Goal: Transaction & Acquisition: Subscribe to service/newsletter

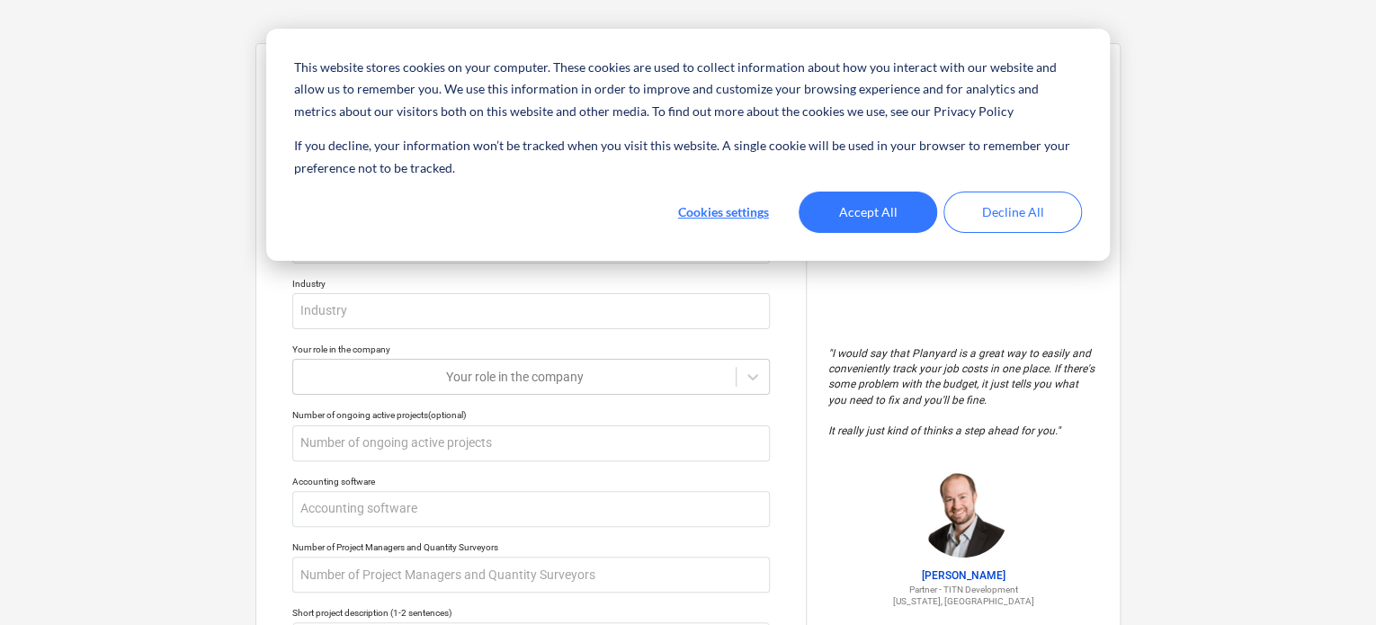
click at [461, 190] on input "text" at bounding box center [531, 179] width 478 height 36
type textarea "x"
type input "0"
type textarea "x"
type input "05"
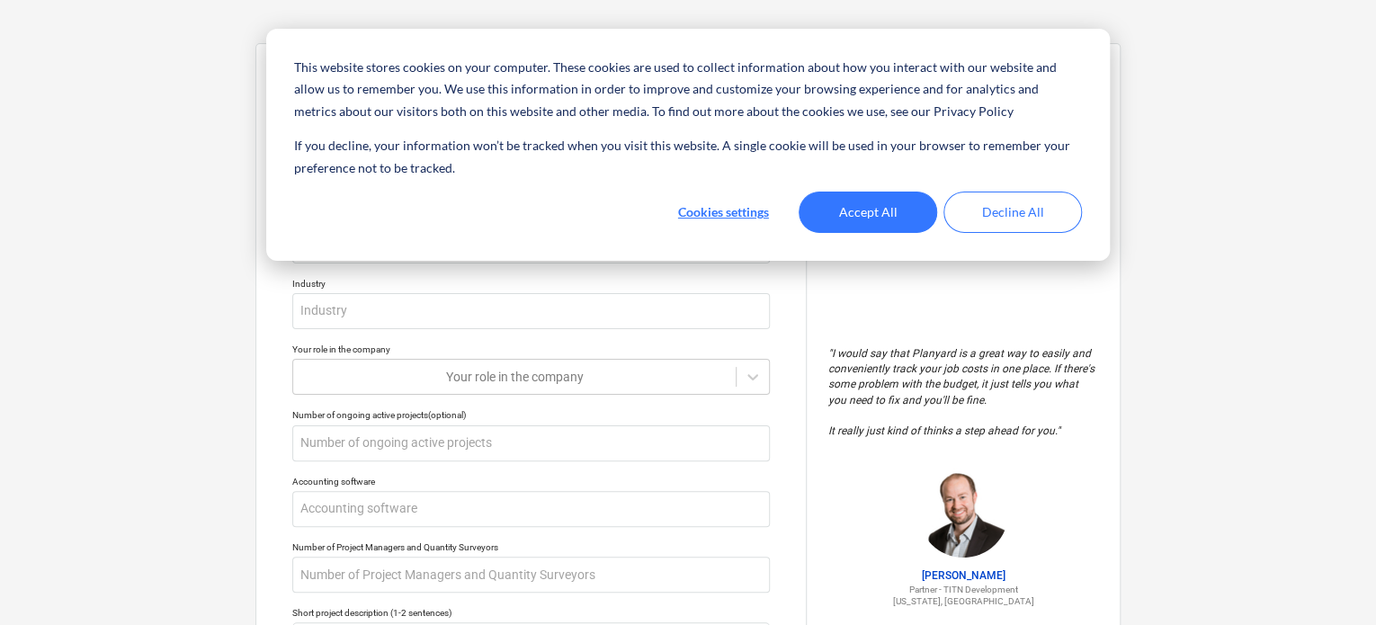
type textarea "x"
type input "053"
type textarea "x"
type input "0533"
type textarea "x"
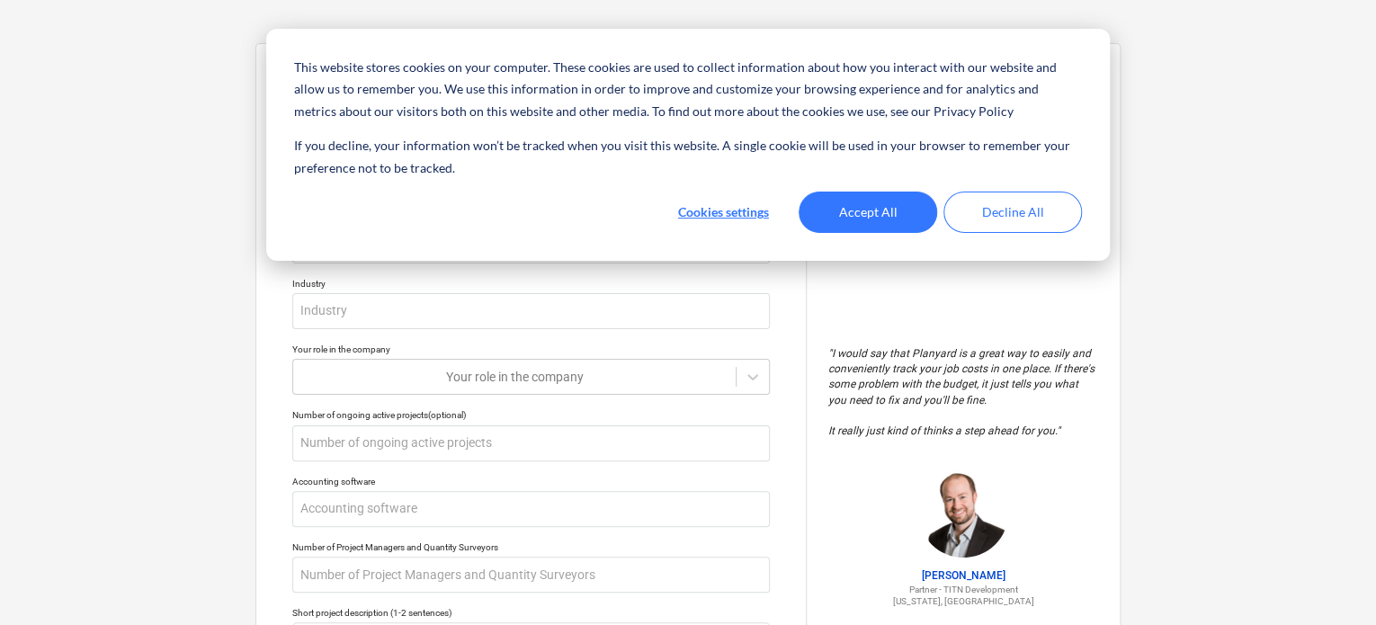
type input "05334"
type textarea "x"
type input "053346"
type textarea "x"
type input "0533467"
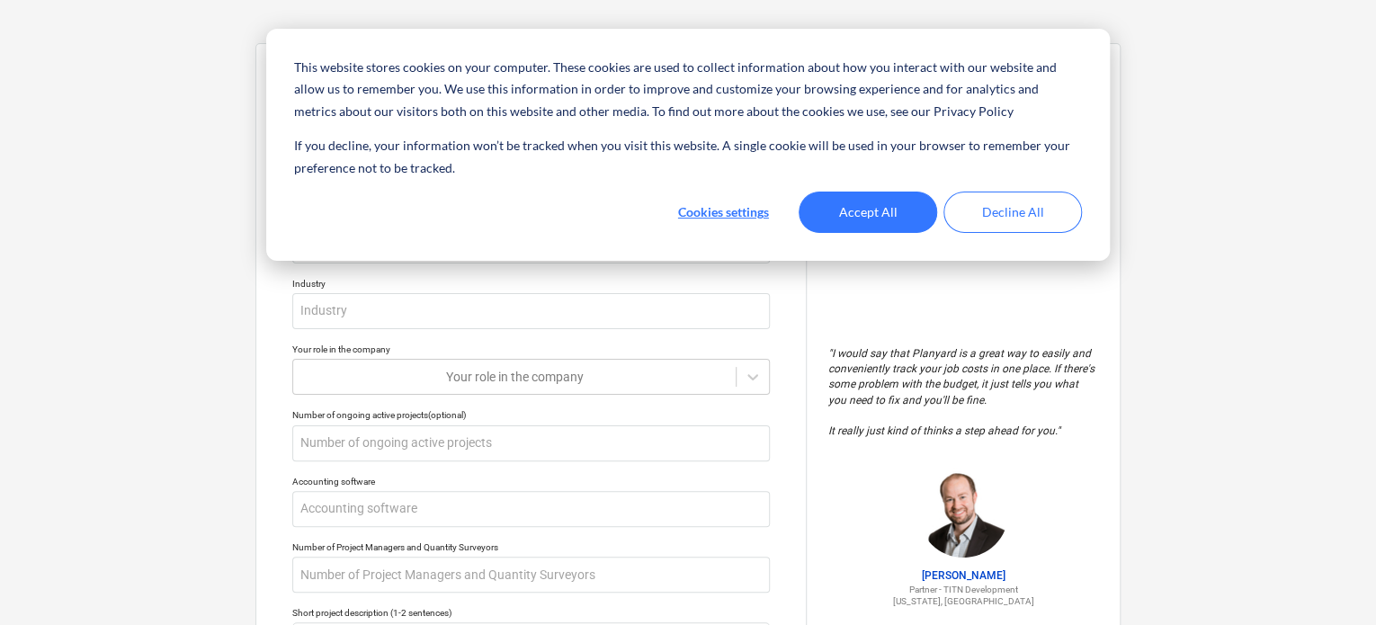
type textarea "x"
type input "05334670"
type textarea "x"
type input "053346701"
type textarea "x"
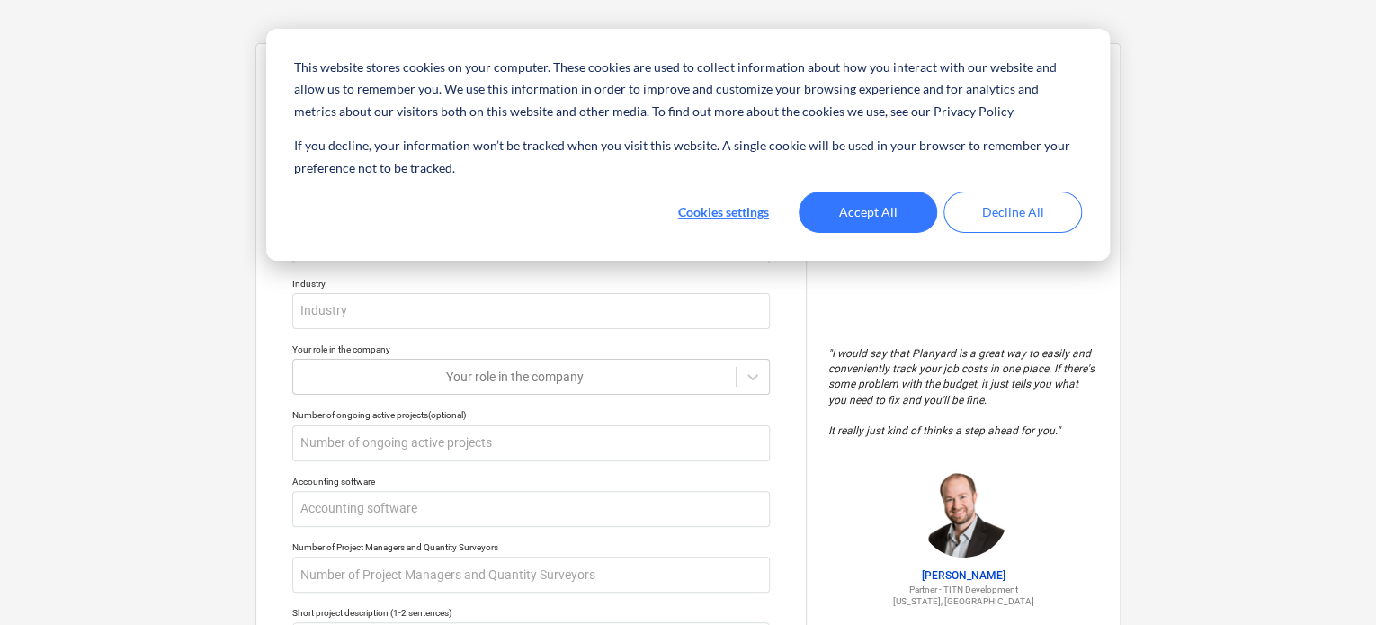
type input "0533467010"
type textarea "x"
type input "05334670101"
click at [440, 238] on input "text" at bounding box center [531, 246] width 478 height 36
type textarea "x"
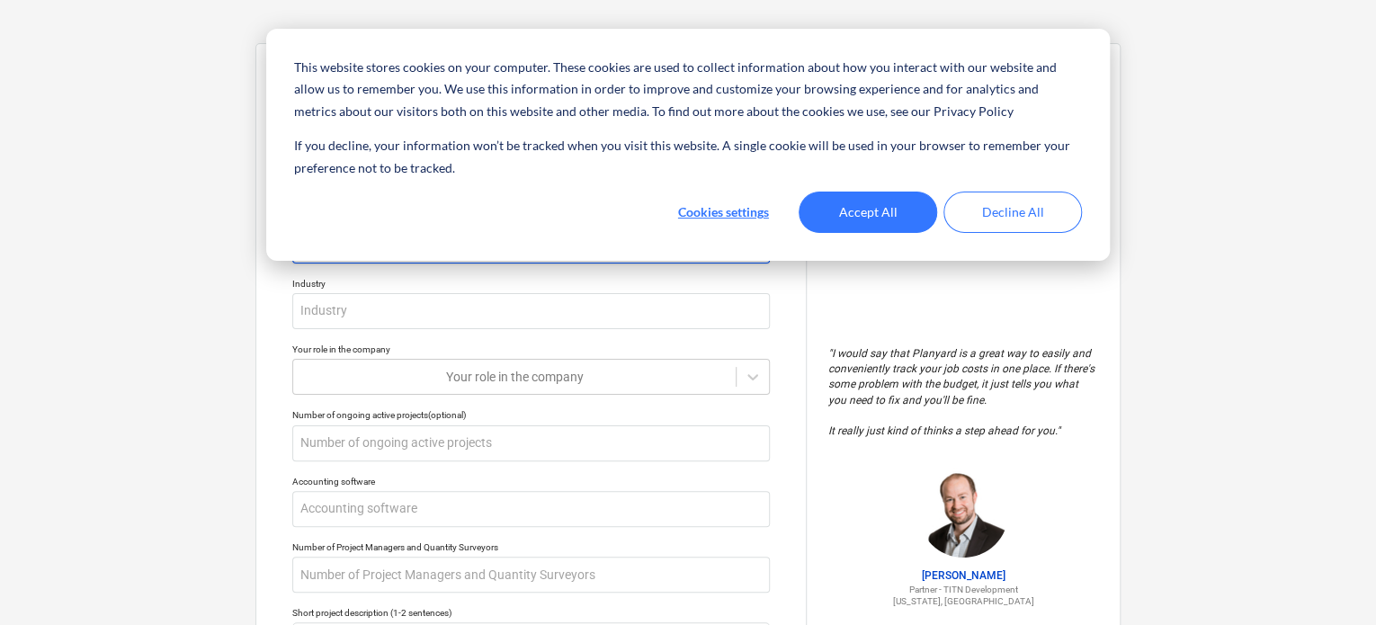
type input "u"
type textarea "x"
type input "uu"
type textarea "x"
type input "u"
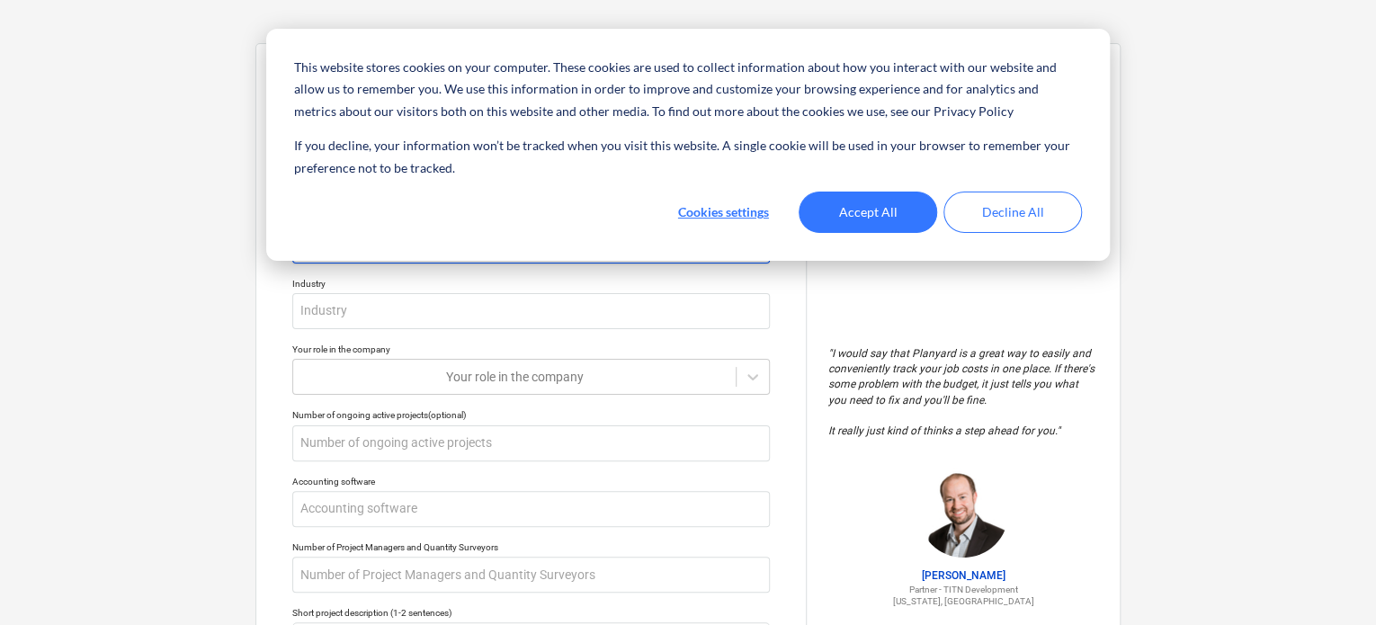
type textarea "x"
type input "Y"
type textarea "x"
type input "YU"
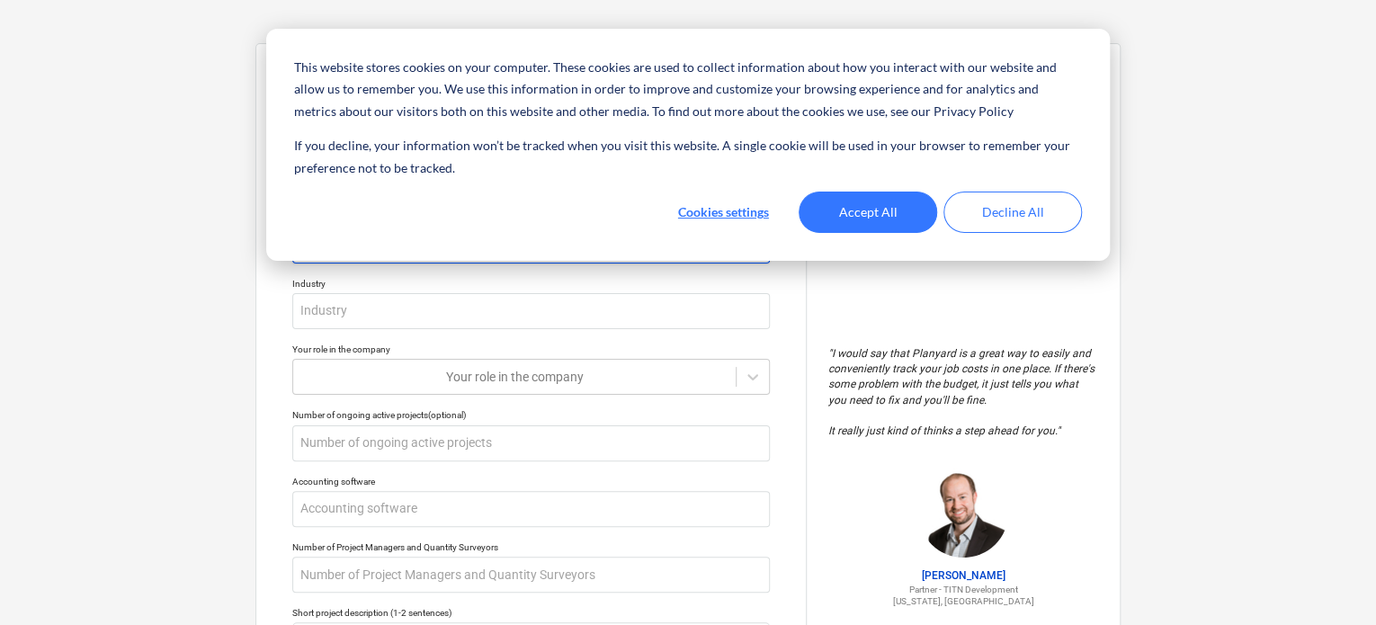
type textarea "x"
type input "YUR"
type textarea "x"
type input "YURT"
type textarea "x"
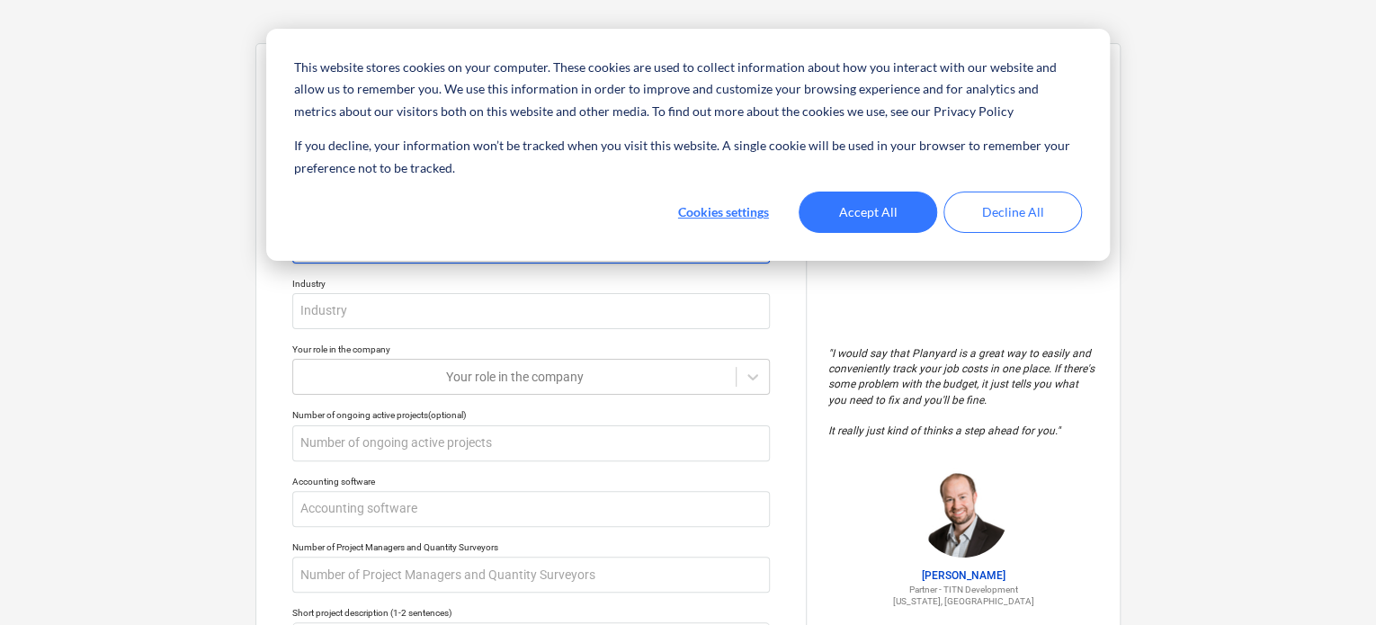
type input "YURTT"
type textarea "x"
type input "YURTTA"
type textarea "x"
type input "YURTTAŞ"
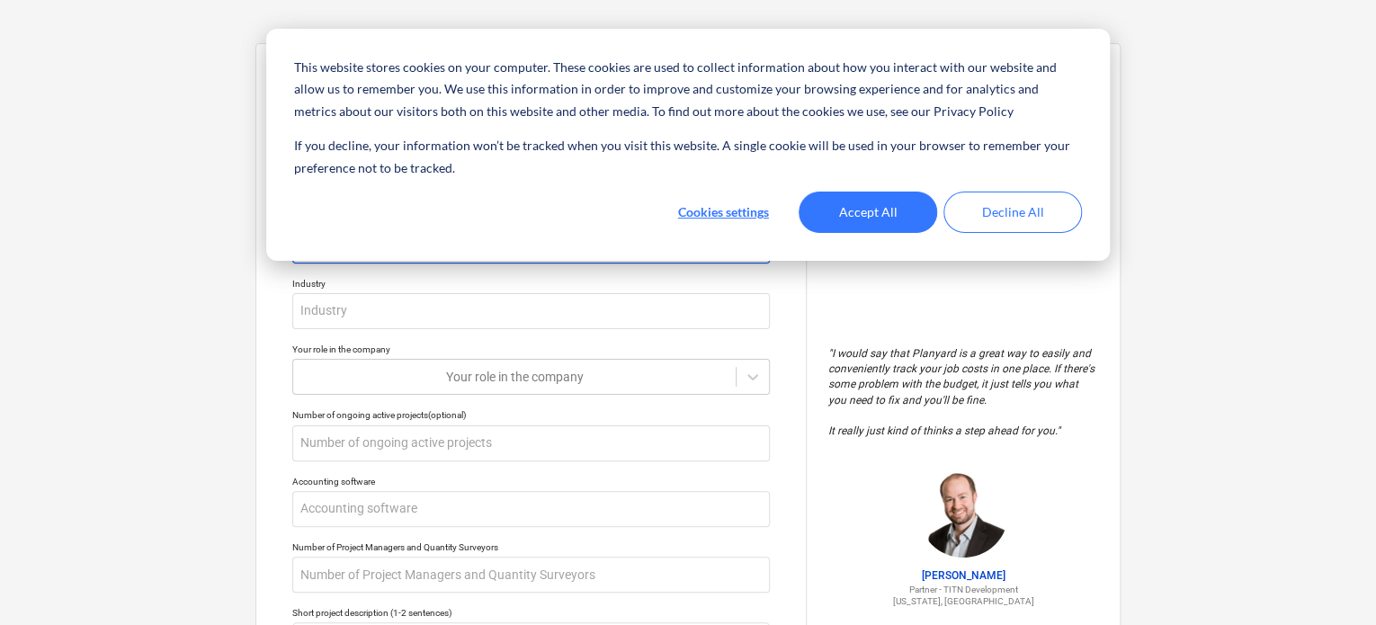
type textarea "x"
type input "YURTTAŞL"
type textarea "x"
type input "YURTTAŞLA"
type textarea "x"
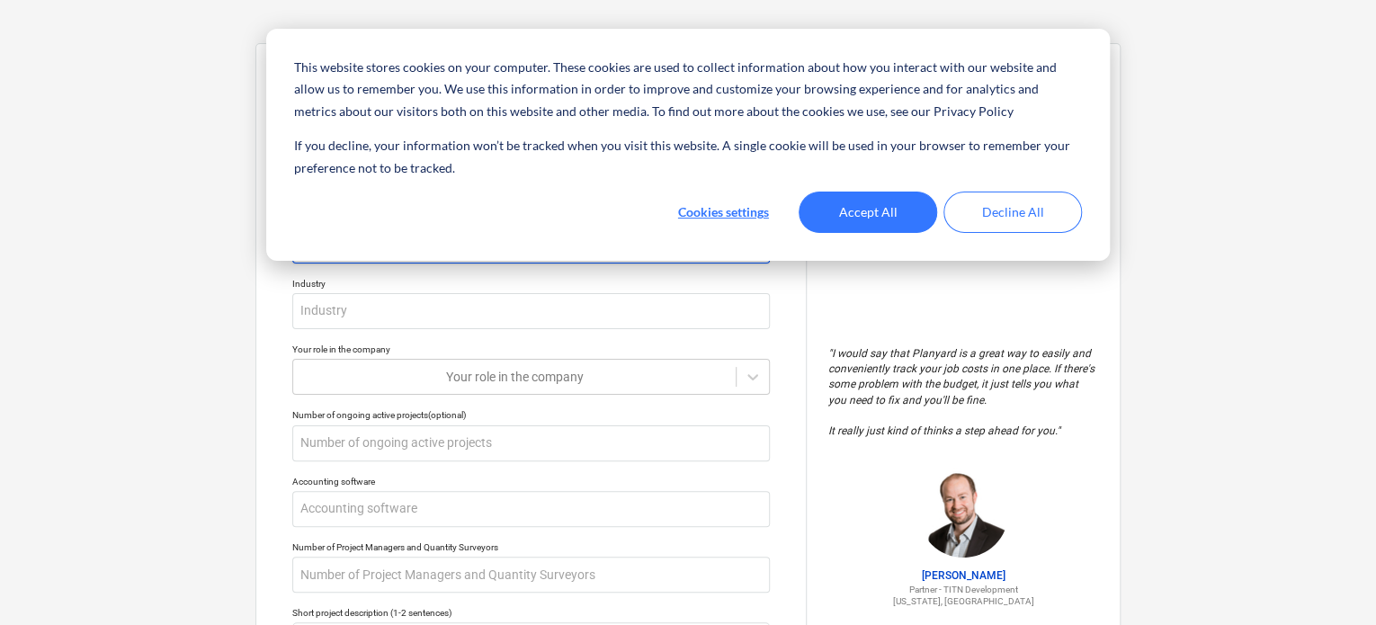
type input "YURTTAŞLAR"
type textarea "x"
type input "YURTTAŞLAR"
type textarea "x"
type input "YURTTAŞLAR [PERSON_NAME]"
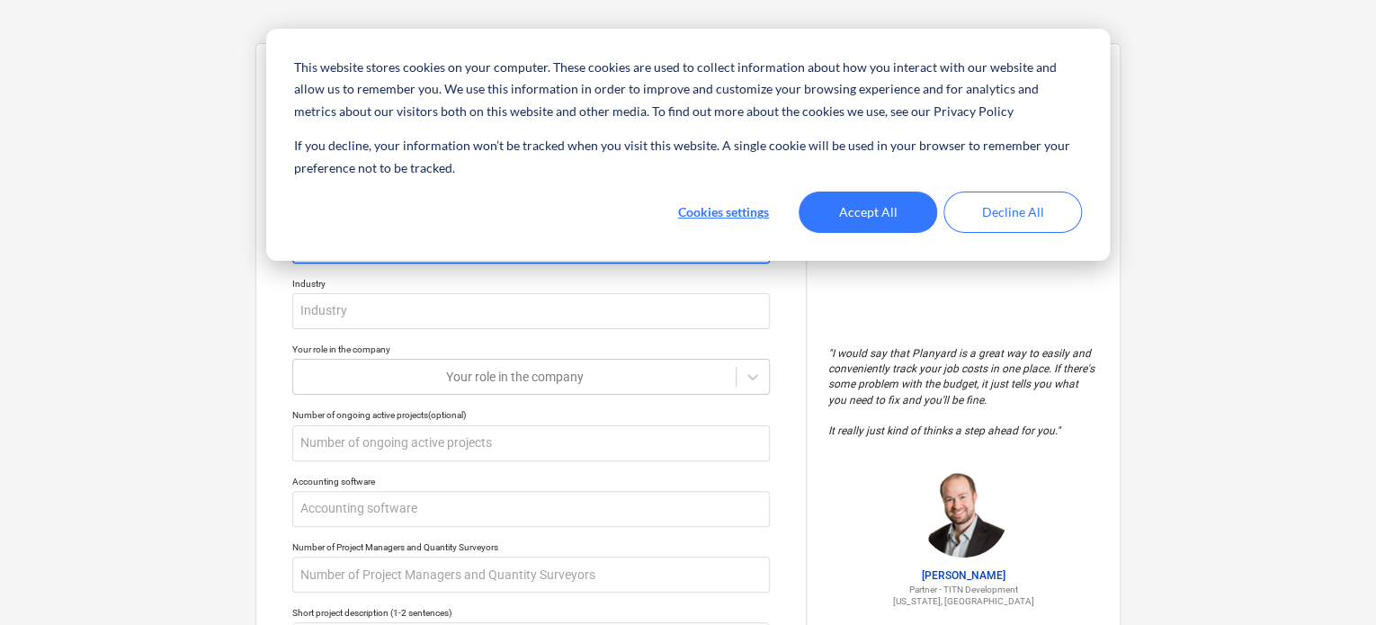
type textarea "x"
type input "YURTTAŞLAR İN"
type textarea "x"
type input "YURTTAŞLAR İNŞ"
type textarea "x"
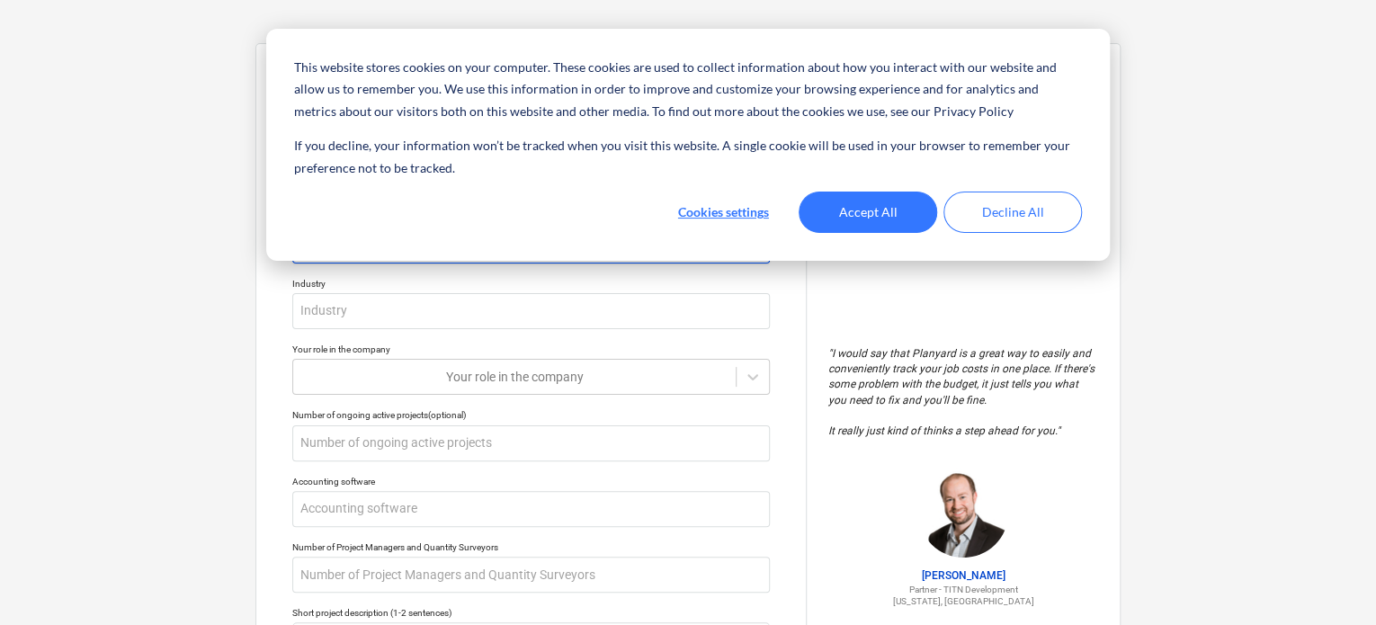
type input "YURTTAŞLAR İNŞA"
type textarea "x"
type input "YURTTAŞLAR İNŞAA"
type textarea "x"
type input "YURTTAŞLAR İNŞAAT"
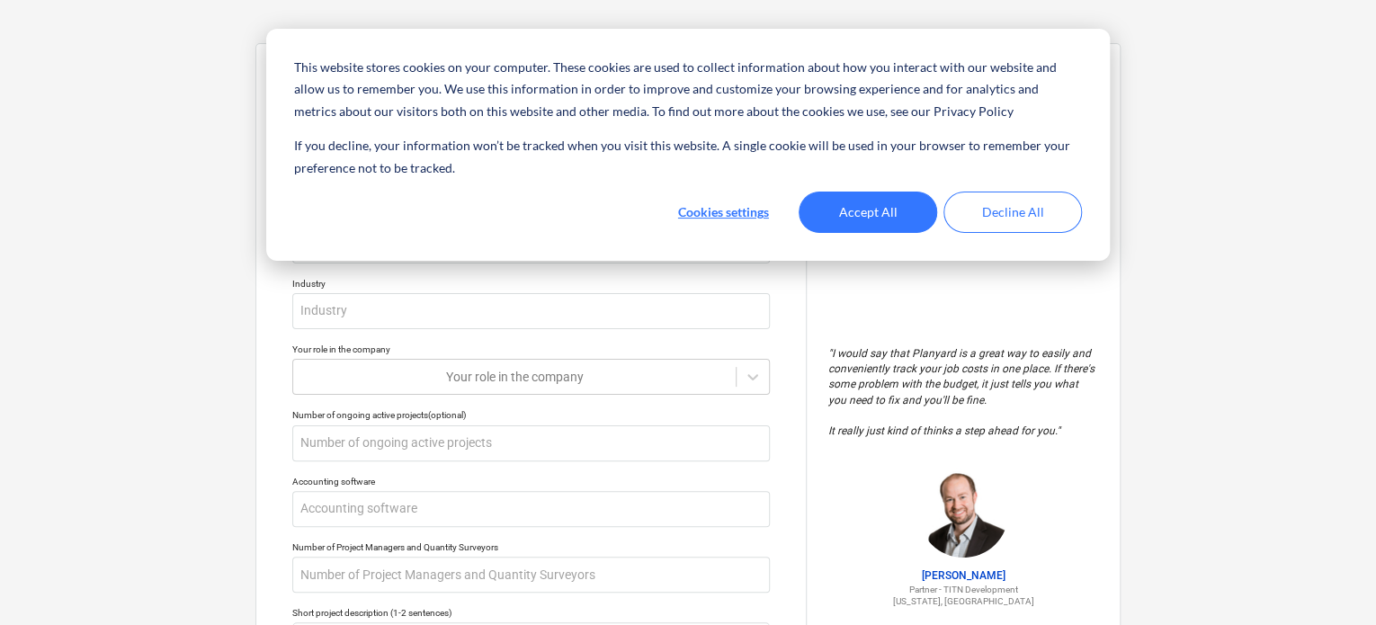
click at [419, 287] on div "Industry" at bounding box center [531, 284] width 478 height 12
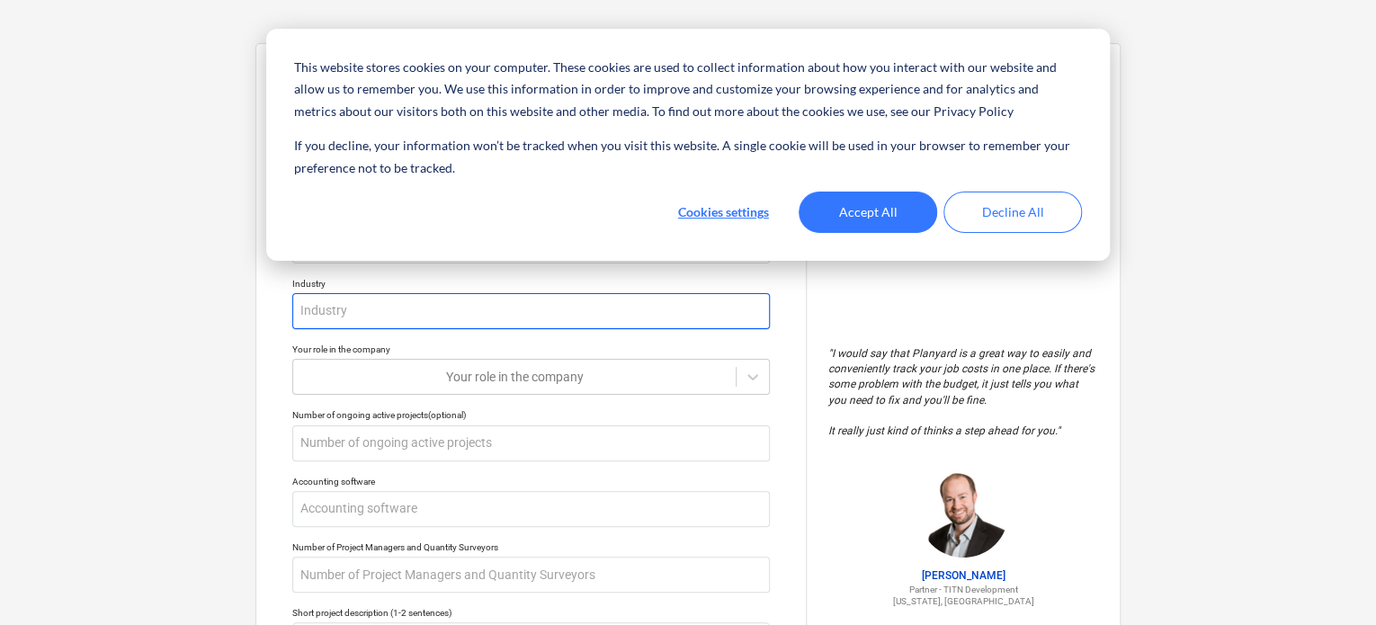
click at [415, 309] on input "text" at bounding box center [531, 311] width 478 height 36
type textarea "x"
type input "İ"
type textarea "x"
type input "İN"
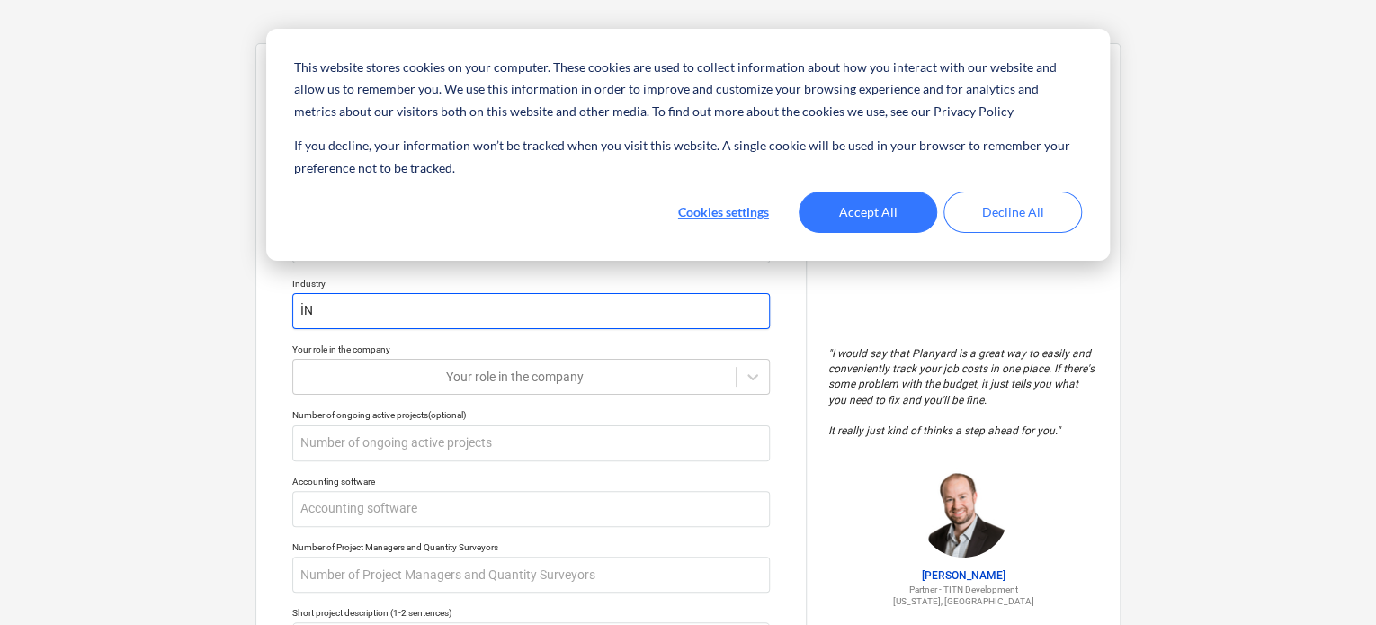
type textarea "x"
type input "İNŞ"
type textarea "x"
type input "İNŞA"
type textarea "x"
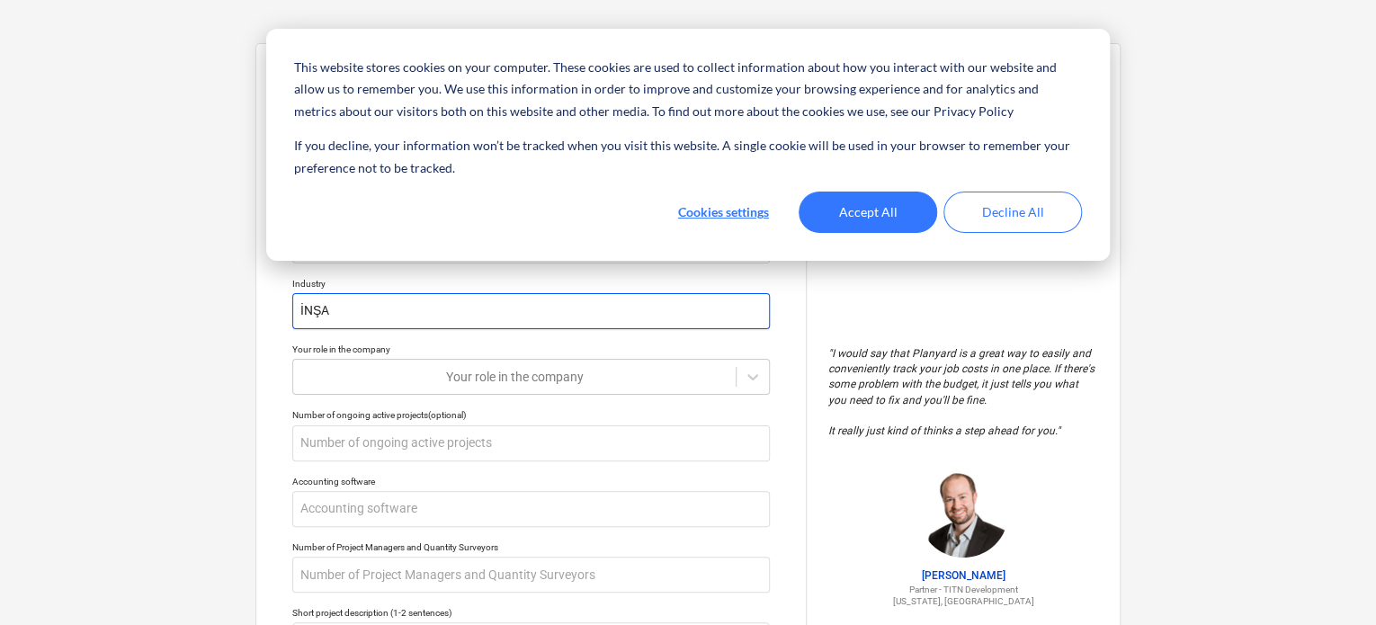
type input "İNŞAA"
type textarea "x"
type input "İNŞAAT"
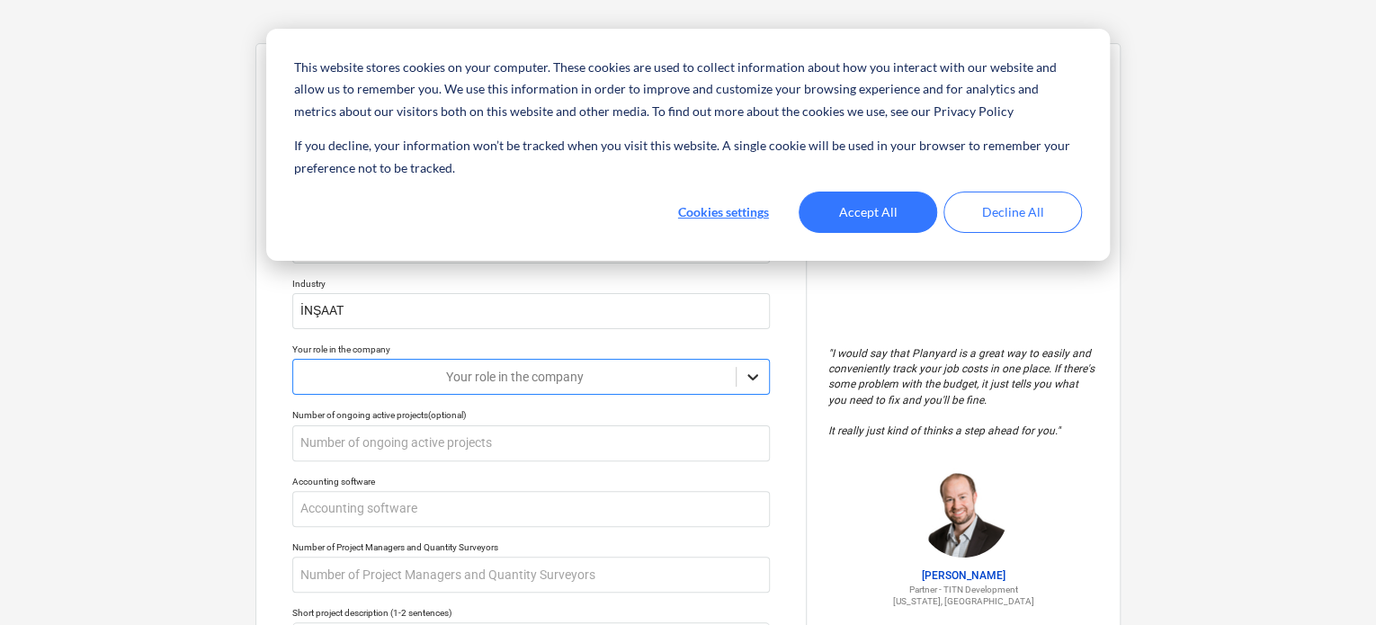
click at [757, 384] on body "This website stores cookies on your computer. These cookies are used to collect…" at bounding box center [688, 321] width 1376 height 642
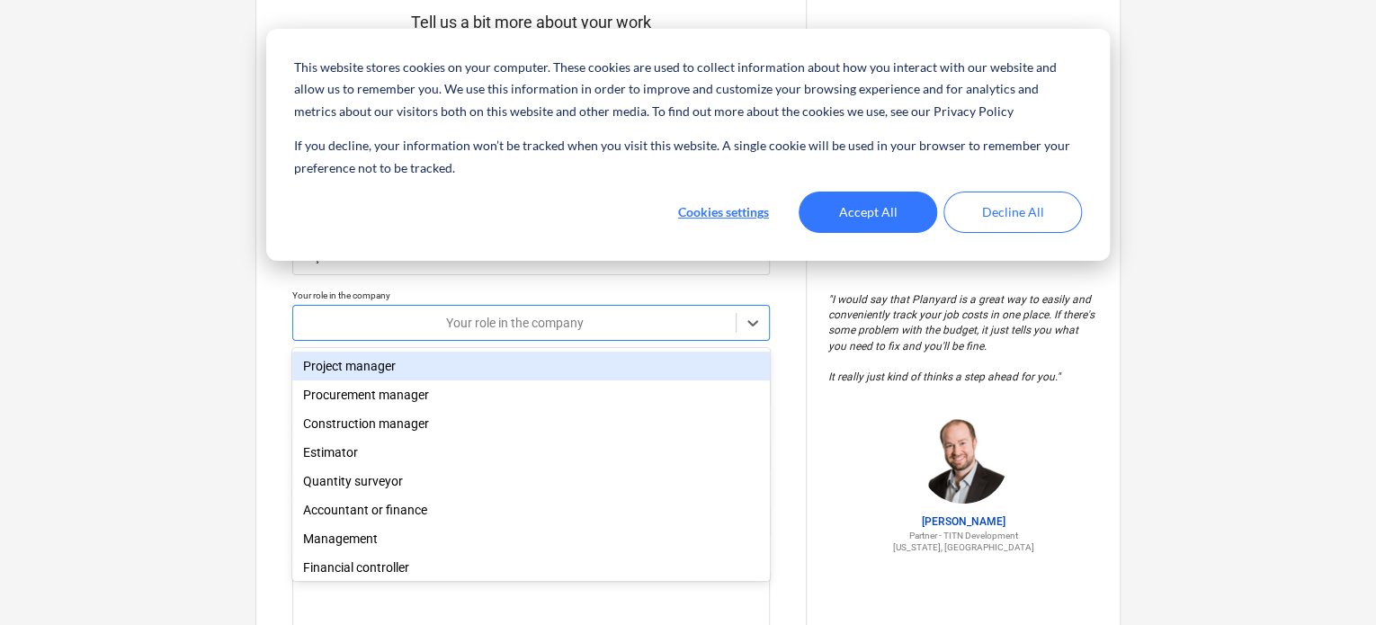
click at [540, 373] on div "Project manager" at bounding box center [531, 366] width 478 height 29
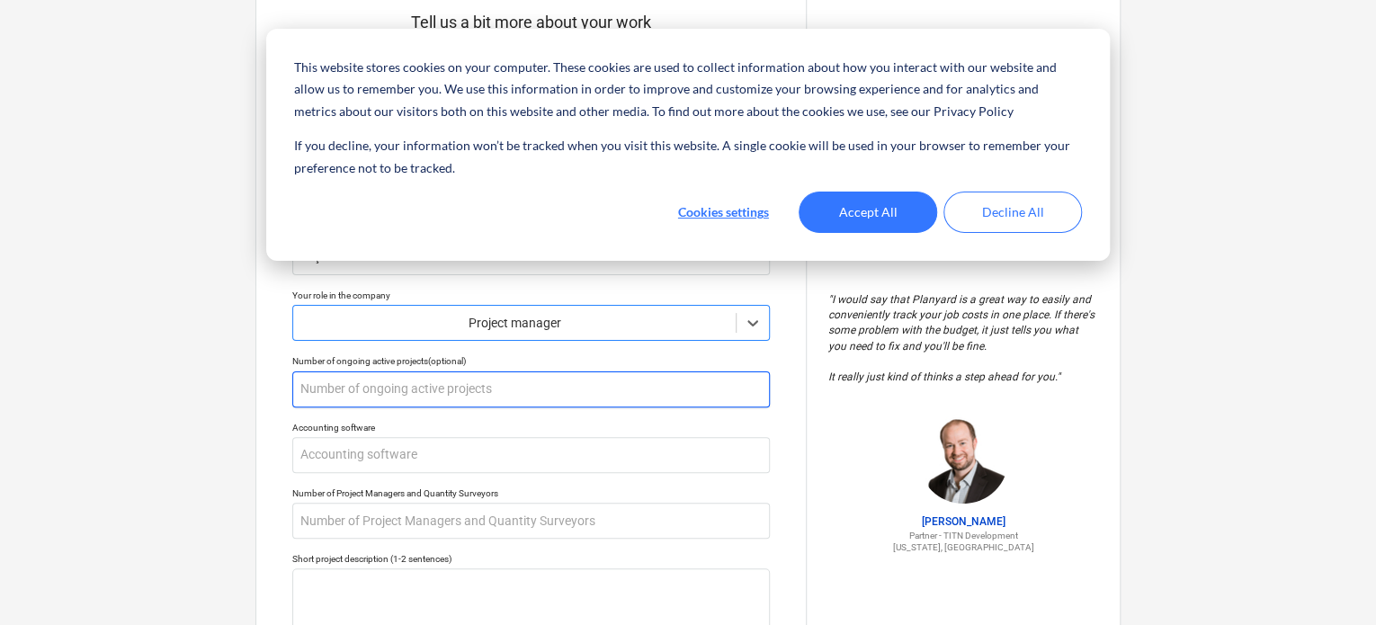
click at [479, 393] on input "text" at bounding box center [531, 389] width 478 height 36
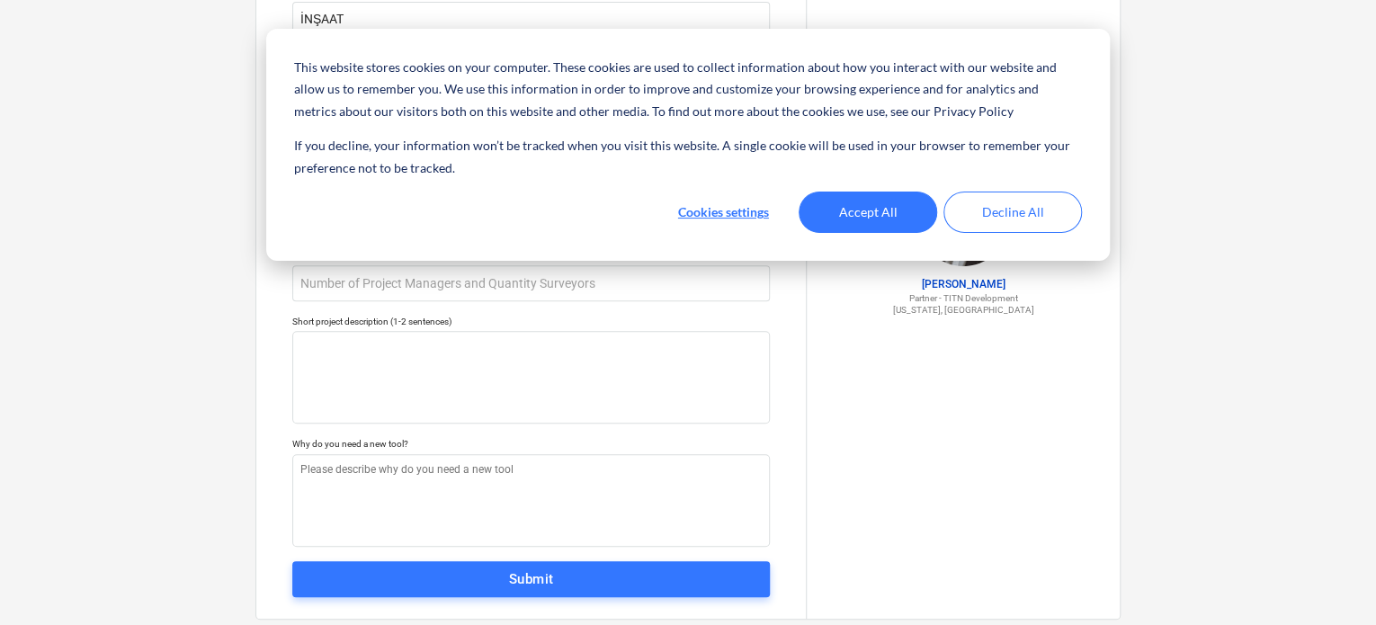
scroll to position [327, 0]
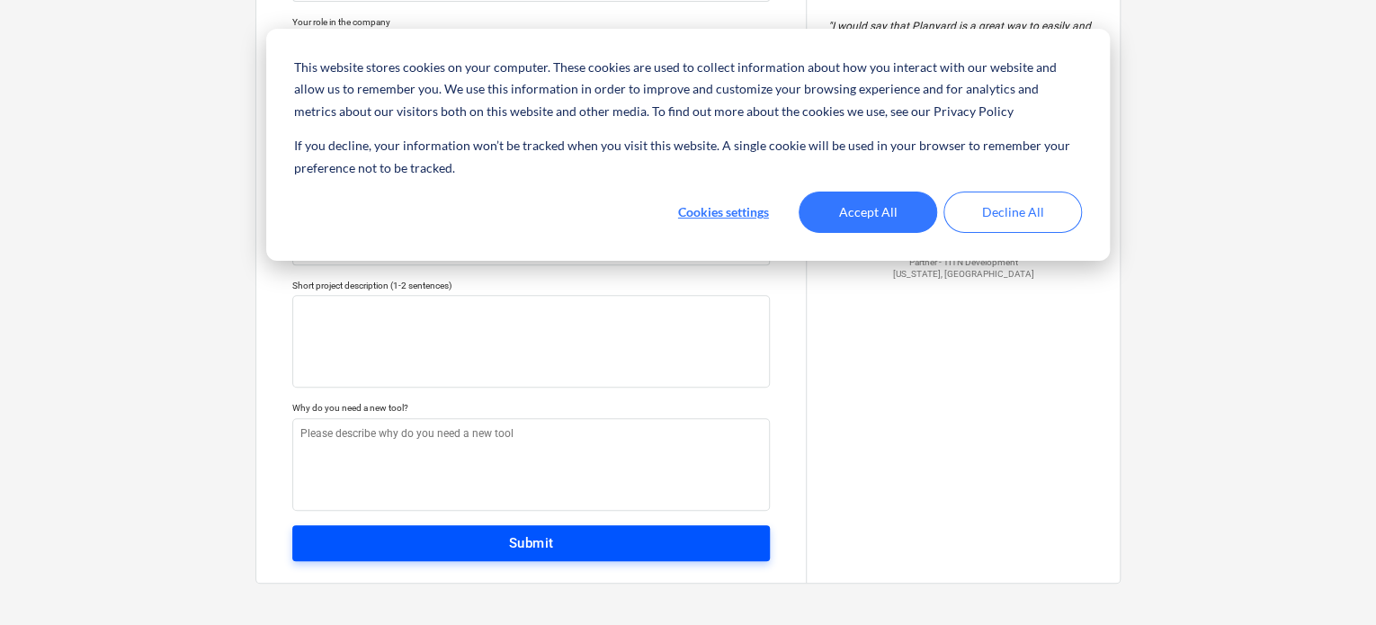
click at [468, 532] on span "Submit" at bounding box center [531, 543] width 438 height 23
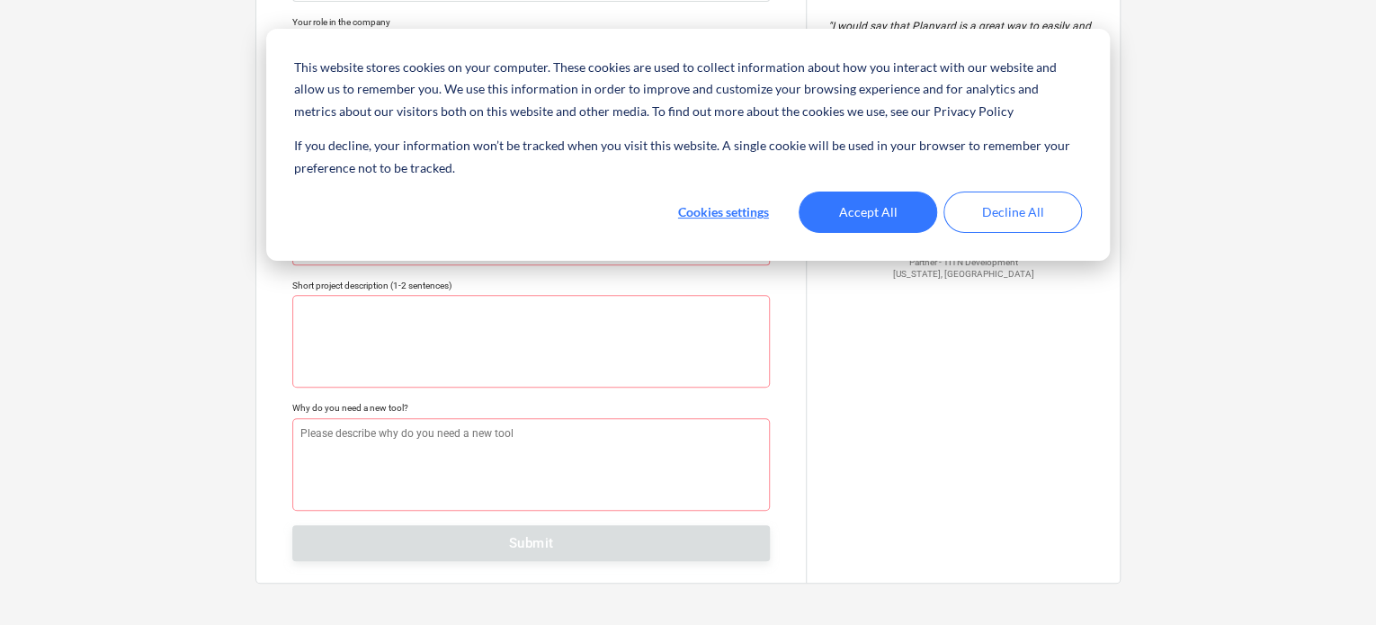
click at [371, 193] on input "text" at bounding box center [531, 182] width 478 height 36
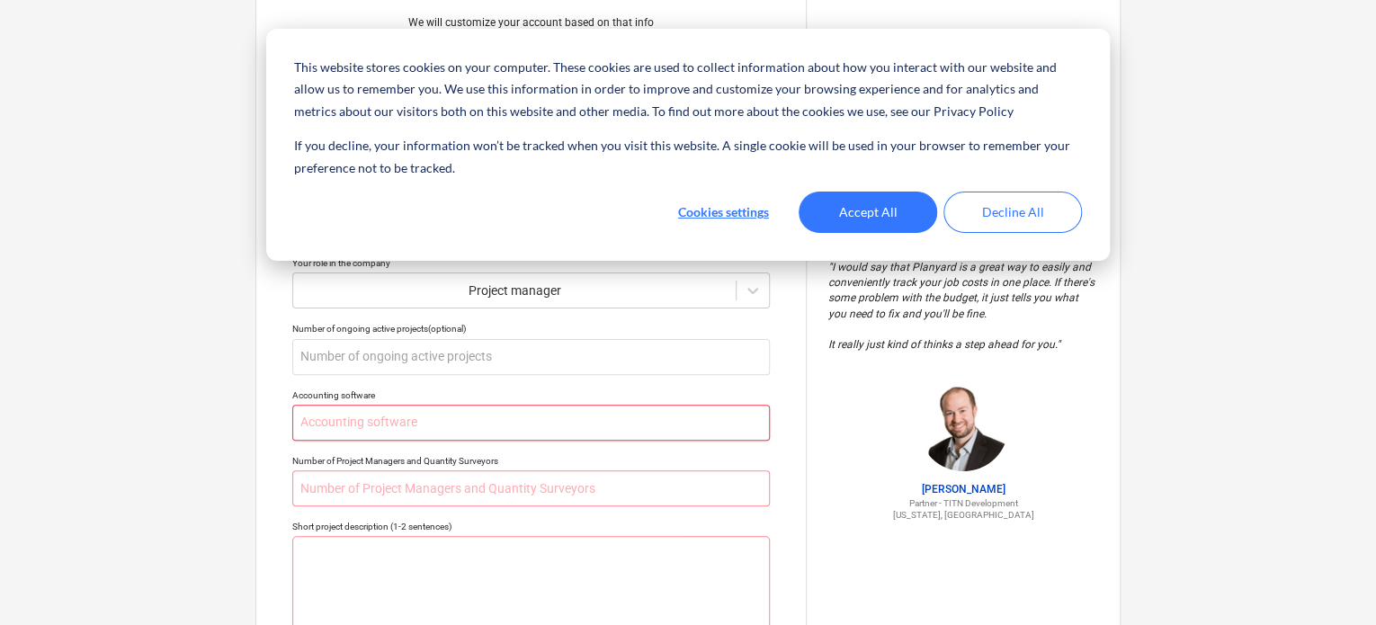
scroll to position [0, 0]
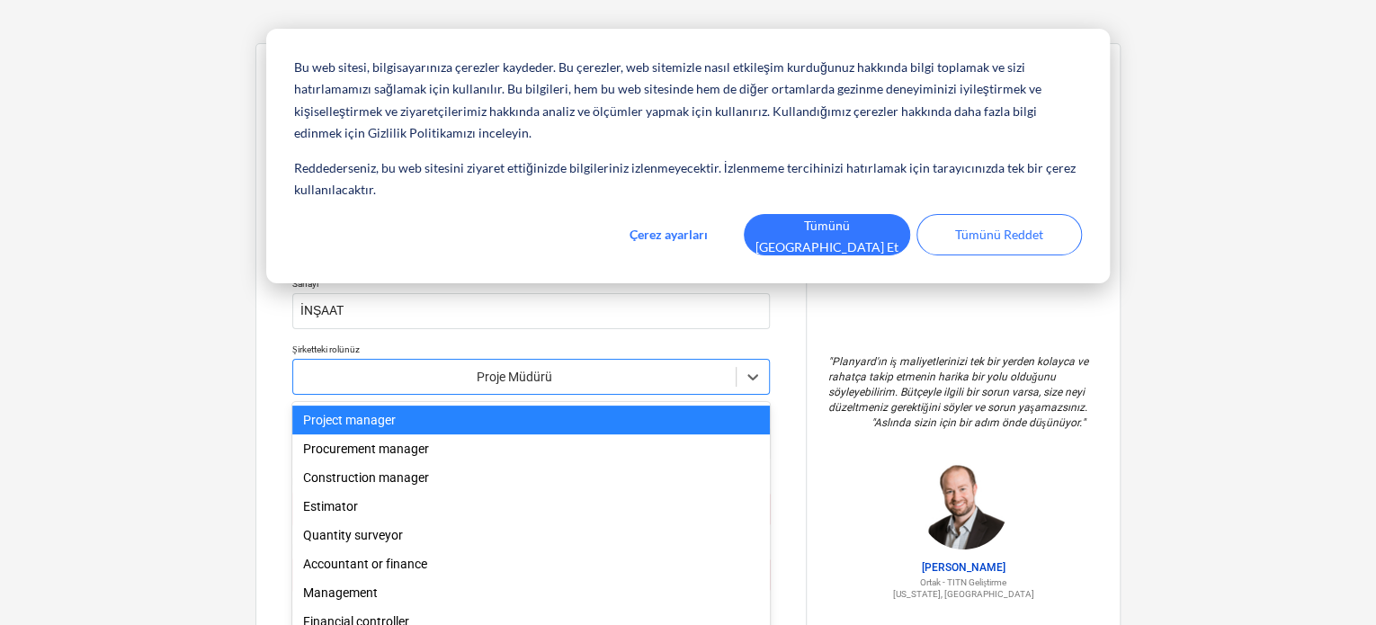
click at [526, 384] on body "Bu web sitesi, bilgisayarınıza çerezler kaydeder. Bu çerezler, web sitemizle na…" at bounding box center [688, 321] width 1376 height 642
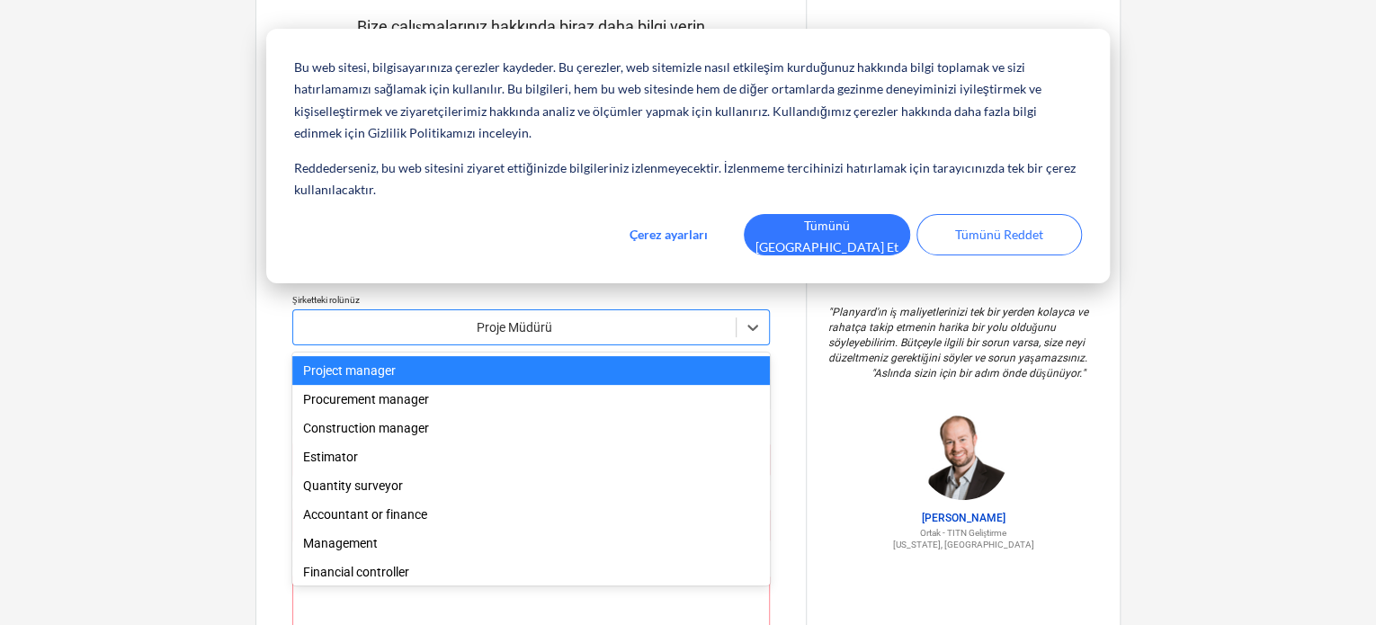
scroll to position [54, 0]
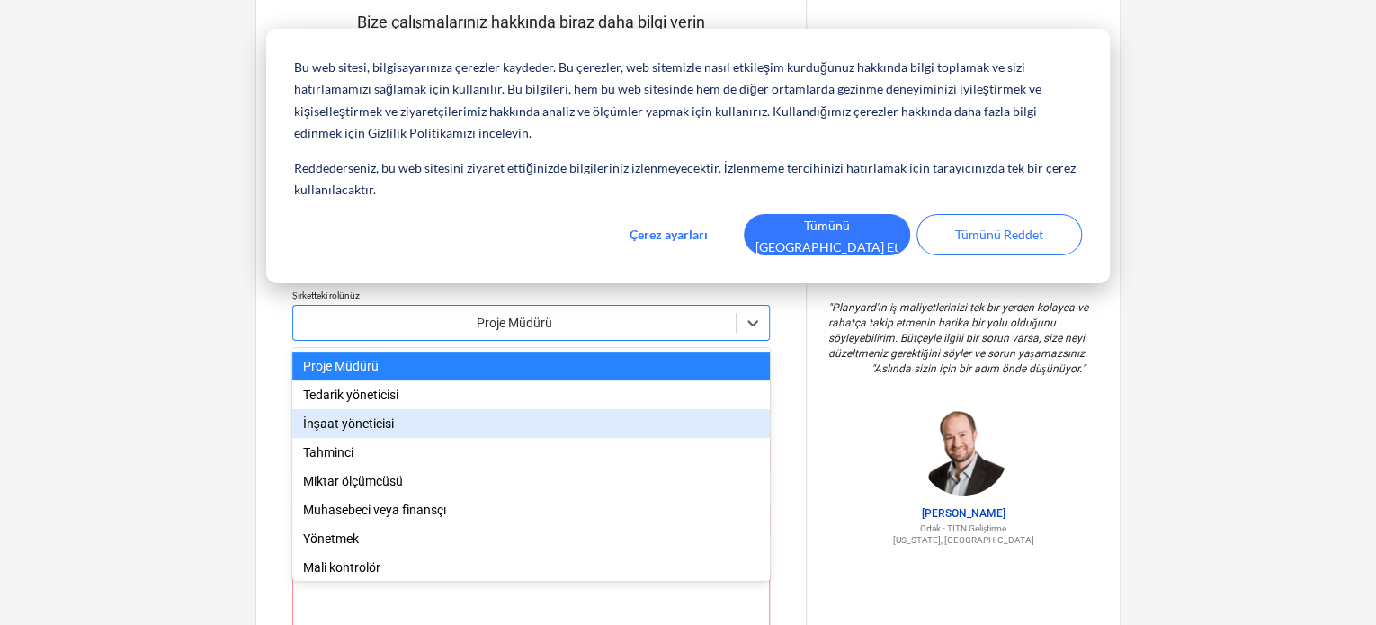
click at [503, 430] on div "İnşaat yöneticisi" at bounding box center [531, 423] width 478 height 29
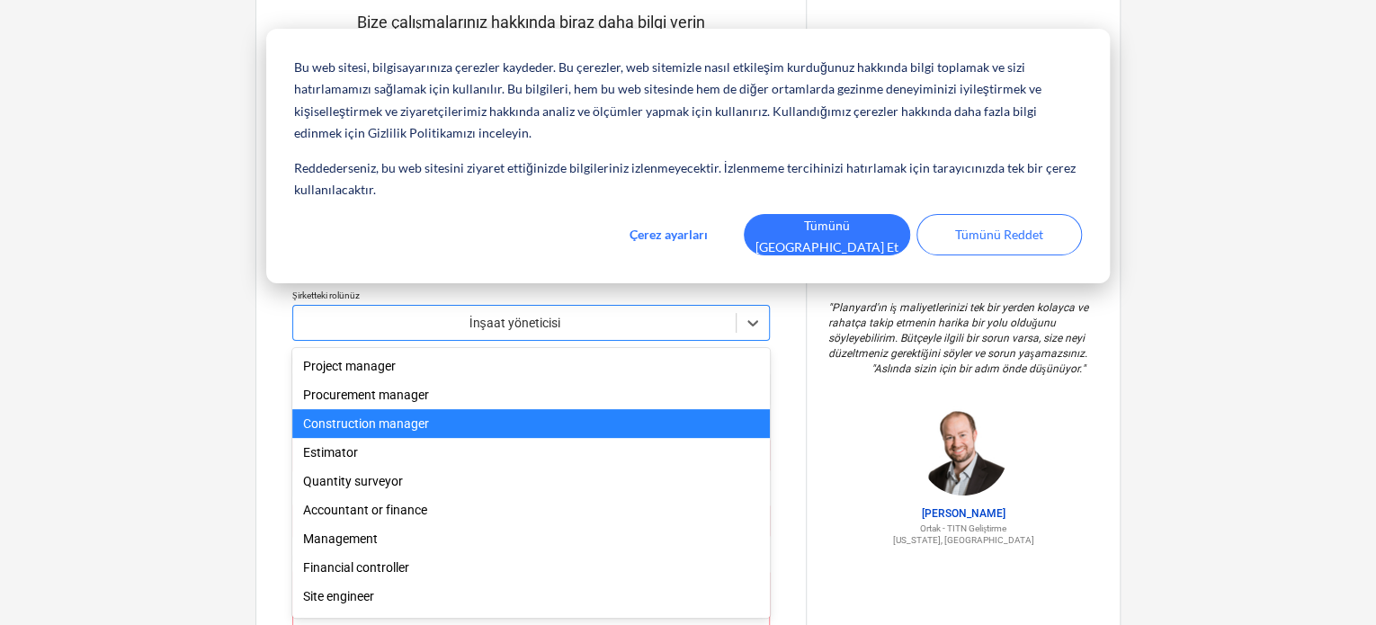
click at [684, 314] on div at bounding box center [514, 323] width 425 height 18
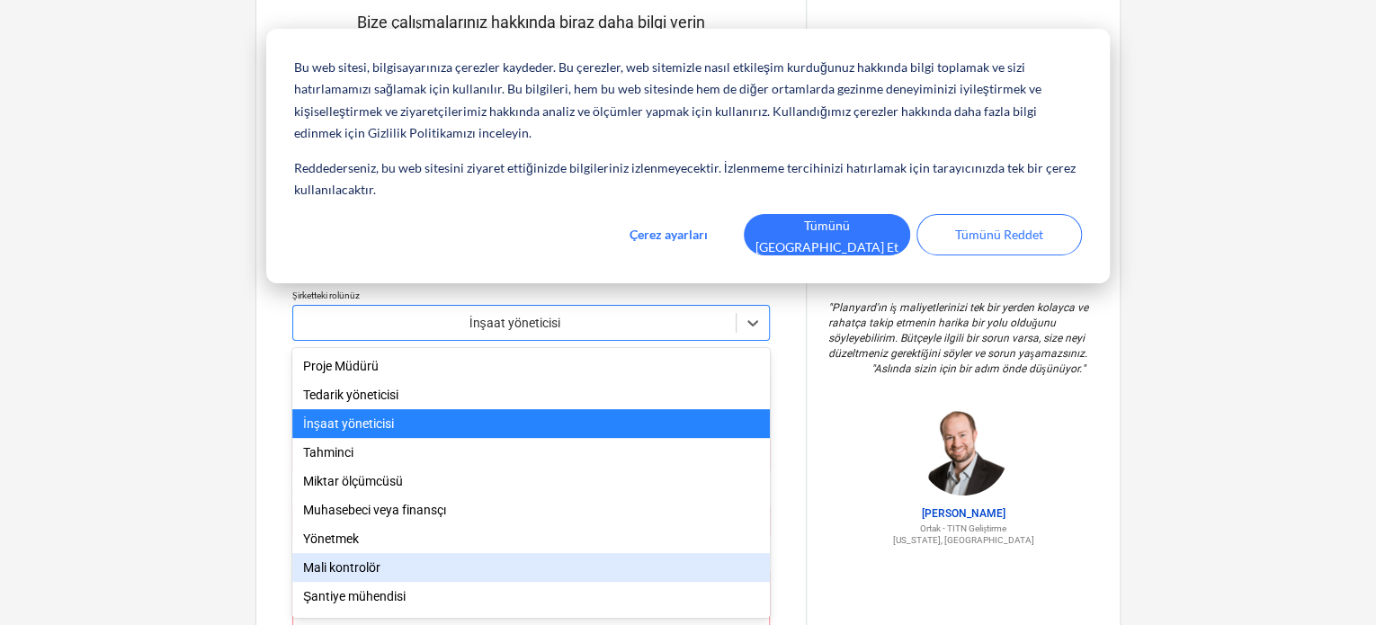
scroll to position [61, 0]
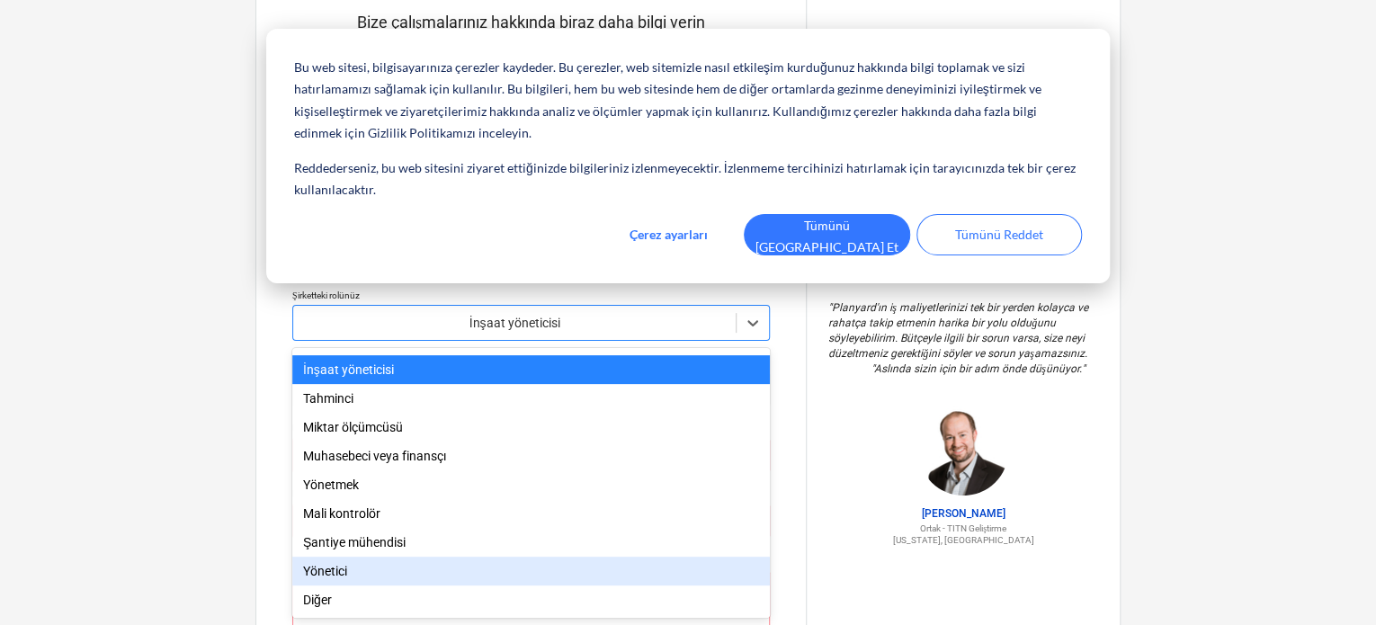
click at [542, 565] on div "Yönetici" at bounding box center [531, 571] width 478 height 29
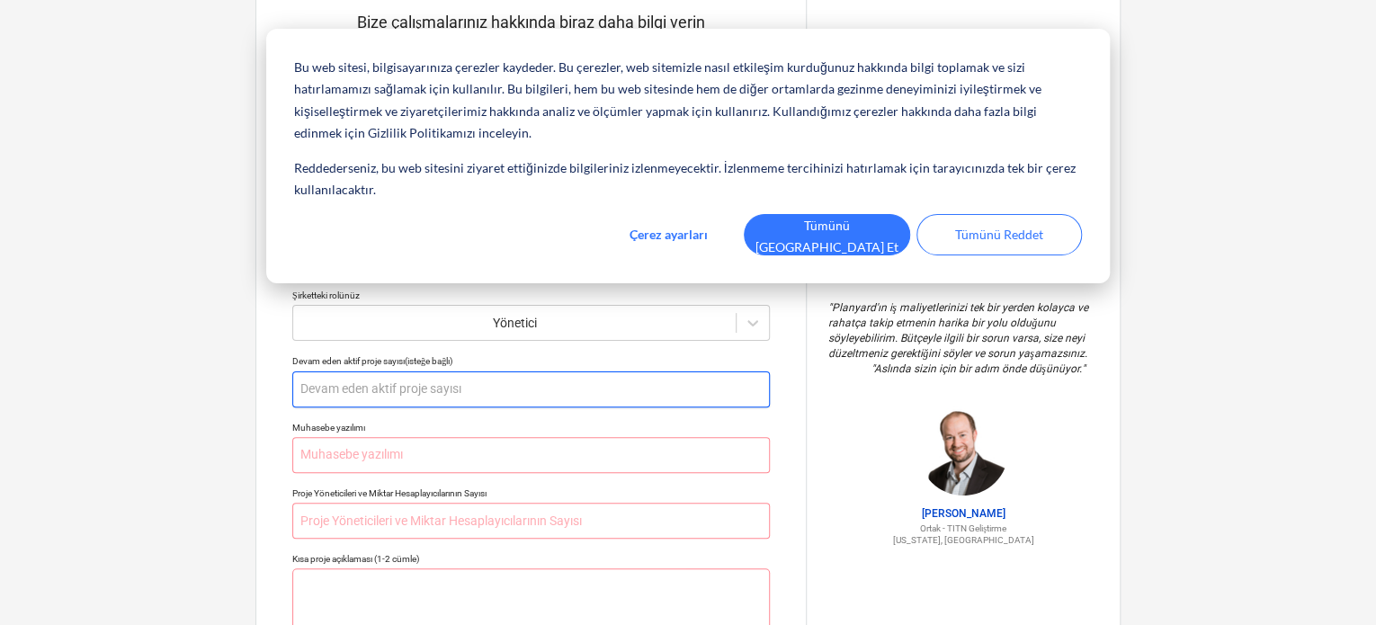
click at [459, 396] on input "text" at bounding box center [531, 389] width 478 height 36
type textarea "x"
type input "5"
type textarea "x"
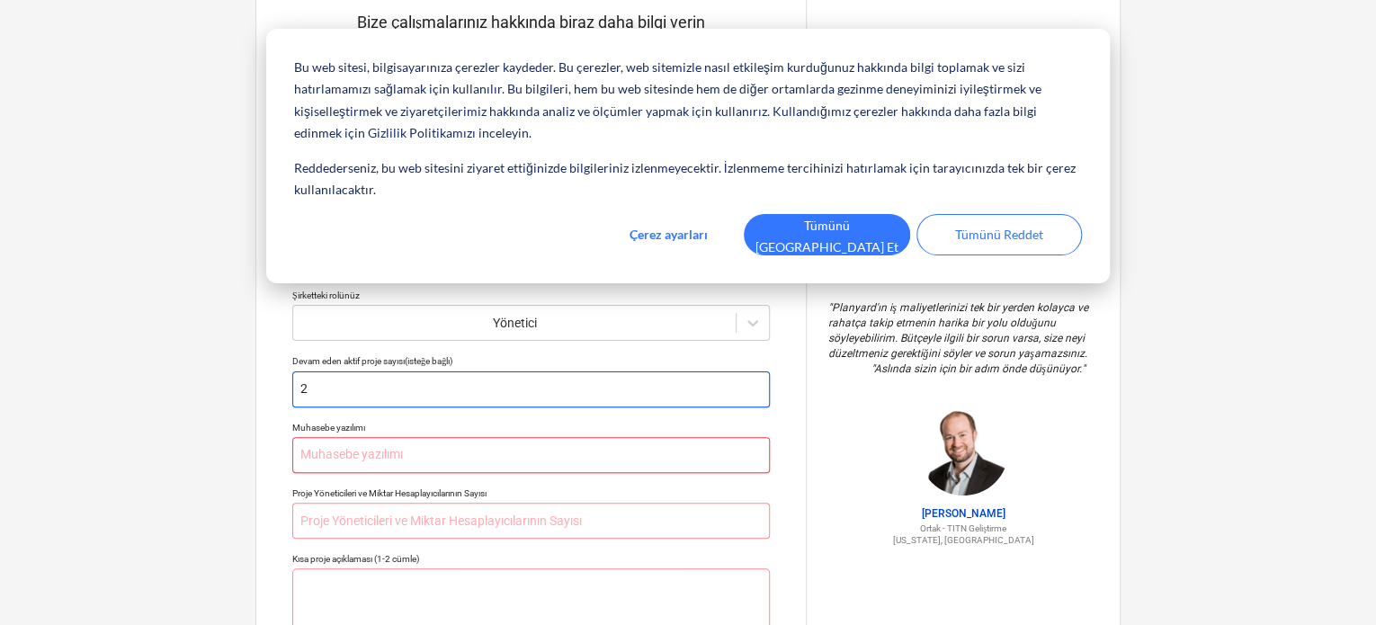
type input "2"
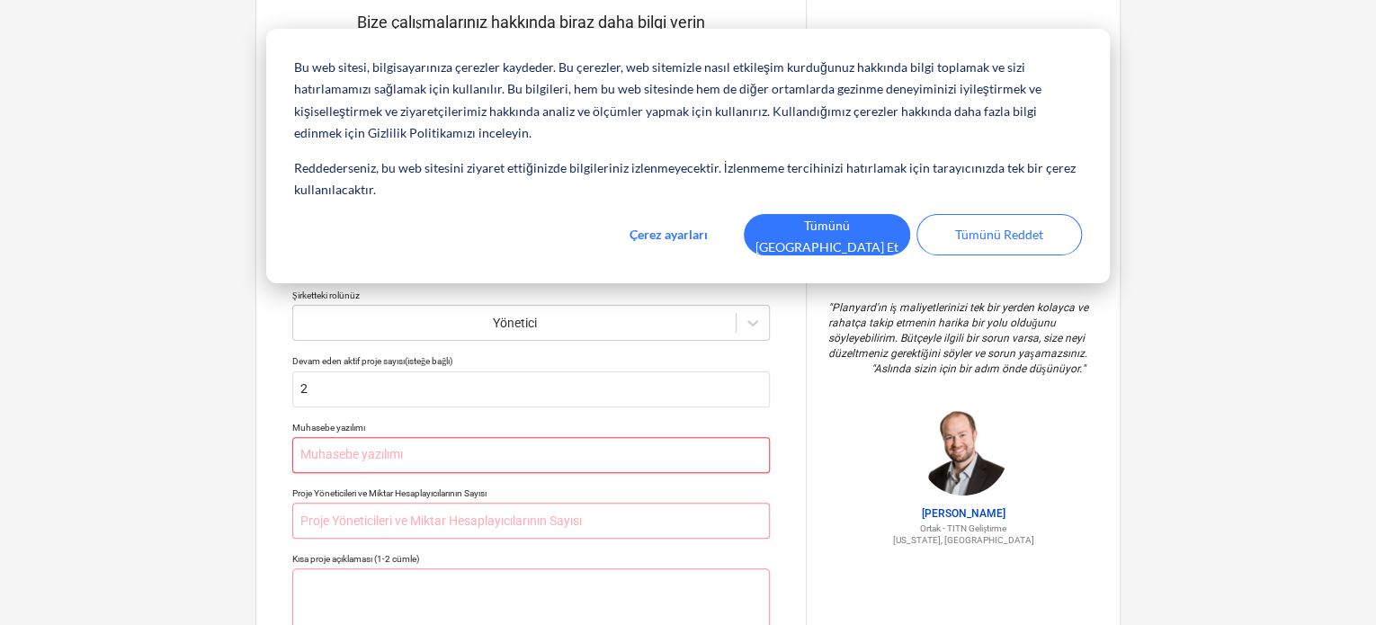
click at [452, 465] on input "text" at bounding box center [531, 455] width 478 height 36
type textarea "x"
type input "M"
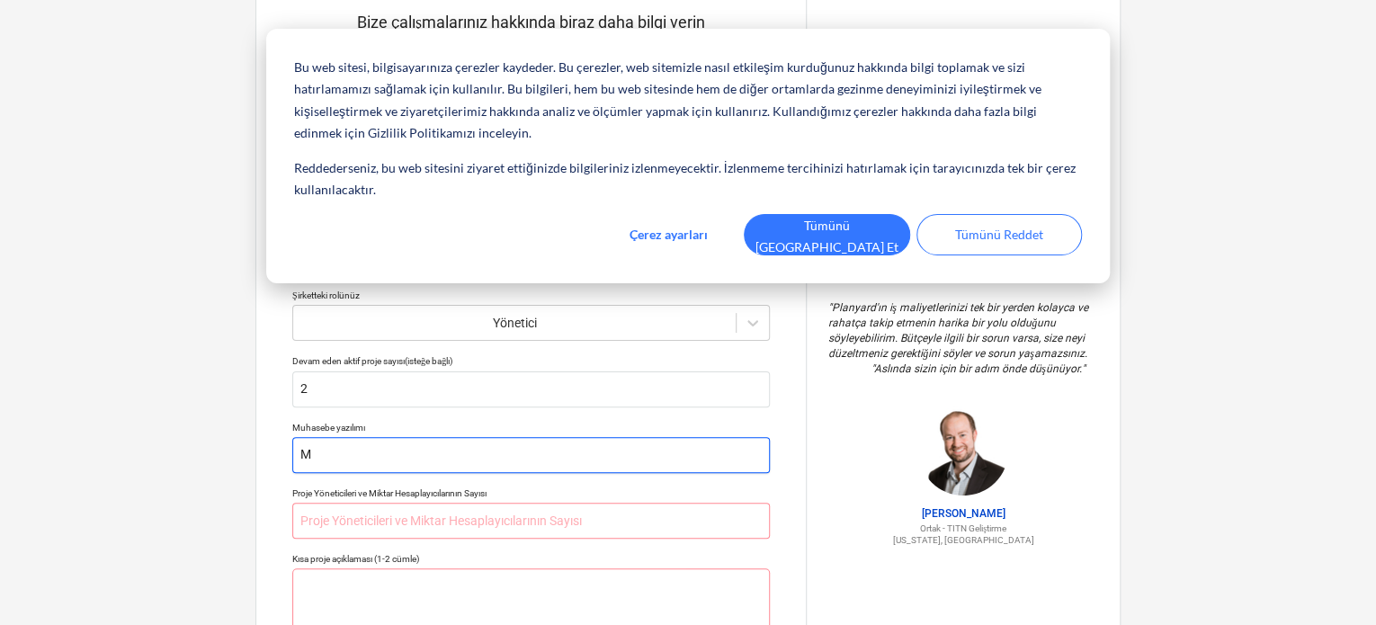
type textarea "x"
type input "MU"
type textarea "x"
type input "MUH"
type textarea "x"
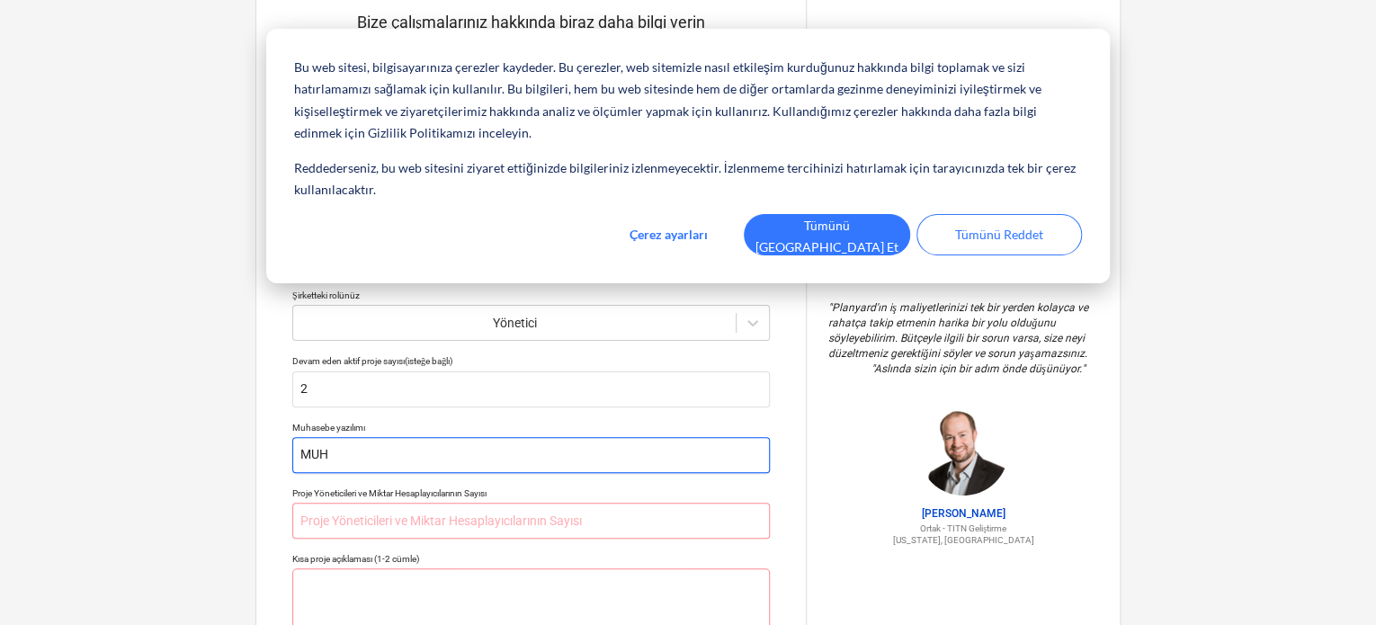
type input "MUHA"
type textarea "x"
type input "MUH"
type textarea "x"
type input "MU"
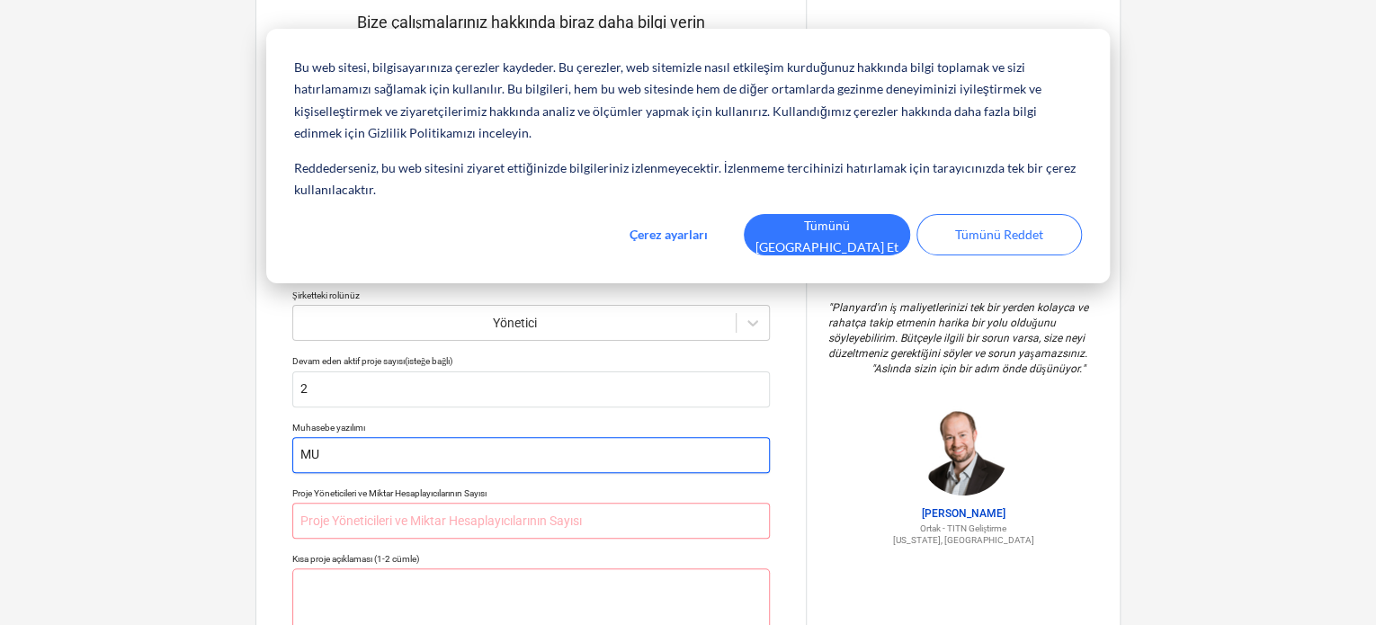
type textarea "x"
type input "M"
type textarea "x"
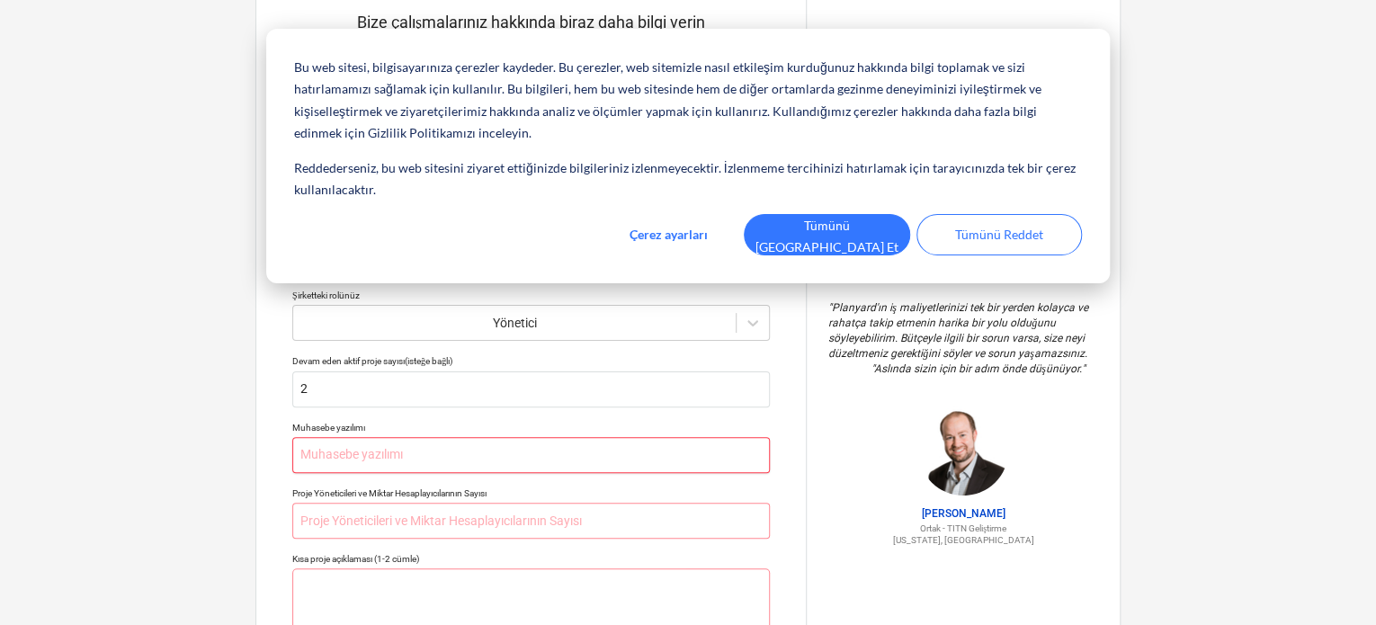
type textarea "x"
type input "E"
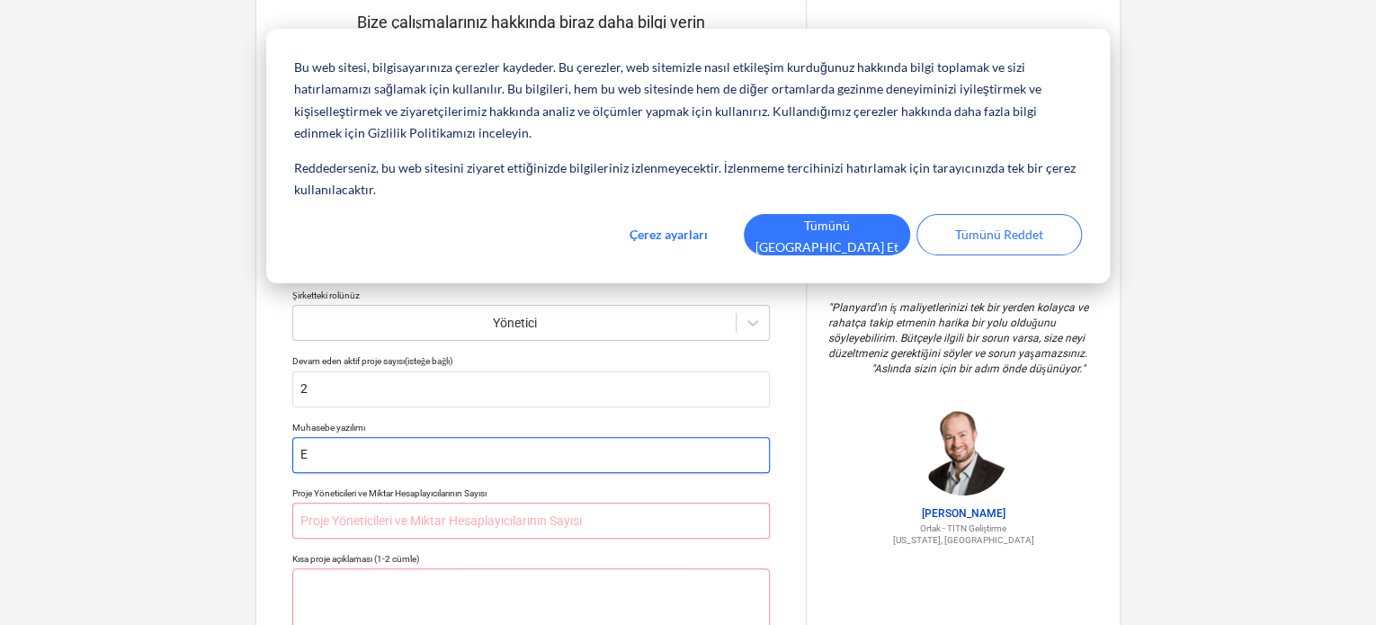
type textarea "x"
type input "EV"
type textarea "x"
type input "EVE"
type textarea "x"
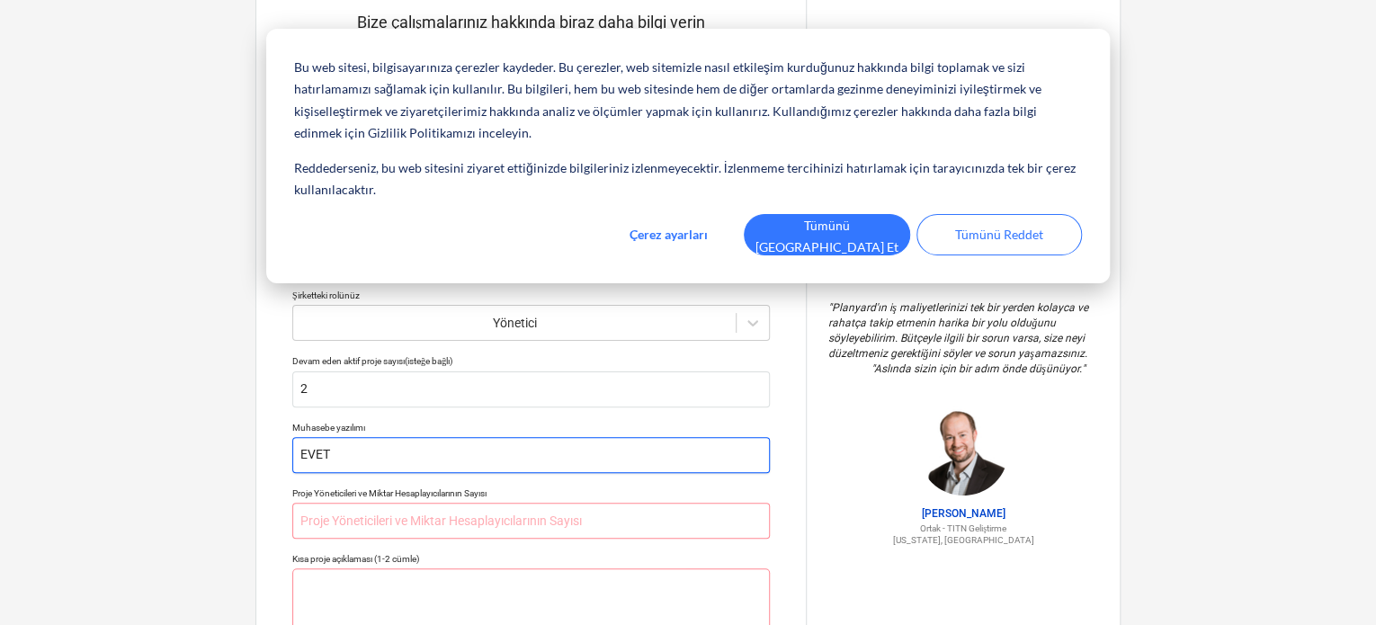
type input "EVET"
type textarea "x"
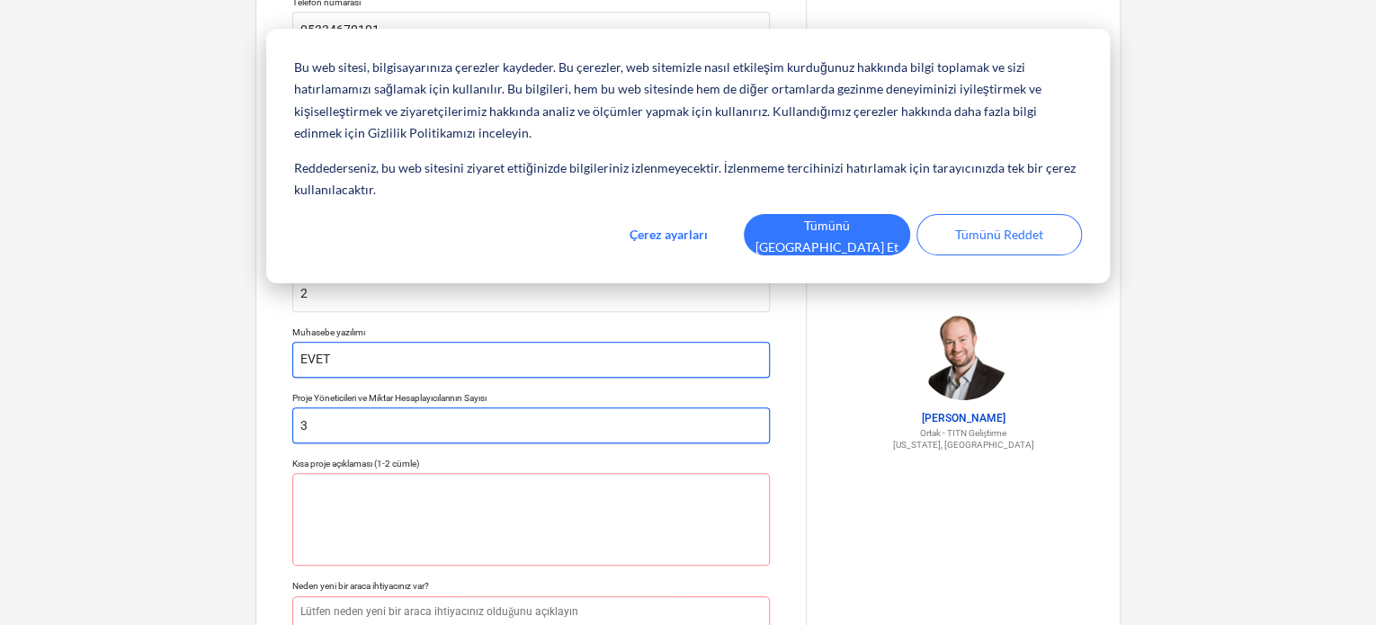
scroll to position [203, 0]
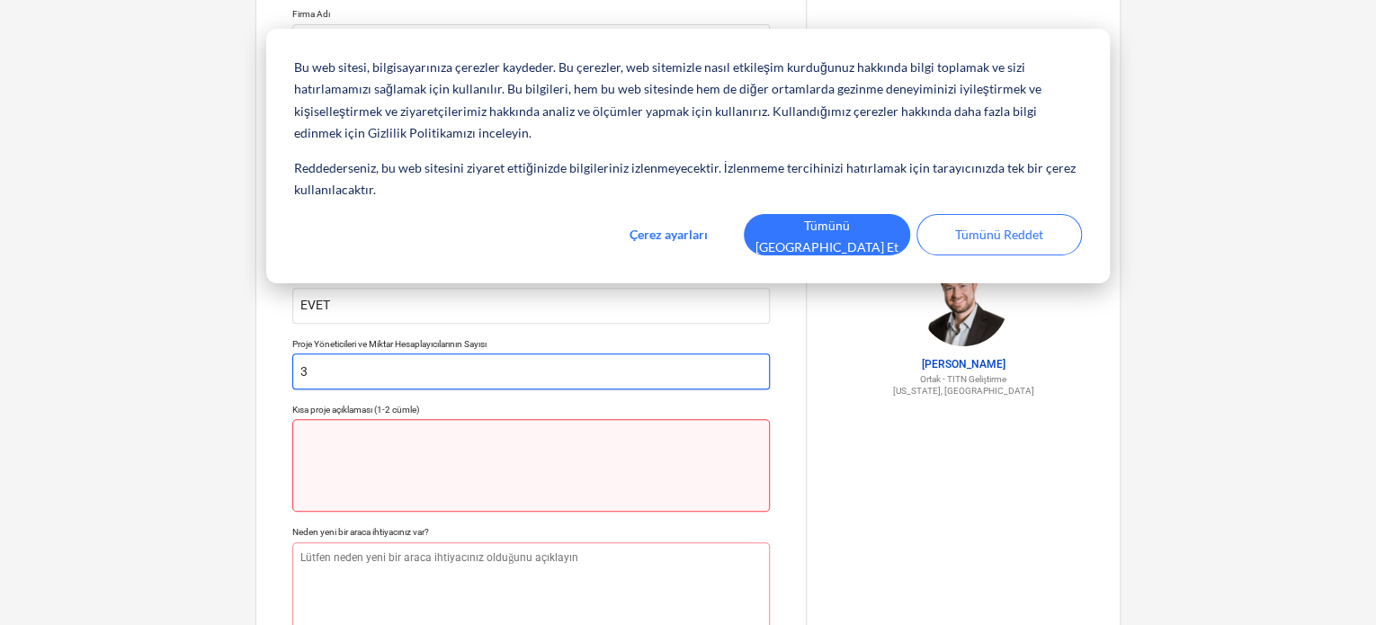
type input "3"
click at [452, 462] on textarea at bounding box center [531, 465] width 478 height 93
type textarea "x"
type textarea "D"
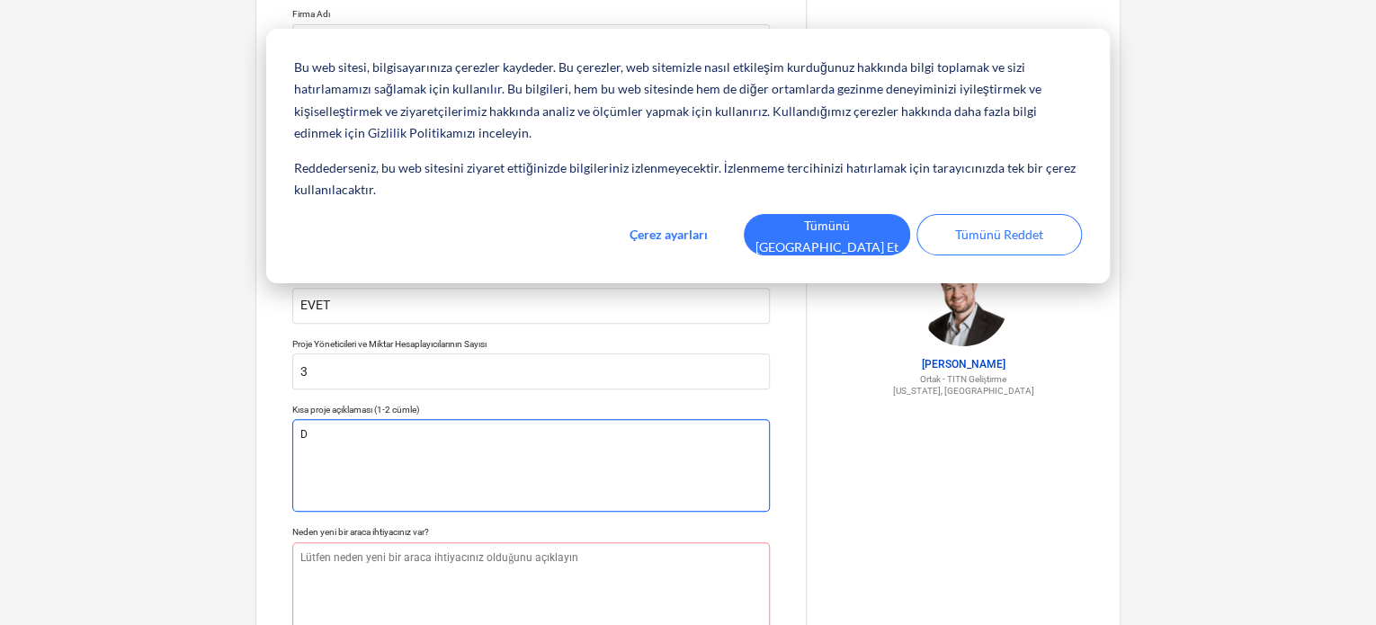
type textarea "x"
type textarea "DE"
type textarea "x"
type textarea "DEN"
type textarea "x"
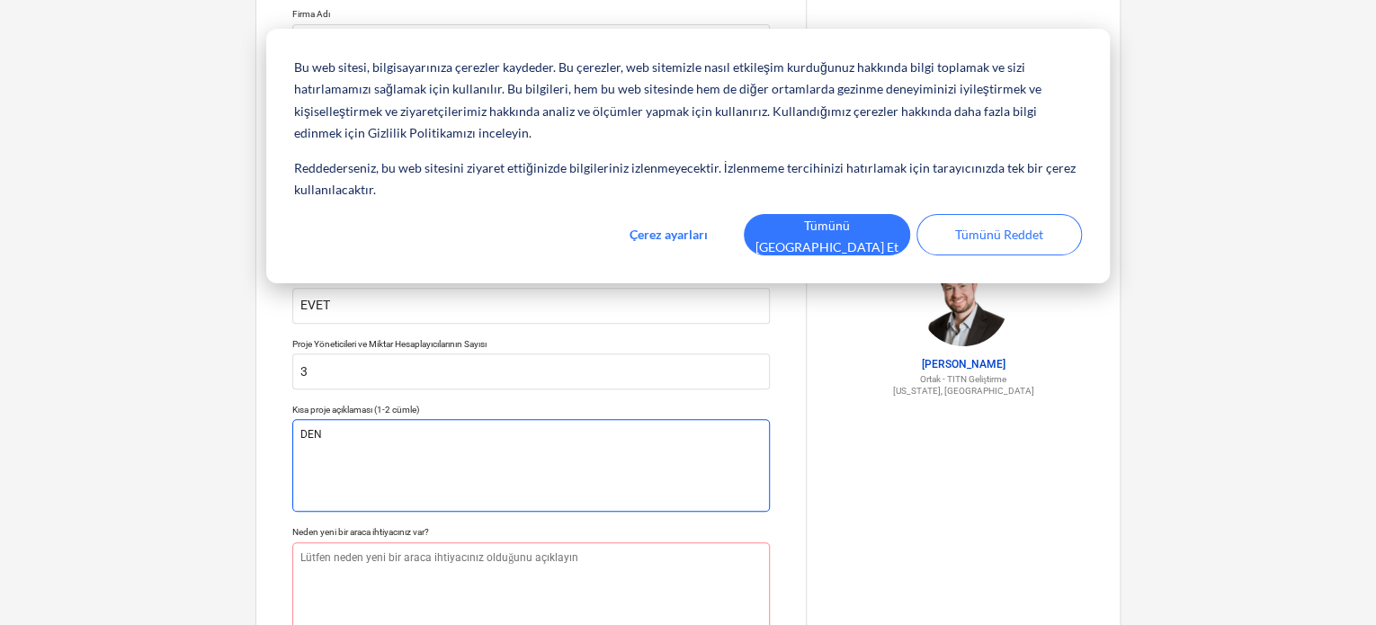
type textarea "DENE"
type textarea "x"
type textarea "DENEM"
type textarea "x"
type textarea "DENEME"
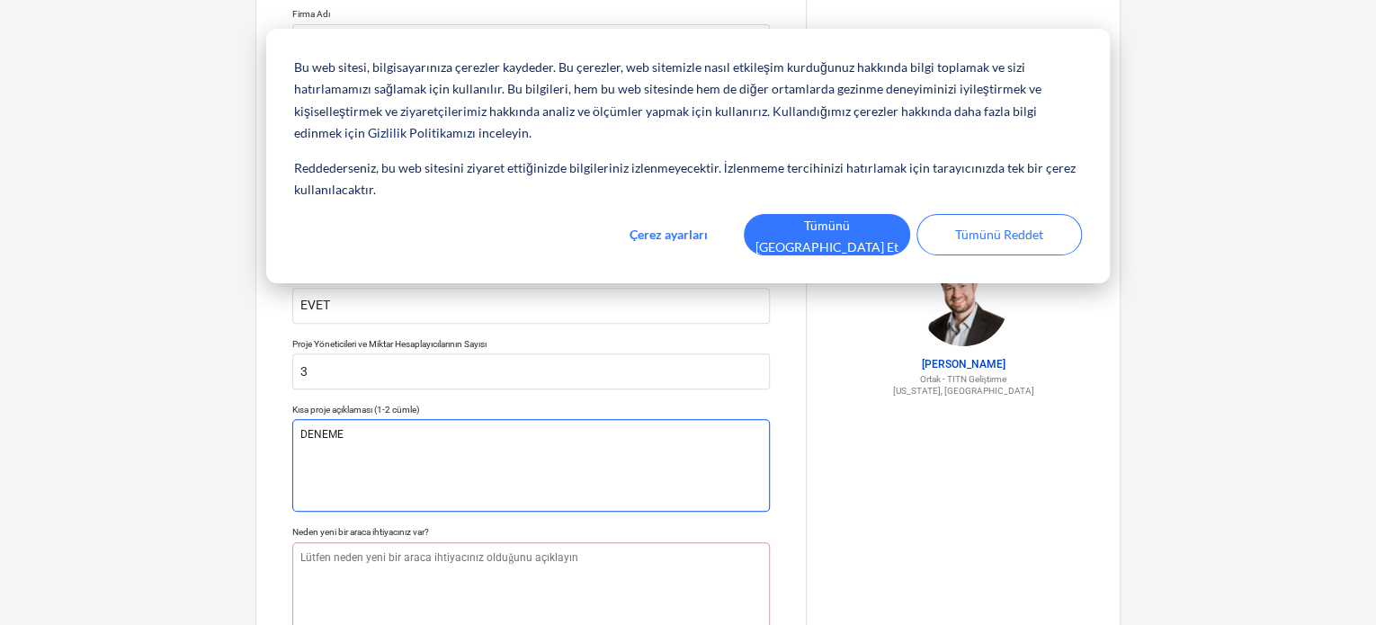
type textarea "x"
type textarea "DENEME"
type textarea "x"
type textarea "DENEME Y"
type textarea "x"
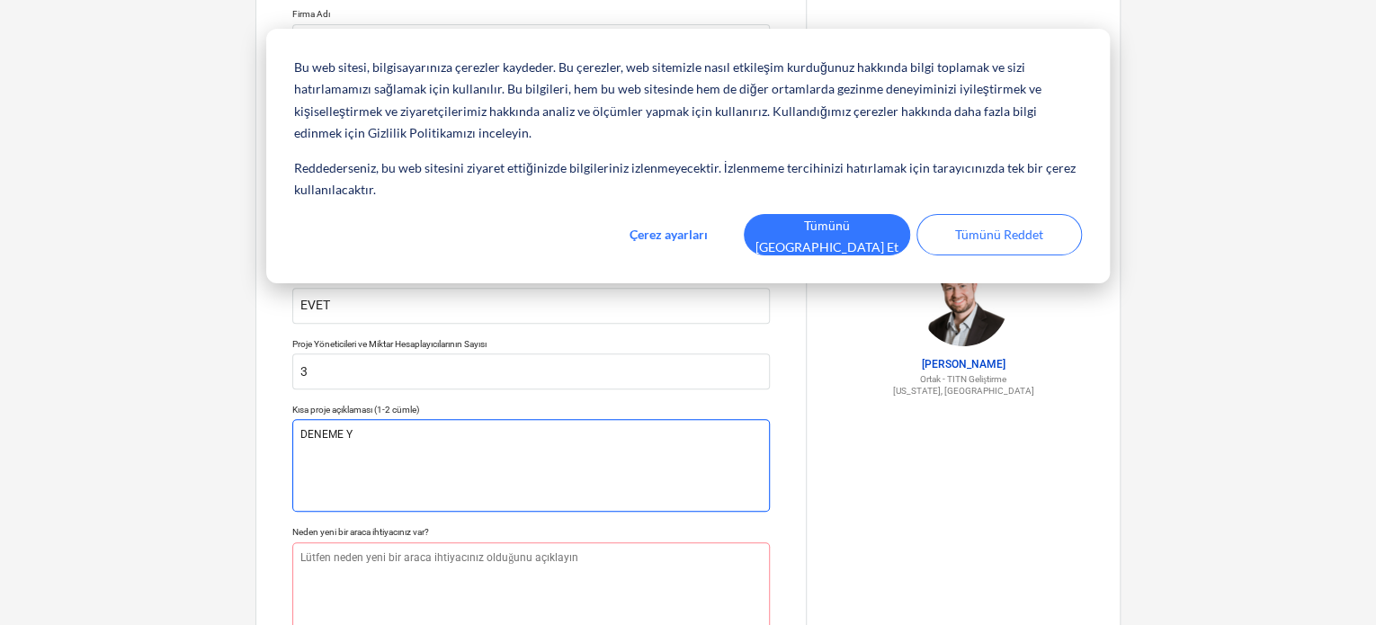
type textarea "DENEME YA"
type textarea "x"
type textarea "DENEME YAP"
type textarea "x"
type textarea "DENEME YAPM"
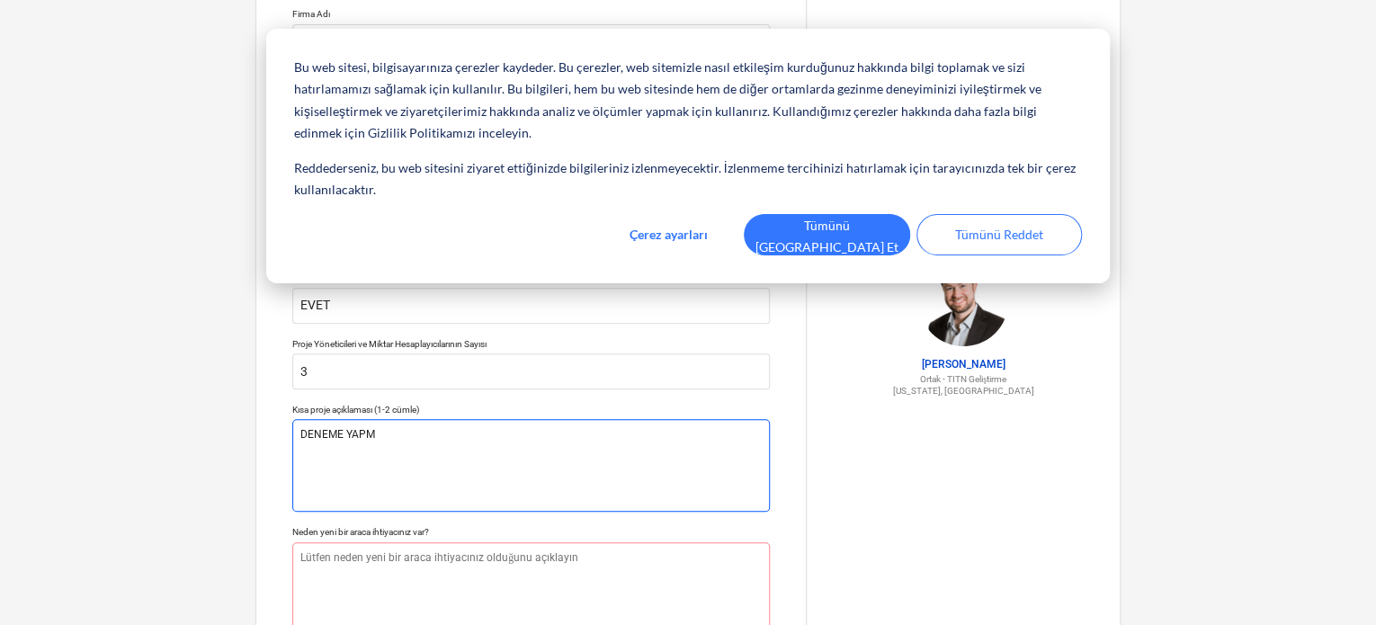
type textarea "x"
type textarea "DENEME YAPMAK"
type textarea "x"
type textarea "DENEME YAPMAK"
type textarea "x"
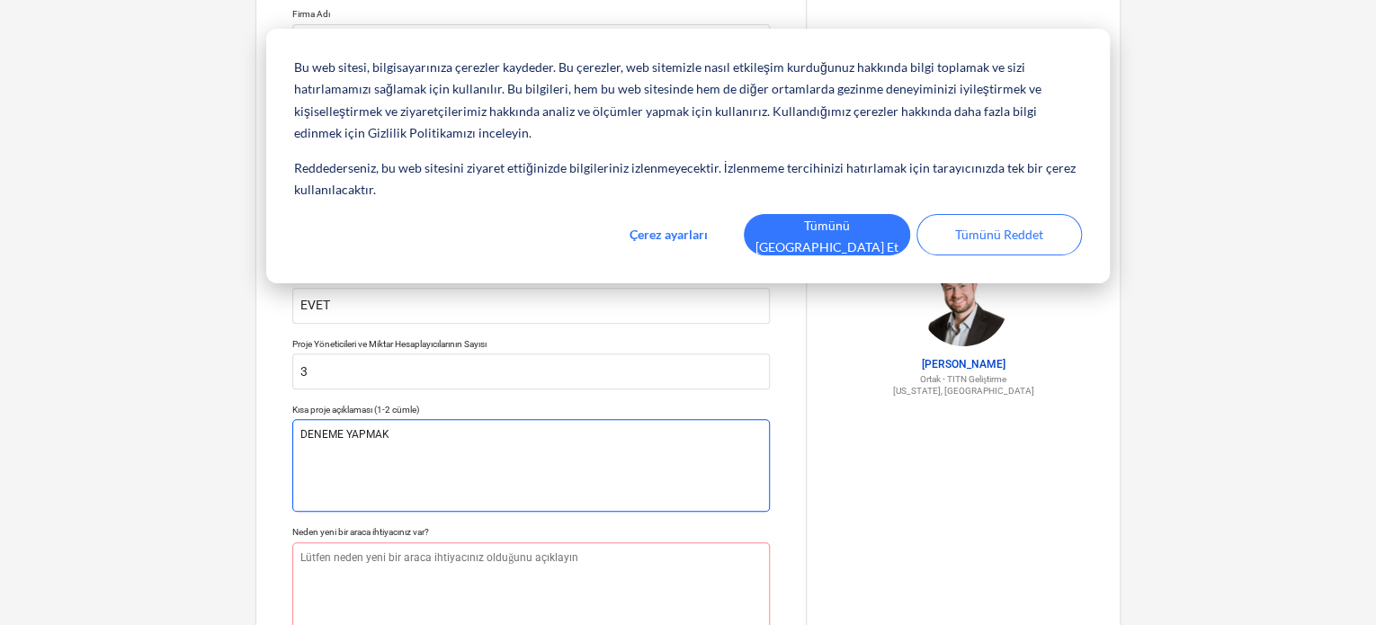
type textarea "DENEME YAPMAK İ"
type textarea "x"
type textarea "DENEME YAPMAK İS"
type textarea "x"
type textarea "DENEME YAPMAK İST"
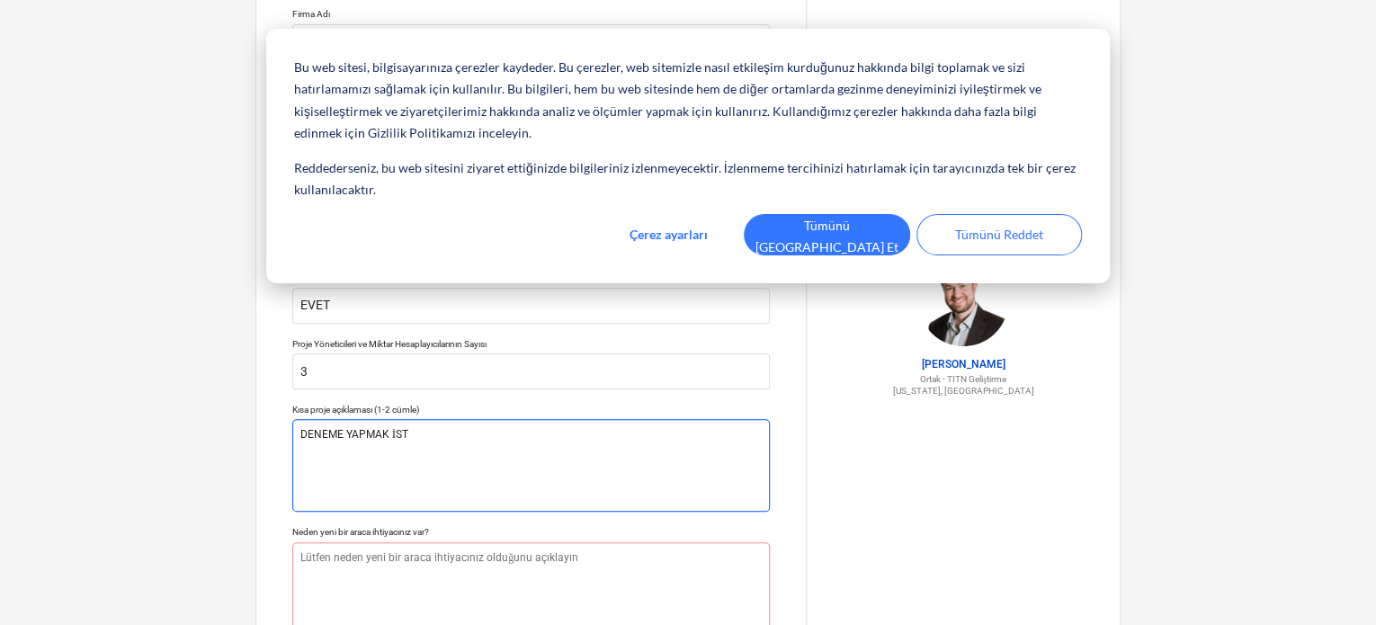
type textarea "x"
type textarea "DENEME YAPMAK İSTİ"
type textarea "x"
type textarea "DENEME YAPMAK İSTİY"
type textarea "x"
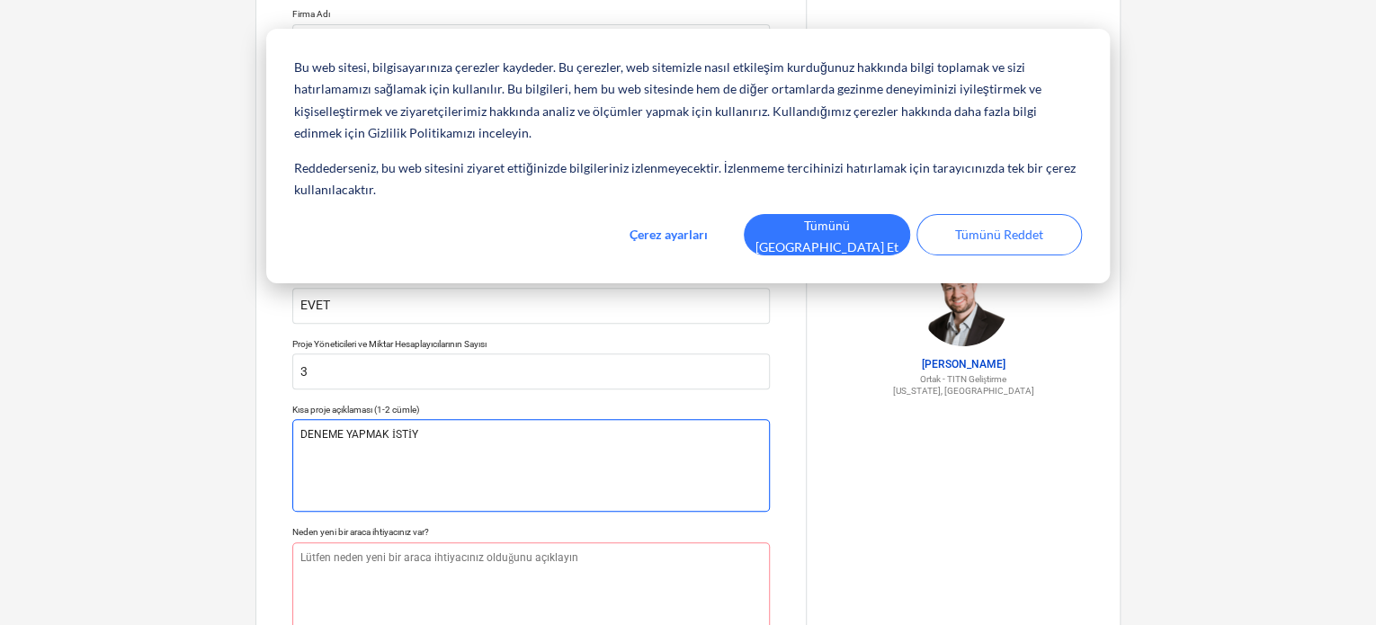
type textarea "DENEME YAPMAK İSTİYO"
type textarea "x"
type textarea "DENEME YAPMAK İSTİYOR"
type textarea "x"
type textarea "DENEME YAPMAK İSTİYORU"
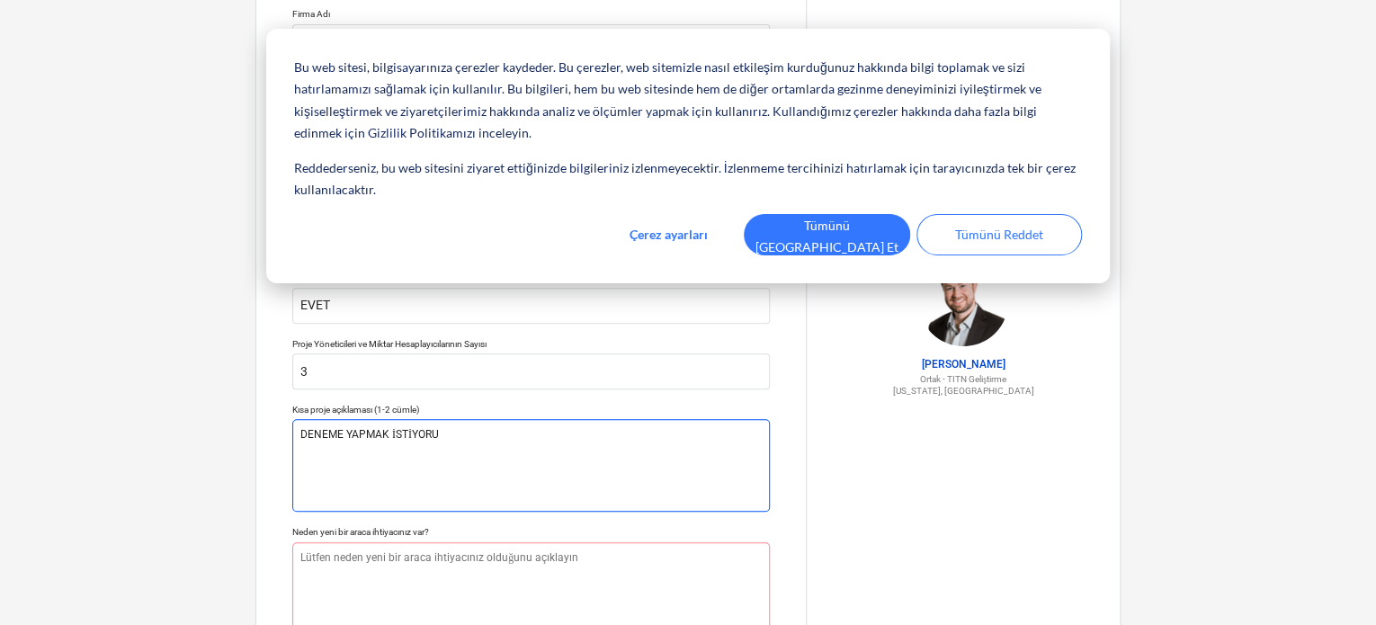
type textarea "x"
type textarea "DENEME YAPMAK İSTİYORUM"
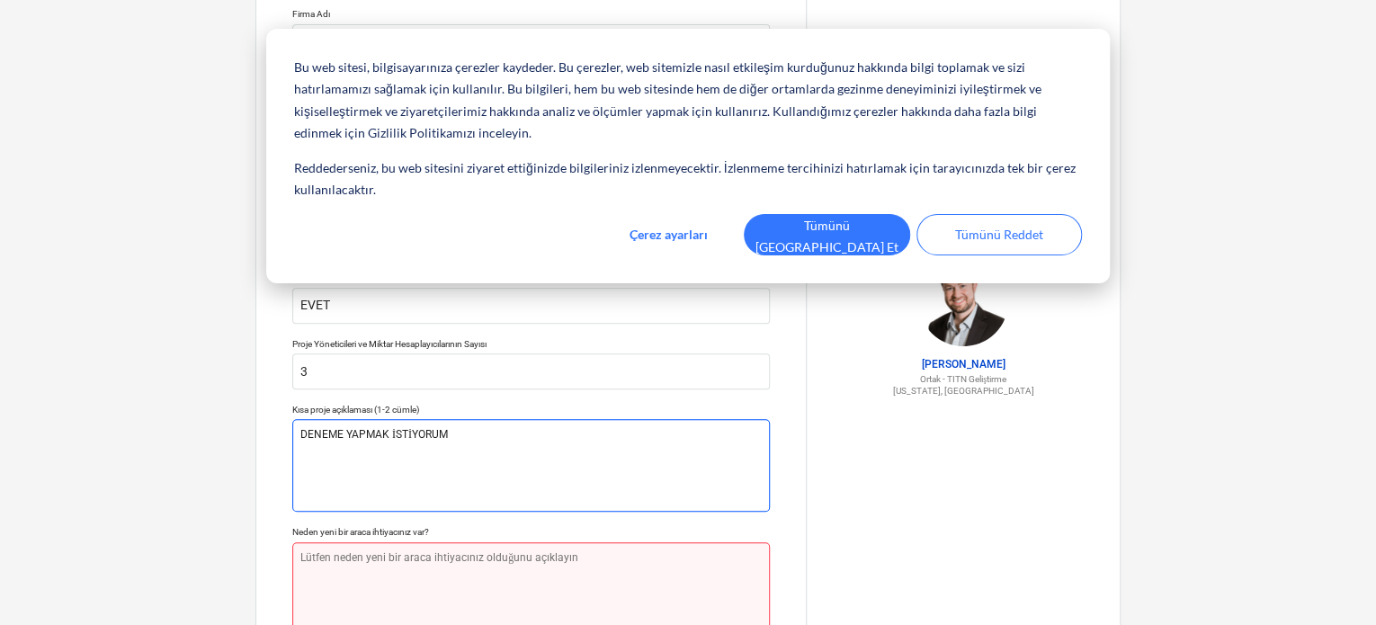
type textarea "x"
type textarea "K"
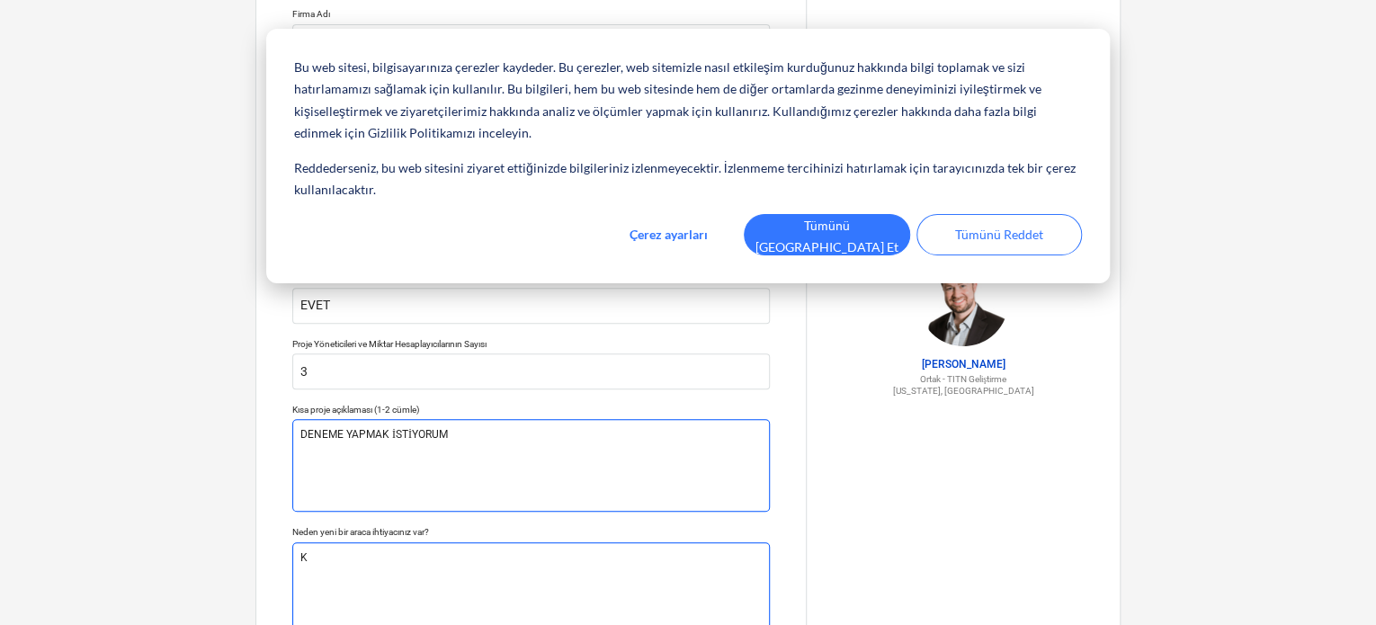
type textarea "x"
type textarea "KU"
type textarea "x"
type textarea "KUL"
type textarea "x"
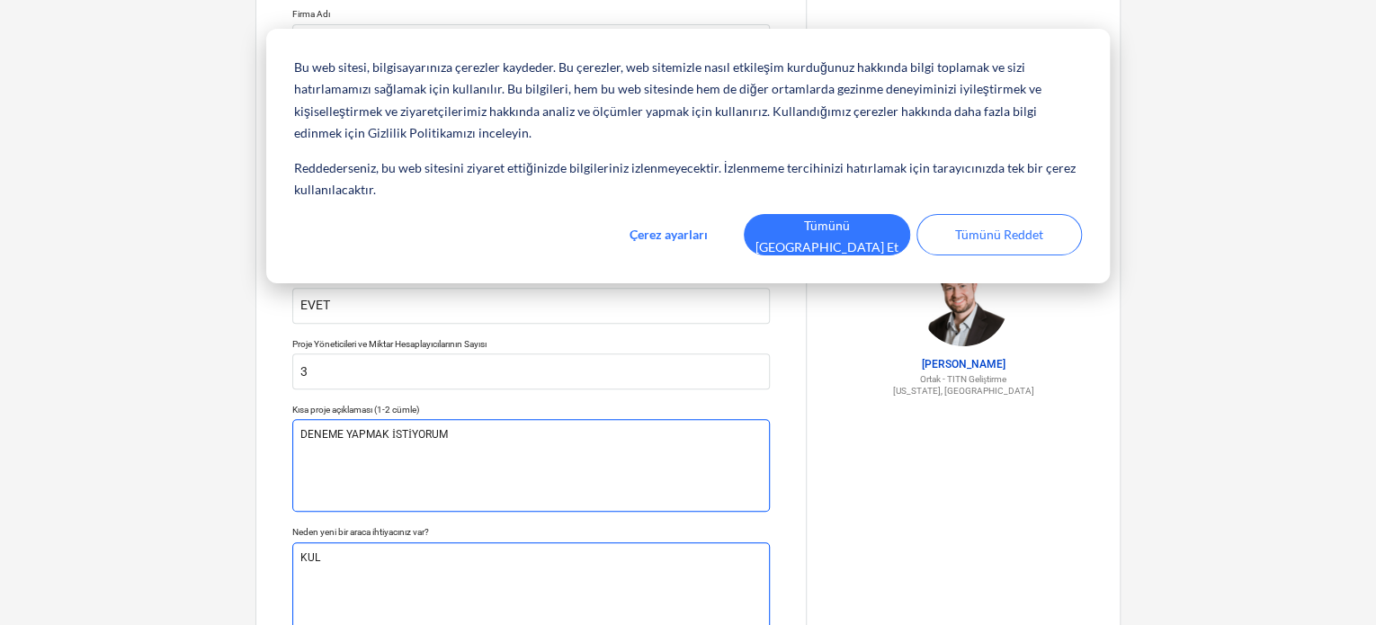
type textarea "KULL"
type textarea "x"
type textarea "KULLA"
type textarea "x"
type textarea "KULLAN"
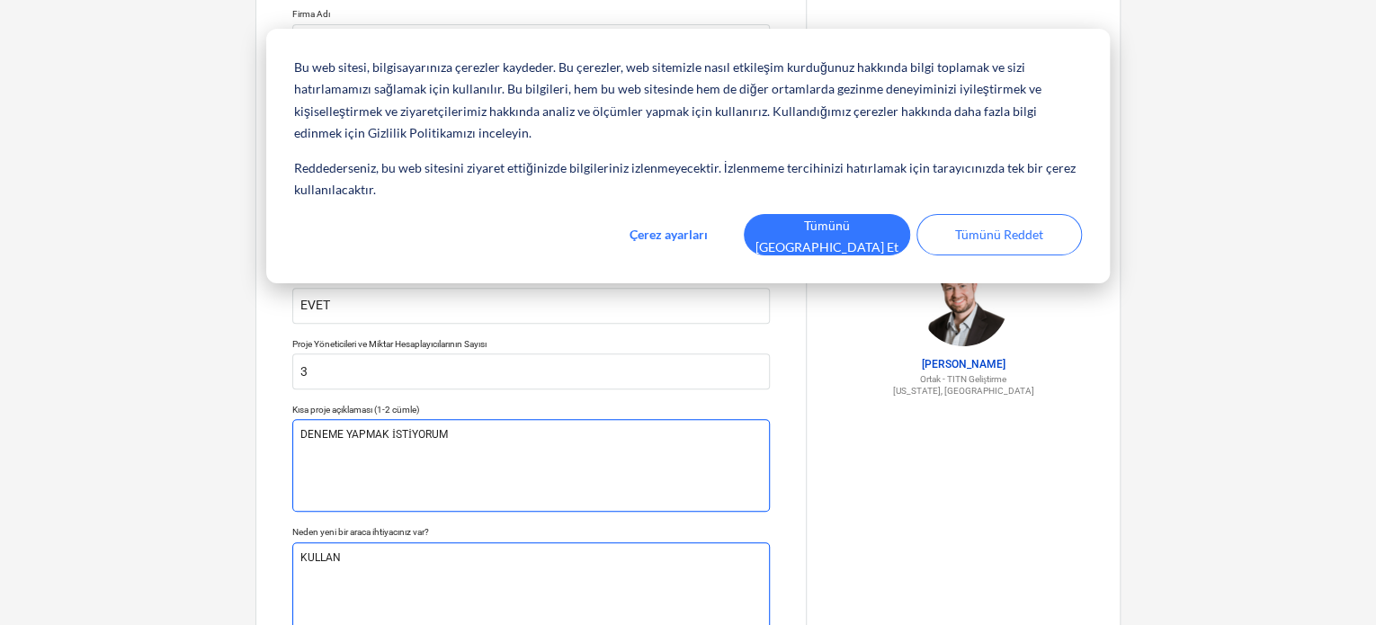
type textarea "x"
type textarea "KULLAND"
type textarea "x"
type textarea "KULLANDI"
type textarea "x"
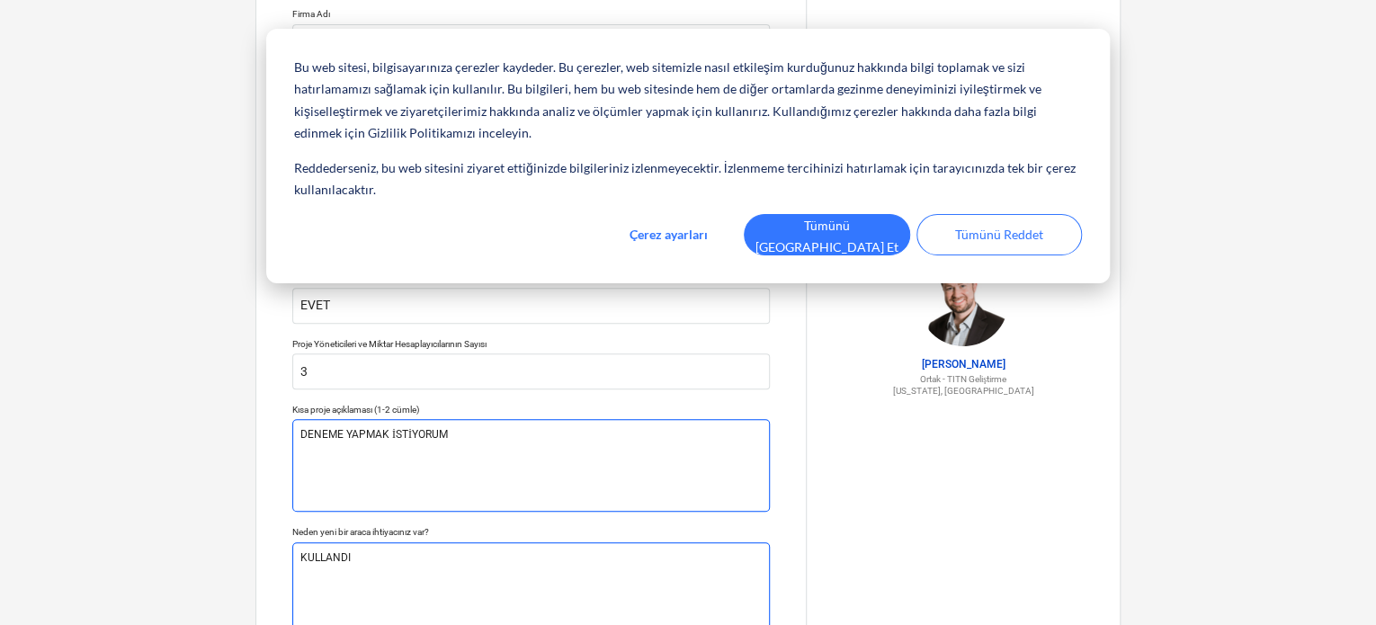
type textarea "KULLANDIĞ"
type textarea "x"
type textarea "KULLANDIĞI"
type textarea "x"
type textarea "KULLANDIĞIM"
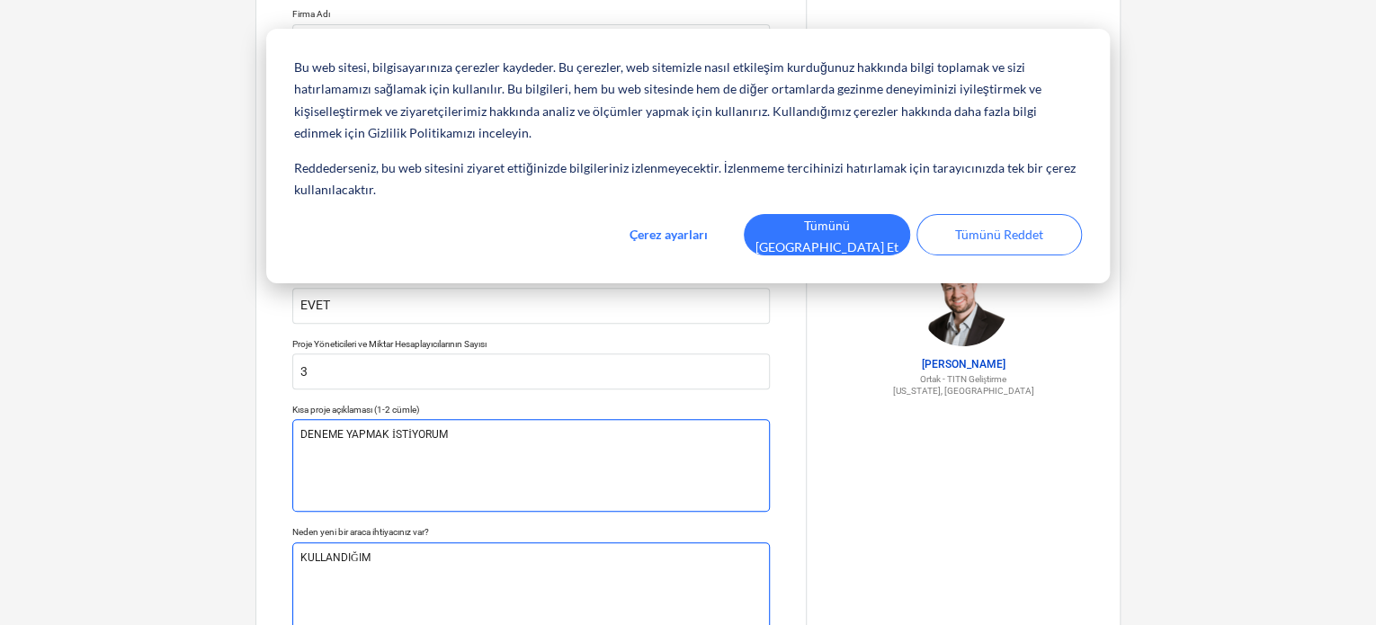
type textarea "x"
type textarea "KULLANDIĞIMI"
type textarea "x"
type textarea "KULLANDIĞIMIZ"
type textarea "x"
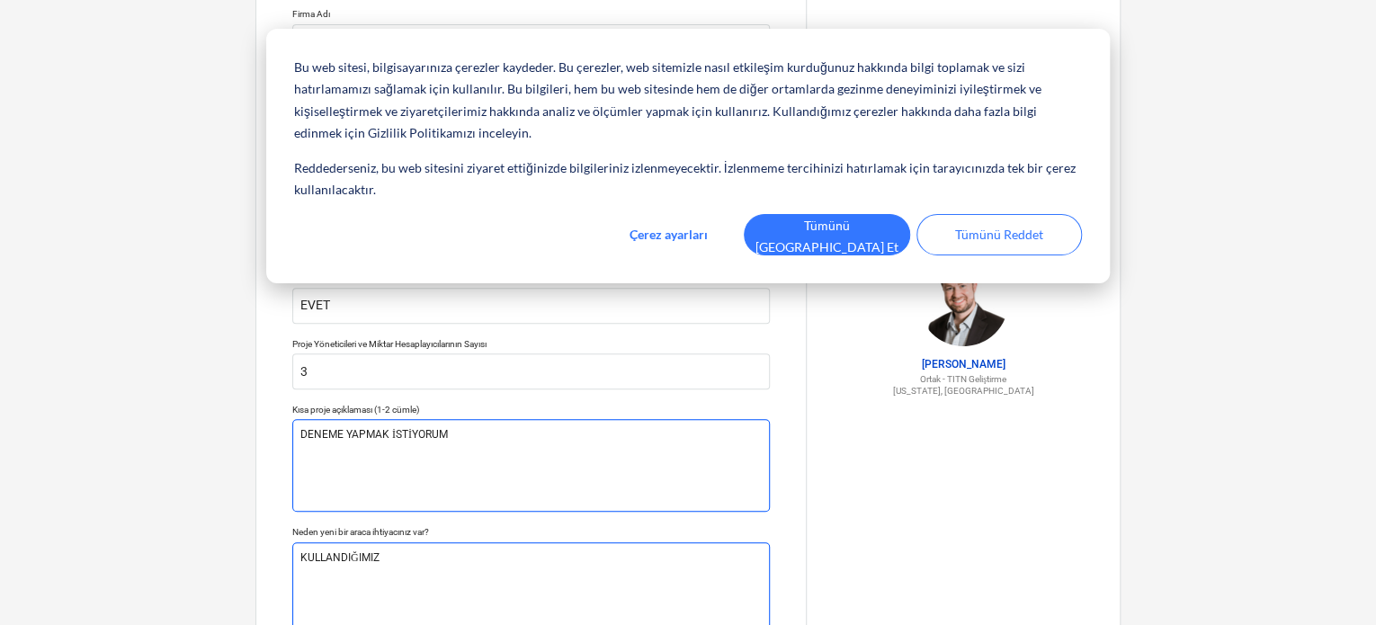
type textarea "KULLANDIĞIMIZ"
type textarea "x"
type textarea "KULLANDIĞIMIZ P"
type textarea "x"
type textarea "KULLANDIĞIMIZ PR"
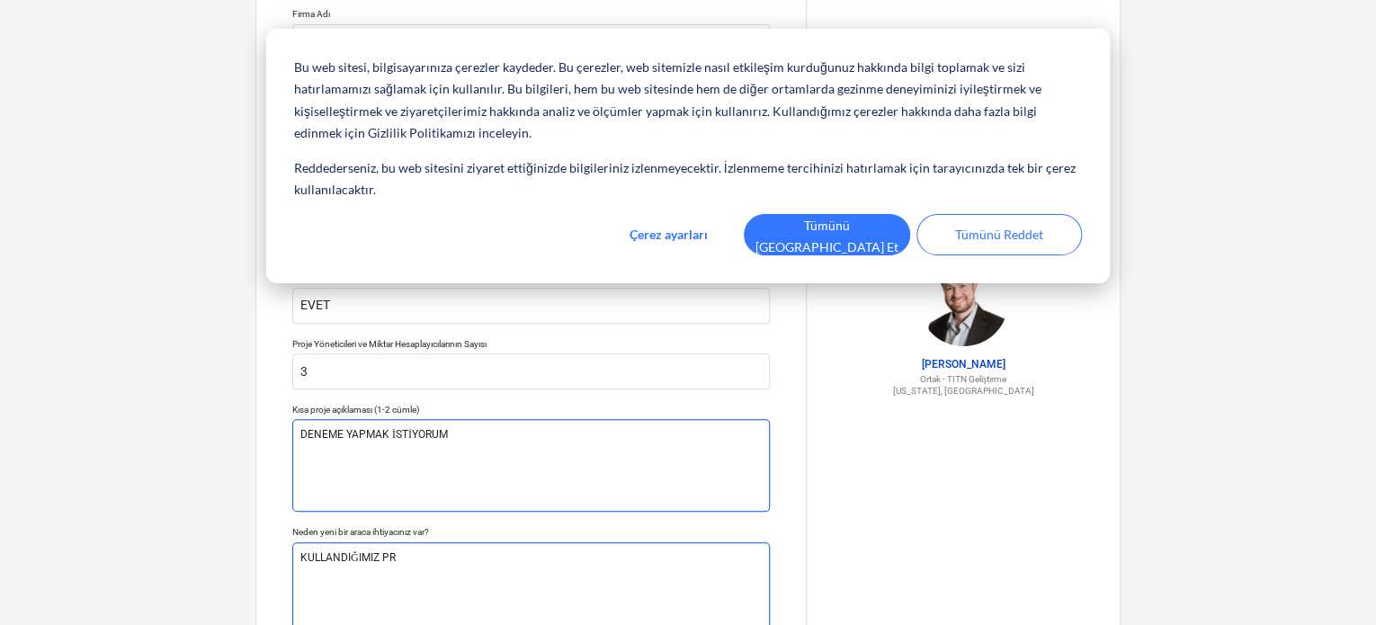
type textarea "x"
type textarea "KULLANDIĞIMIZ PRO"
type textarea "x"
type textarea "KULLANDIĞIMIZ PROG"
type textarea "x"
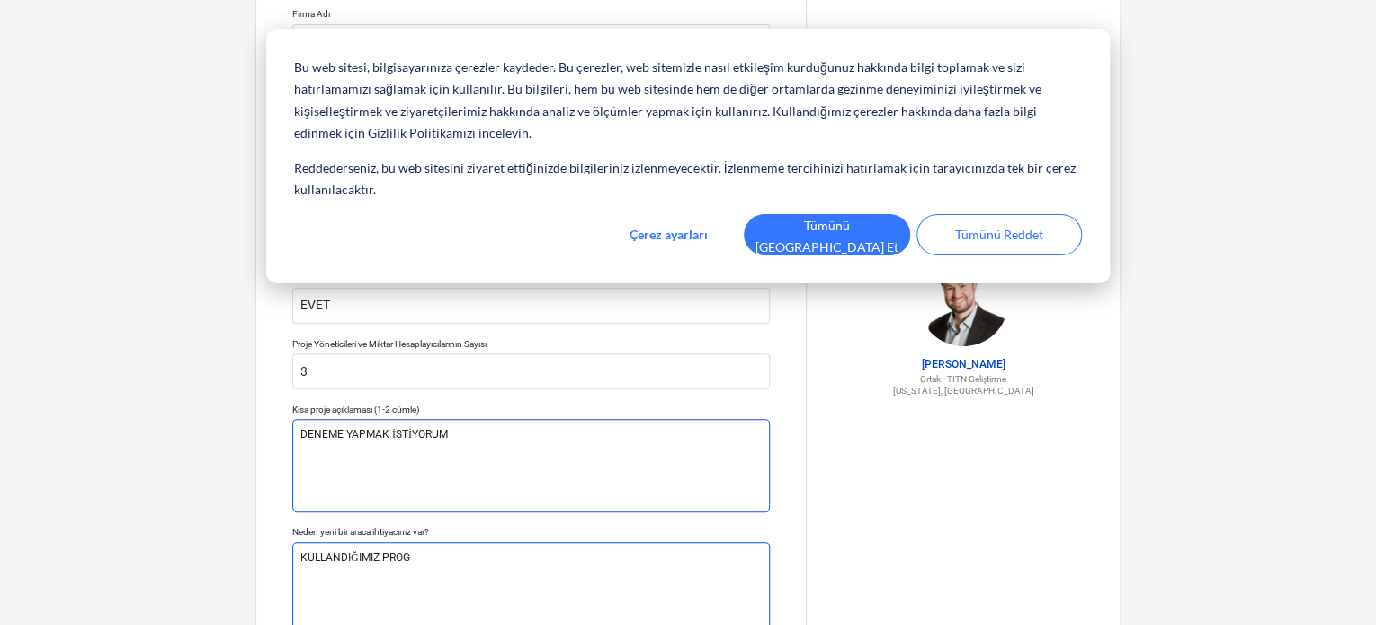
type textarea "KULLANDIĞIMIZ PROGR"
type textarea "x"
type textarea "KULLANDIĞIMIZ PROGRA"
type textarea "x"
type textarea "KULLANDIĞIMIZ PROGRAM"
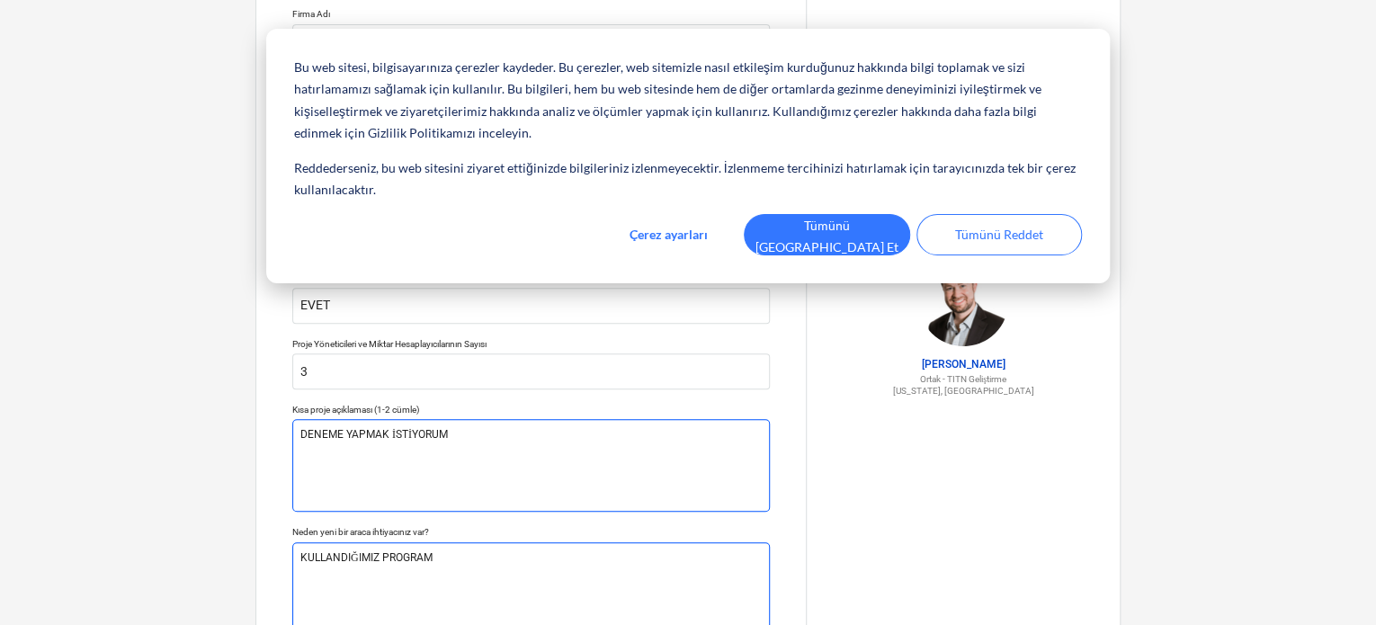
type textarea "x"
type textarea "KULLANDIĞIMIZ PROGRAM"
type textarea "x"
type textarea "KULLANDIĞIMIZ PROGRAM Y"
type textarea "x"
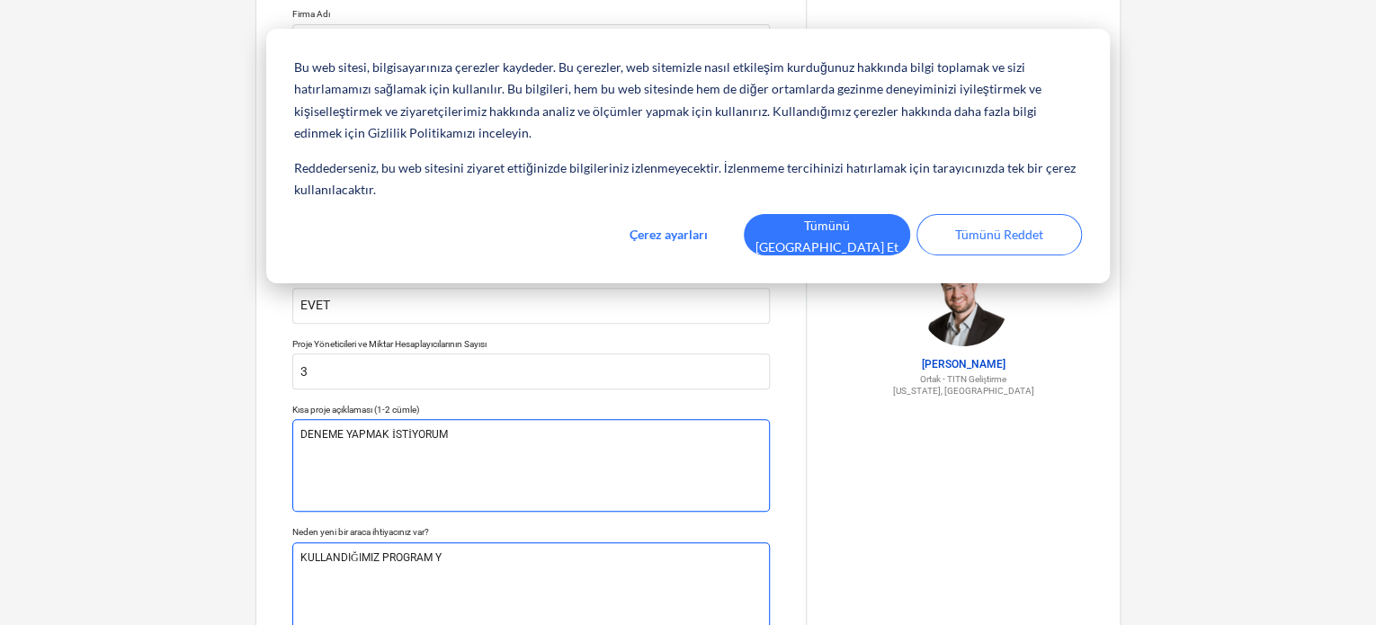
type textarea "KULLANDIĞIMIZ PROGRAM YE"
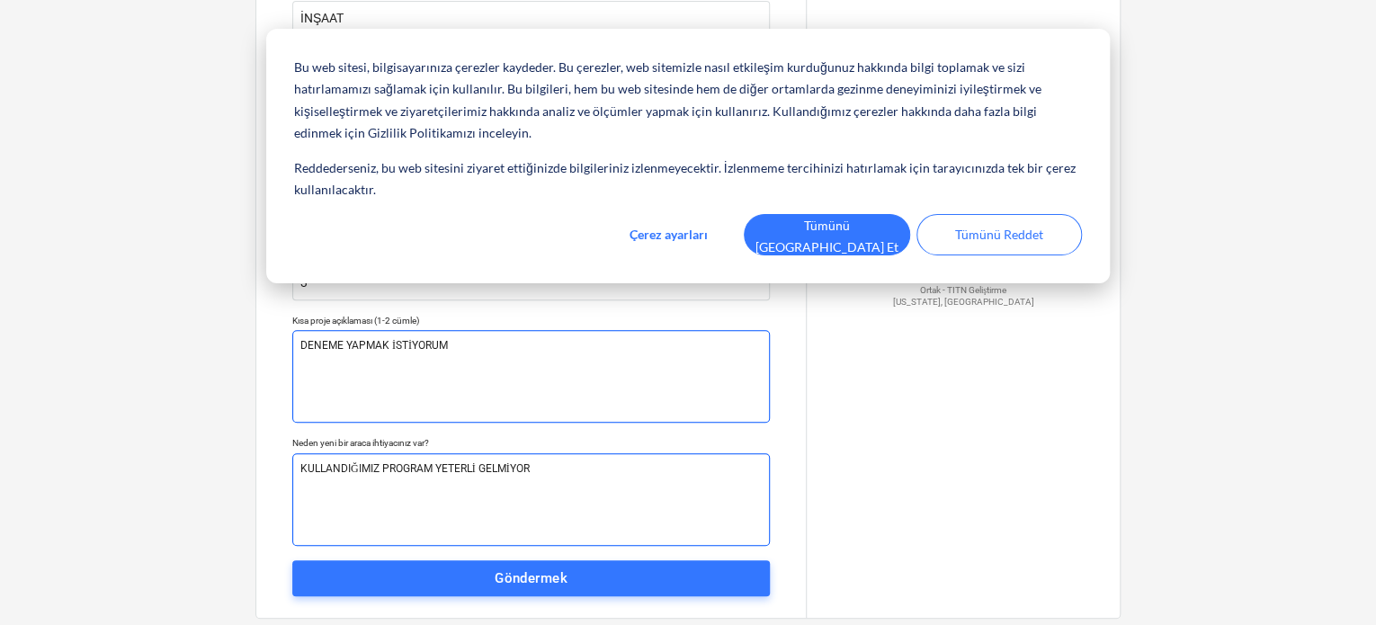
scroll to position [327, 0]
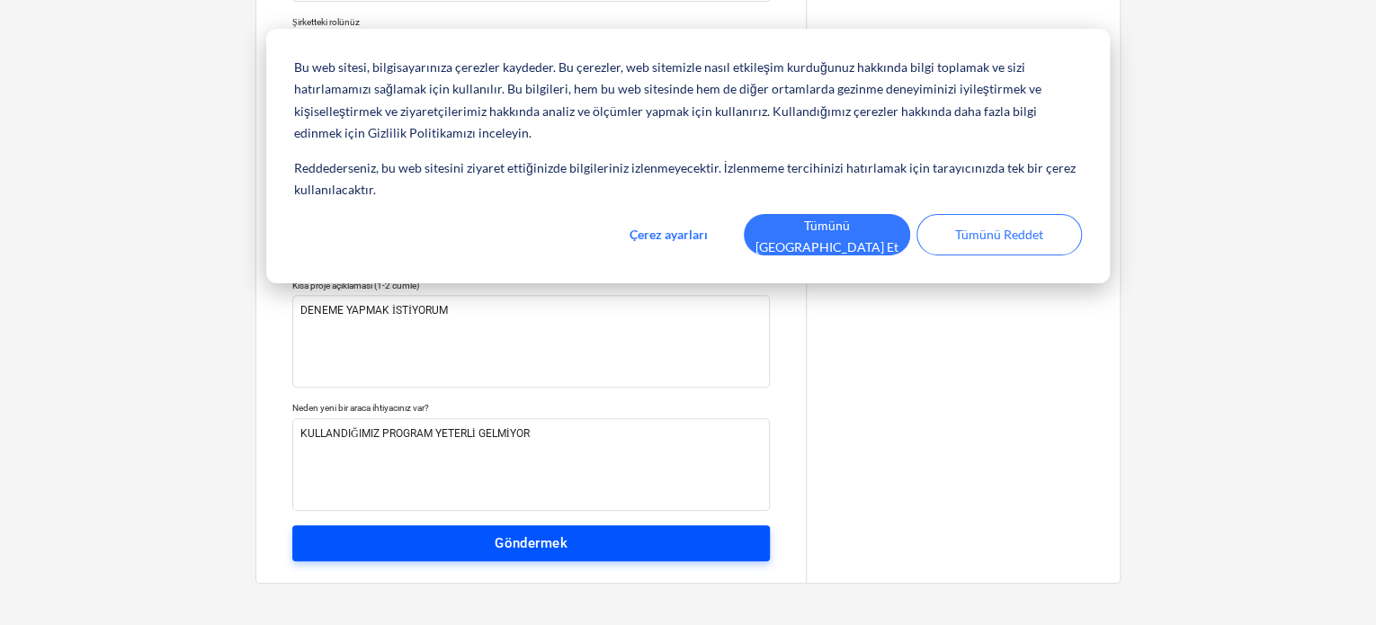
click at [452, 539] on span "Göndermek" at bounding box center [531, 543] width 438 height 23
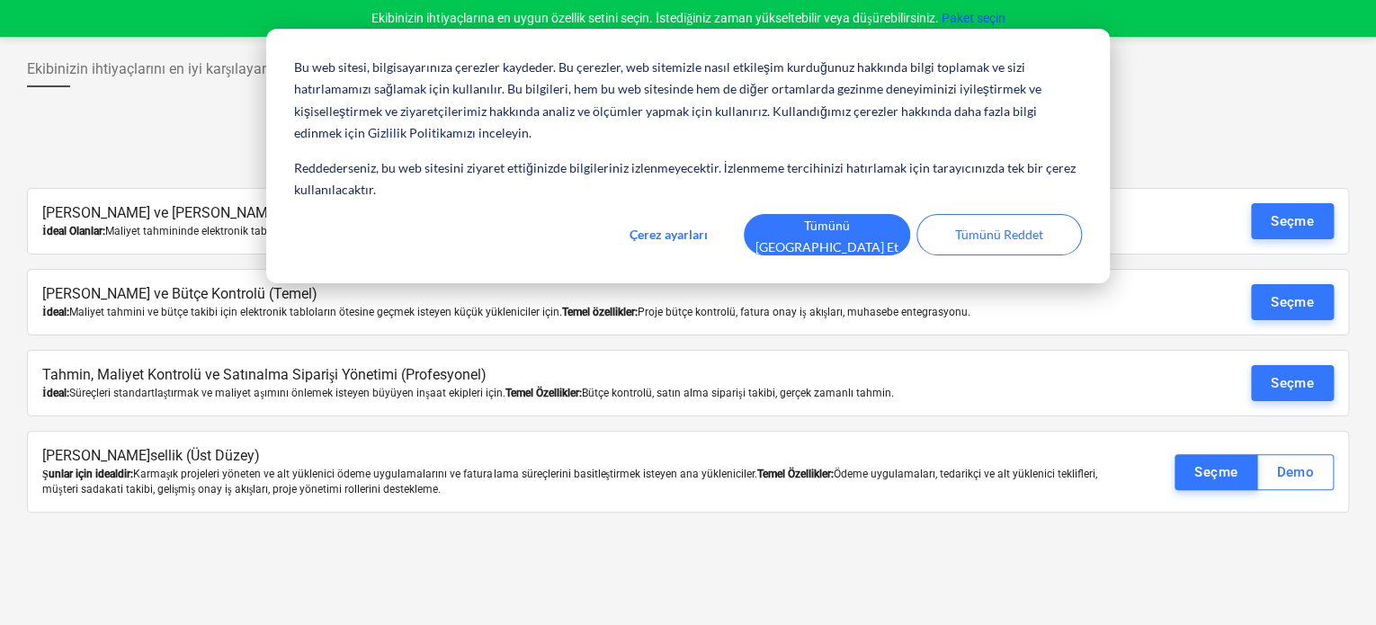
click at [836, 117] on div at bounding box center [824, 119] width 32 height 32
click at [711, 190] on font "Amerikan Doları" at bounding box center [716, 191] width 88 height 14
click at [1279, 215] on font "Seçme" at bounding box center [1292, 221] width 43 height 16
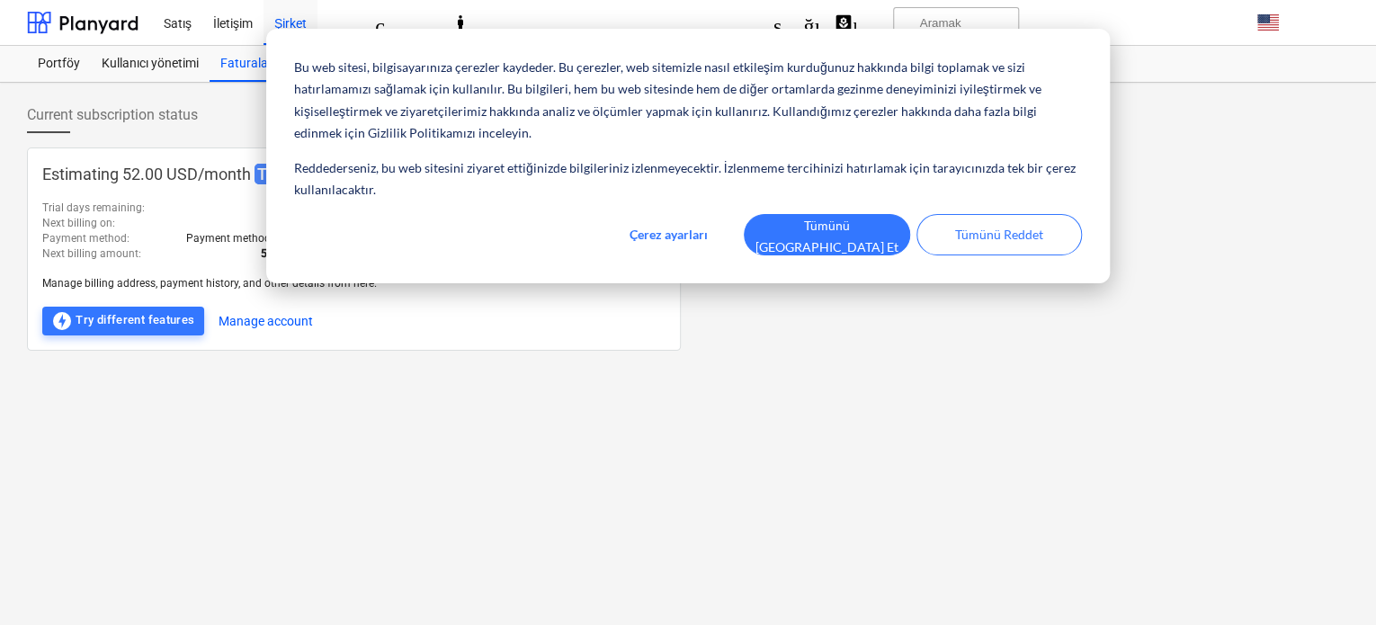
click at [1275, 301] on div "Estimating 52.00 USD / month Trial Trial days remaining : 14 Next billing on : …" at bounding box center [688, 249] width 1322 height 203
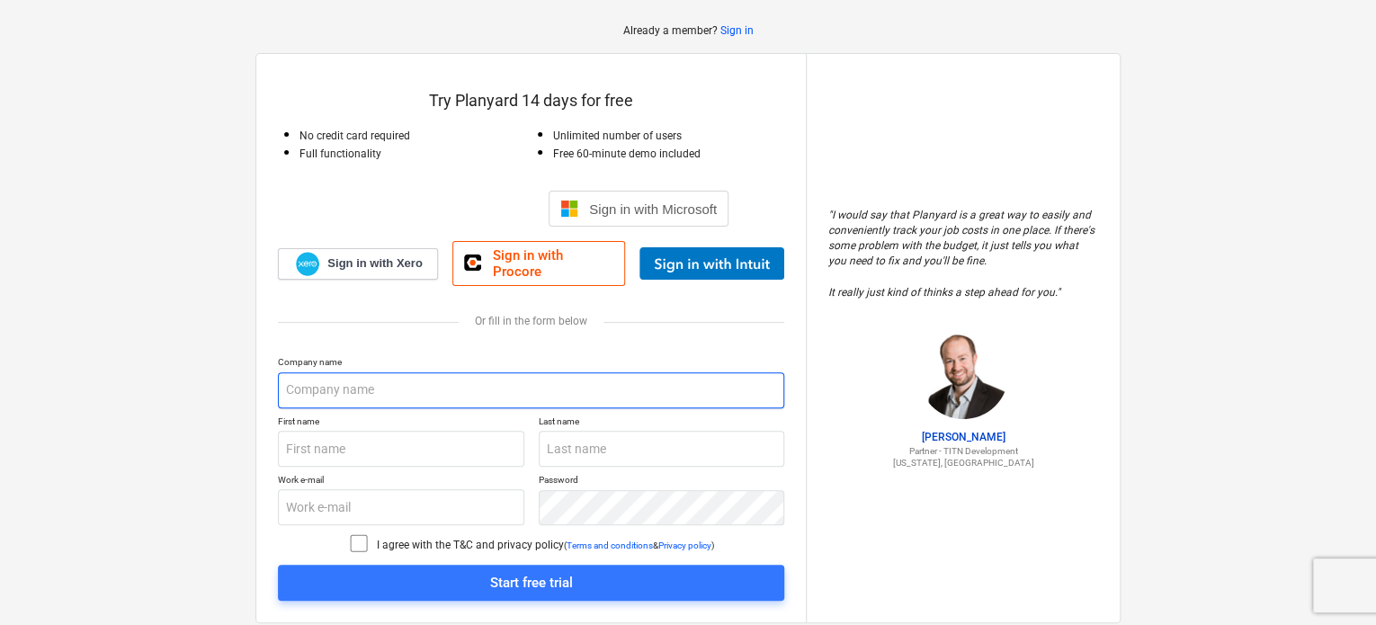
scroll to position [121, 0]
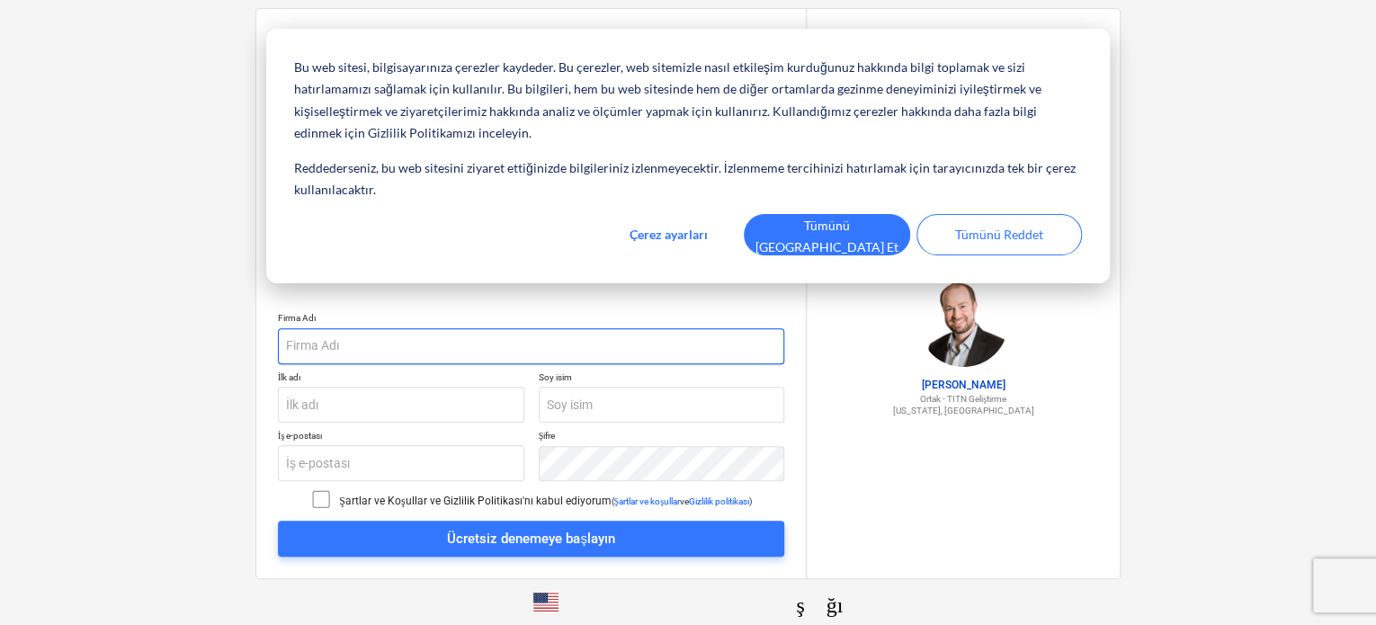
click at [388, 343] on input "text" at bounding box center [531, 346] width 506 height 36
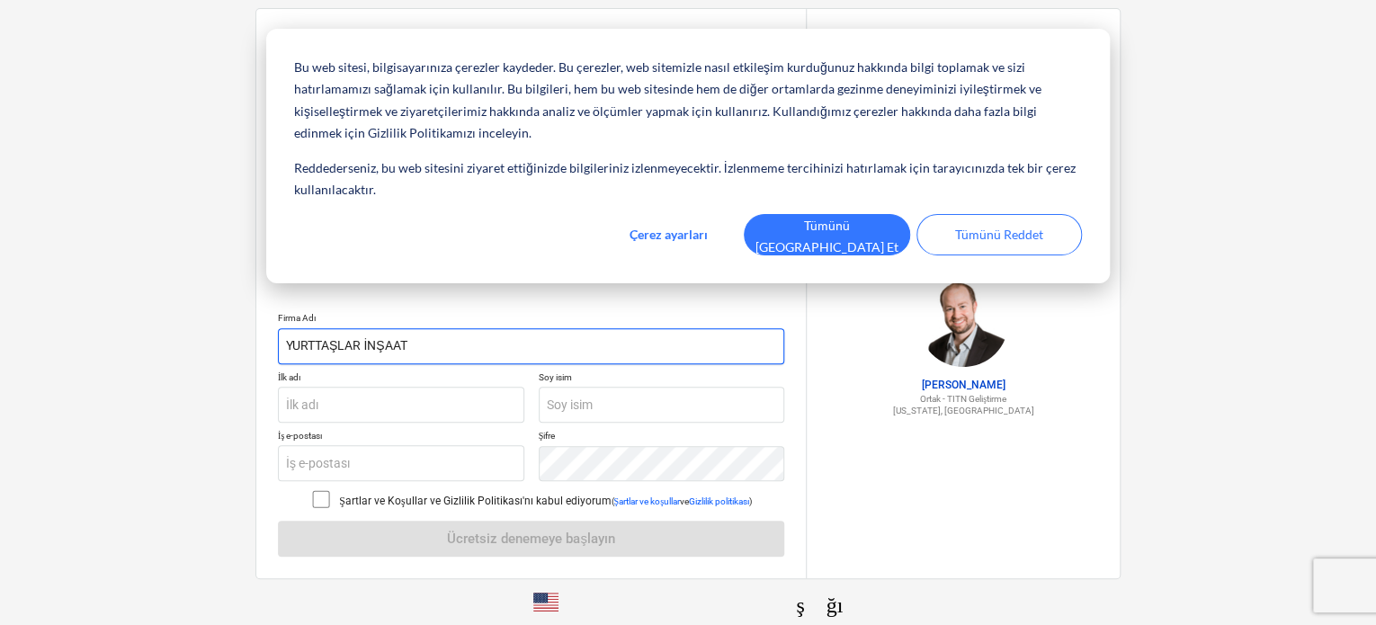
type input "YURTTAŞLAR İNŞAAT"
type input "SALİH"
type input "YURTTAŞ"
type input "S"
type input "[EMAIL_ADDRESS][DOMAIN_NAME]"
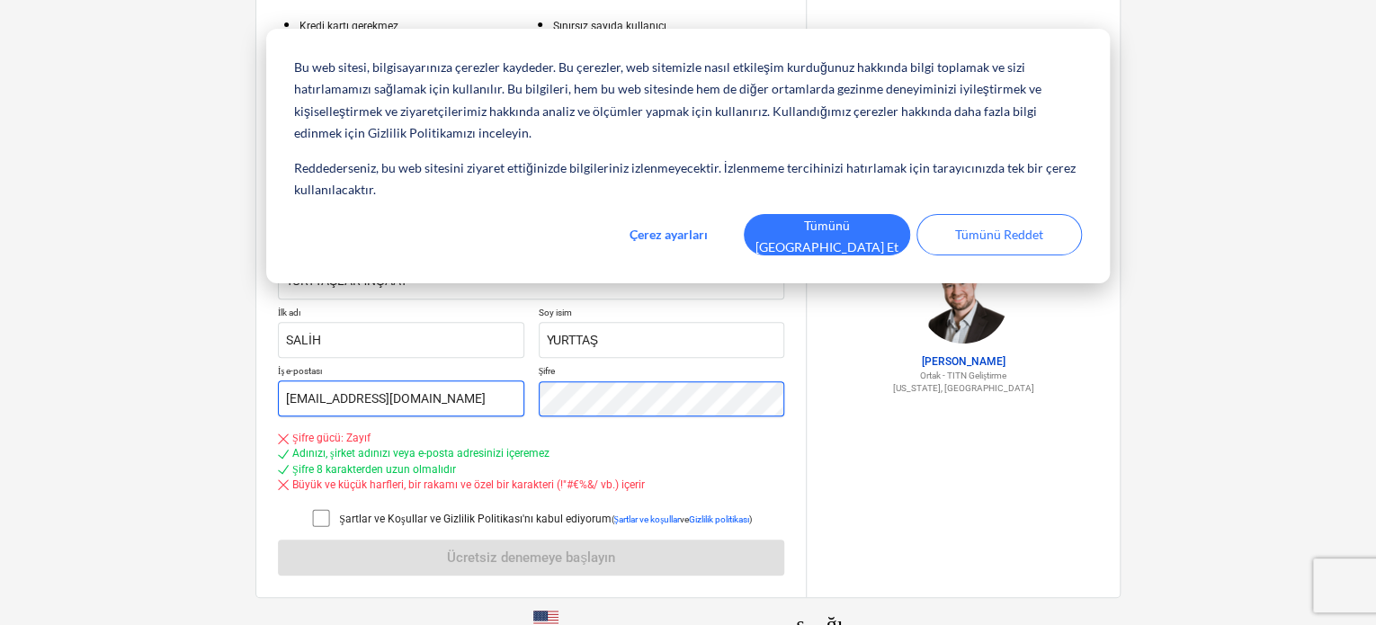
scroll to position [217, 0]
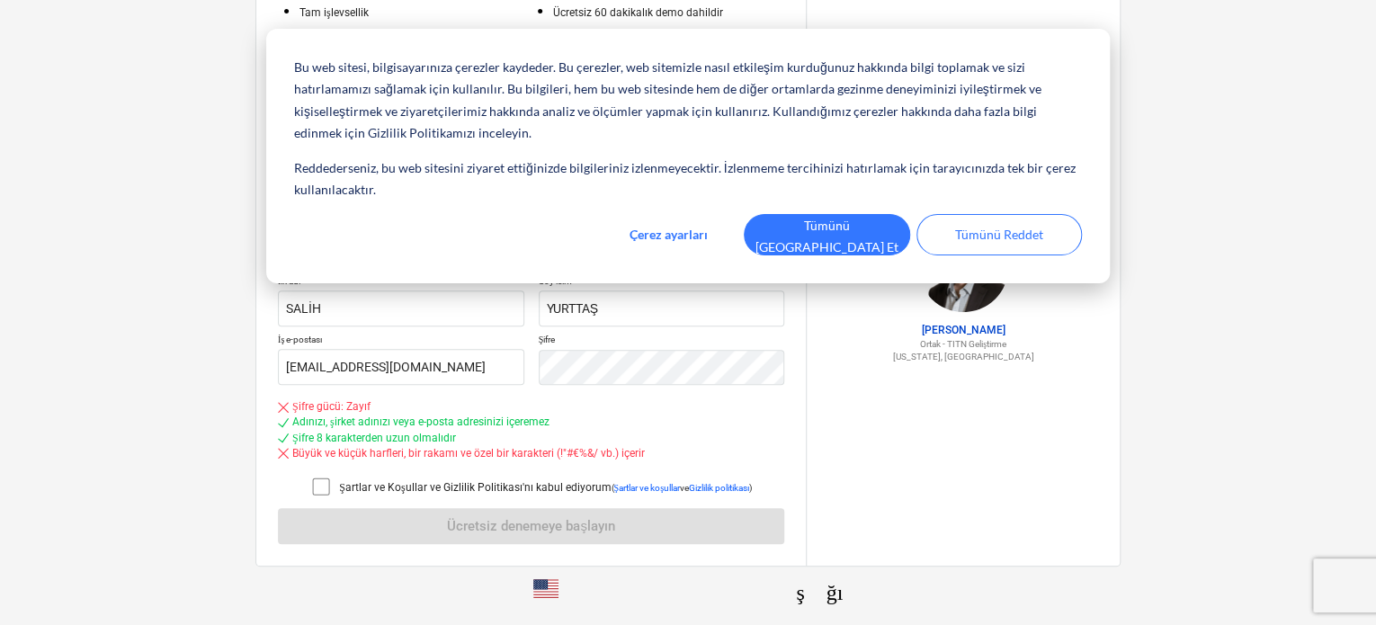
click at [313, 484] on icon at bounding box center [321, 487] width 16 height 16
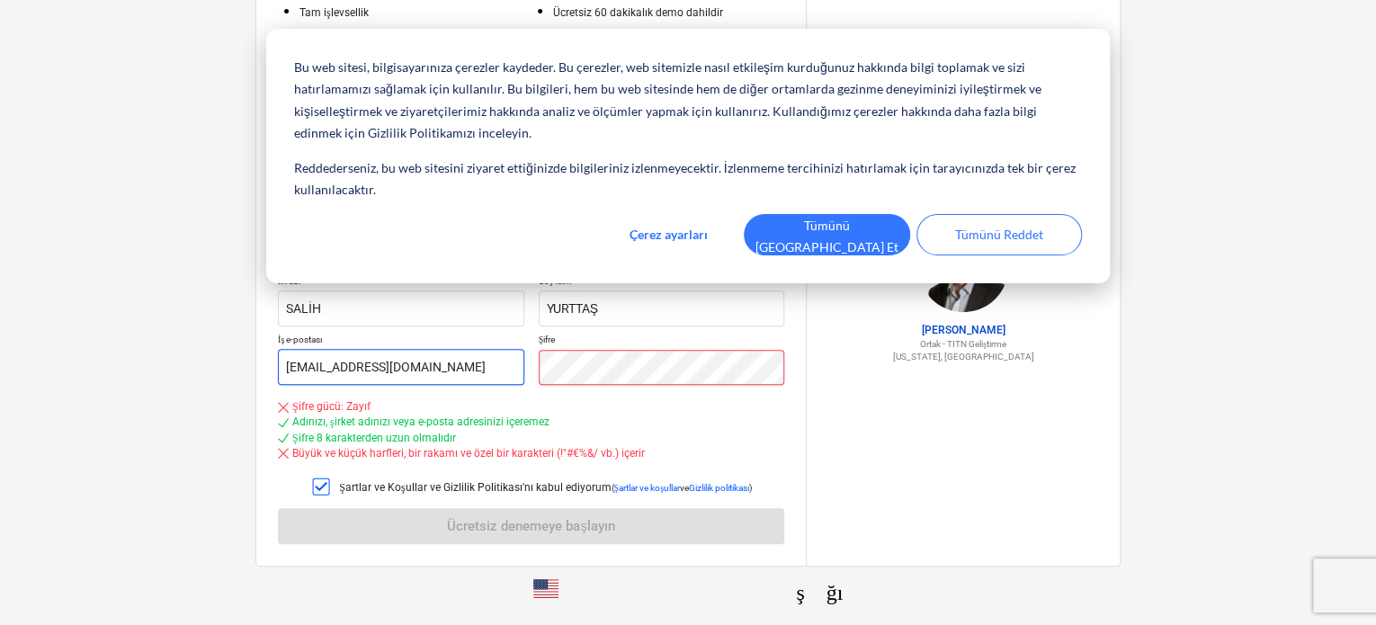
click at [492, 358] on div "İş e-postası [EMAIL_ADDRESS][DOMAIN_NAME] Şifre" at bounding box center [531, 359] width 506 height 51
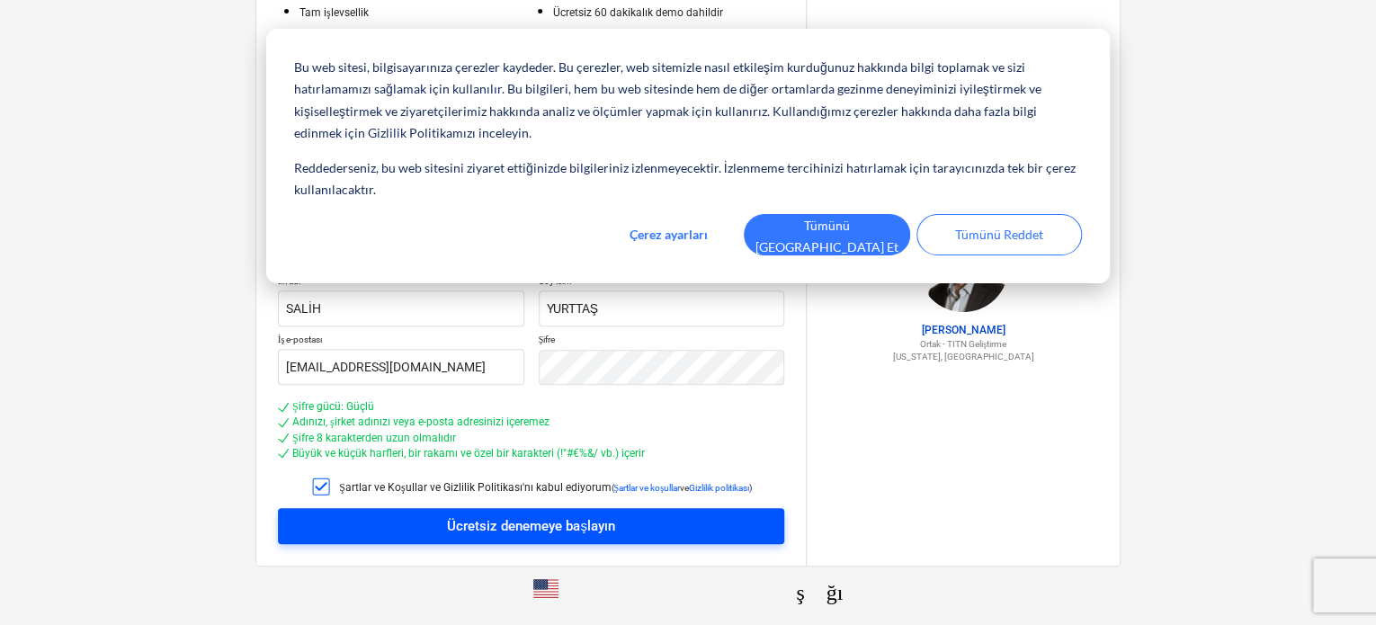
click at [448, 514] on font "Ücretsiz denemeye başlayın" at bounding box center [531, 525] width 168 height 23
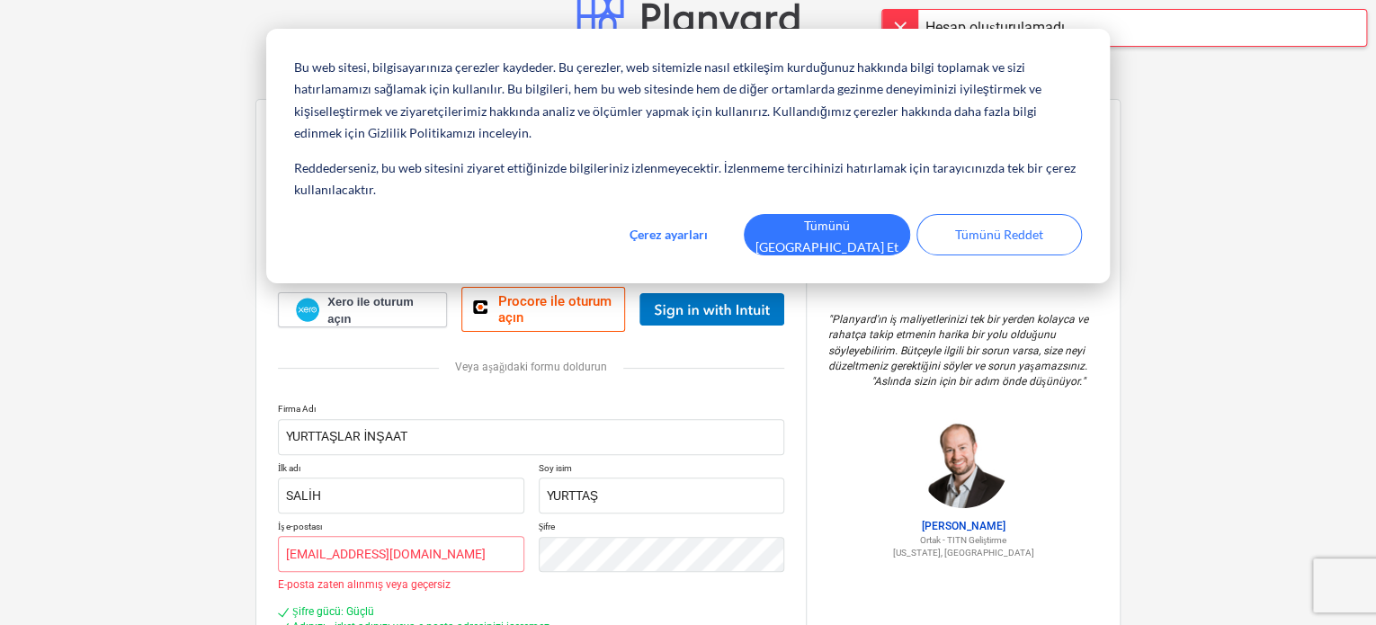
scroll to position [0, 0]
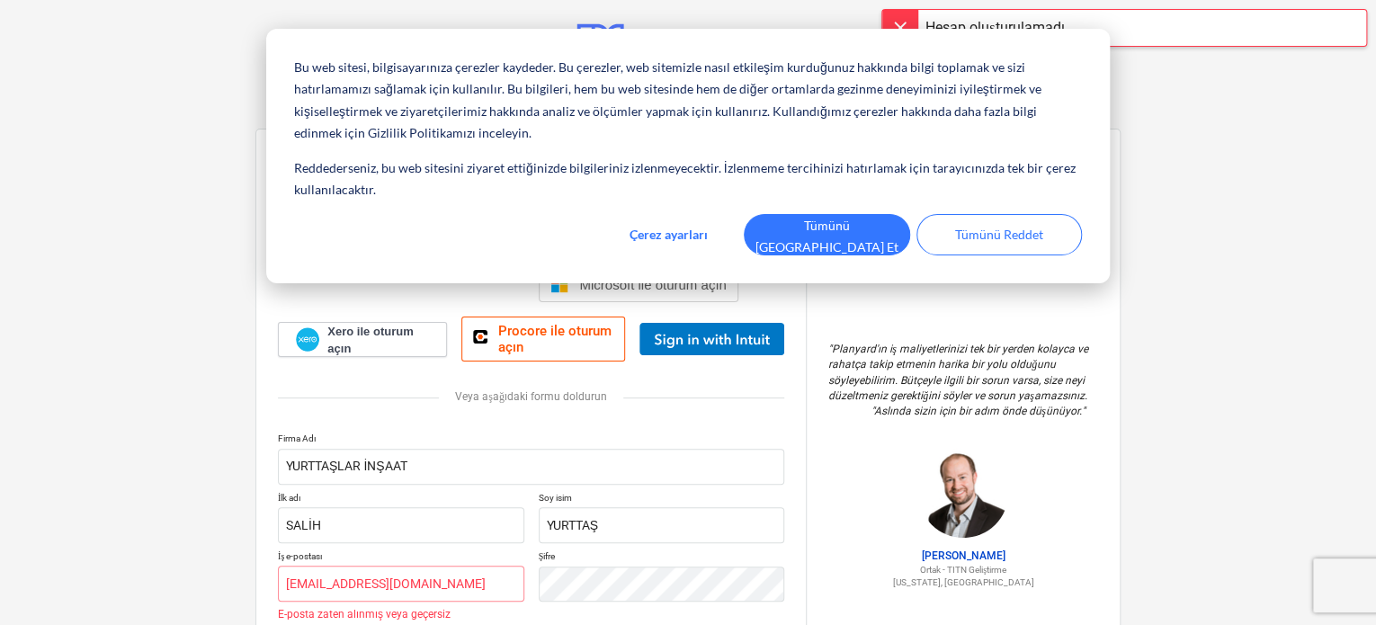
click at [953, 99] on div "Zaten üye misiniz? Giriş yap" at bounding box center [688, 106] width 1322 height 15
click at [734, 100] on font "Giriş yap" at bounding box center [734, 106] width 41 height 13
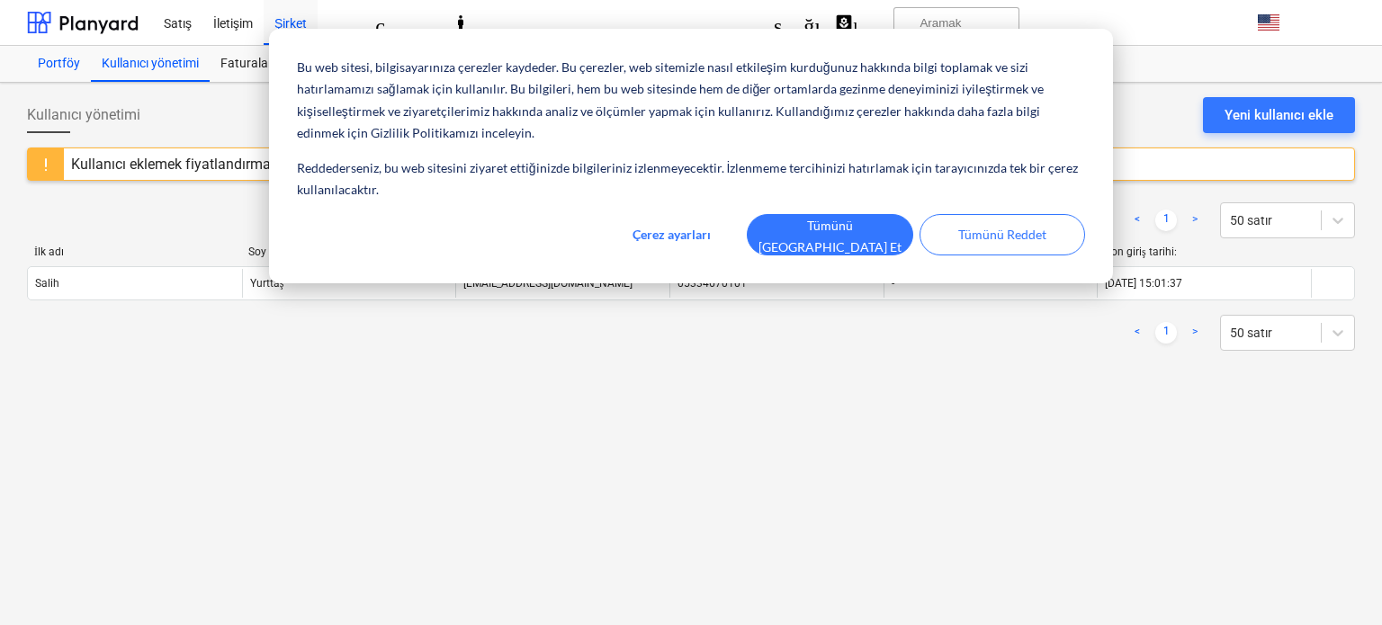
click at [70, 67] on font "Portföy" at bounding box center [59, 63] width 42 height 14
click at [167, 70] on font "Kullanıcı yönetimi" at bounding box center [150, 63] width 97 height 14
click at [253, 76] on div "Faturalama" at bounding box center [253, 64] width 87 height 36
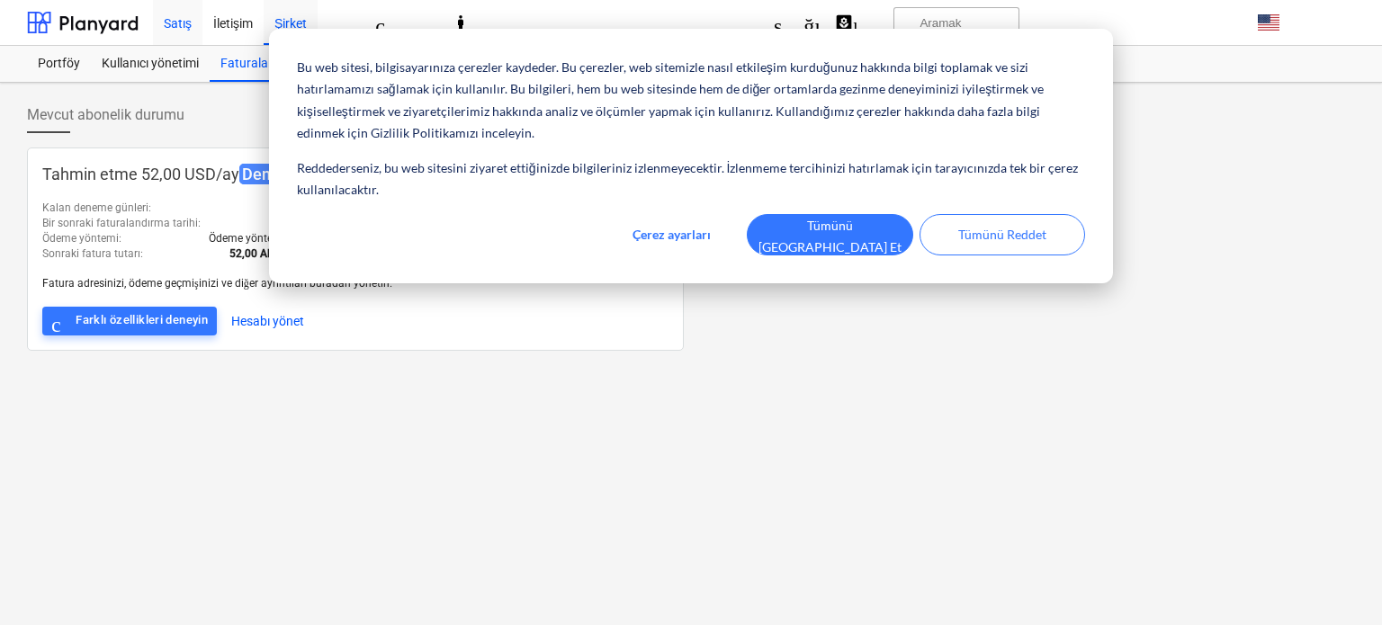
click at [191, 29] on font "Satış" at bounding box center [178, 23] width 28 height 14
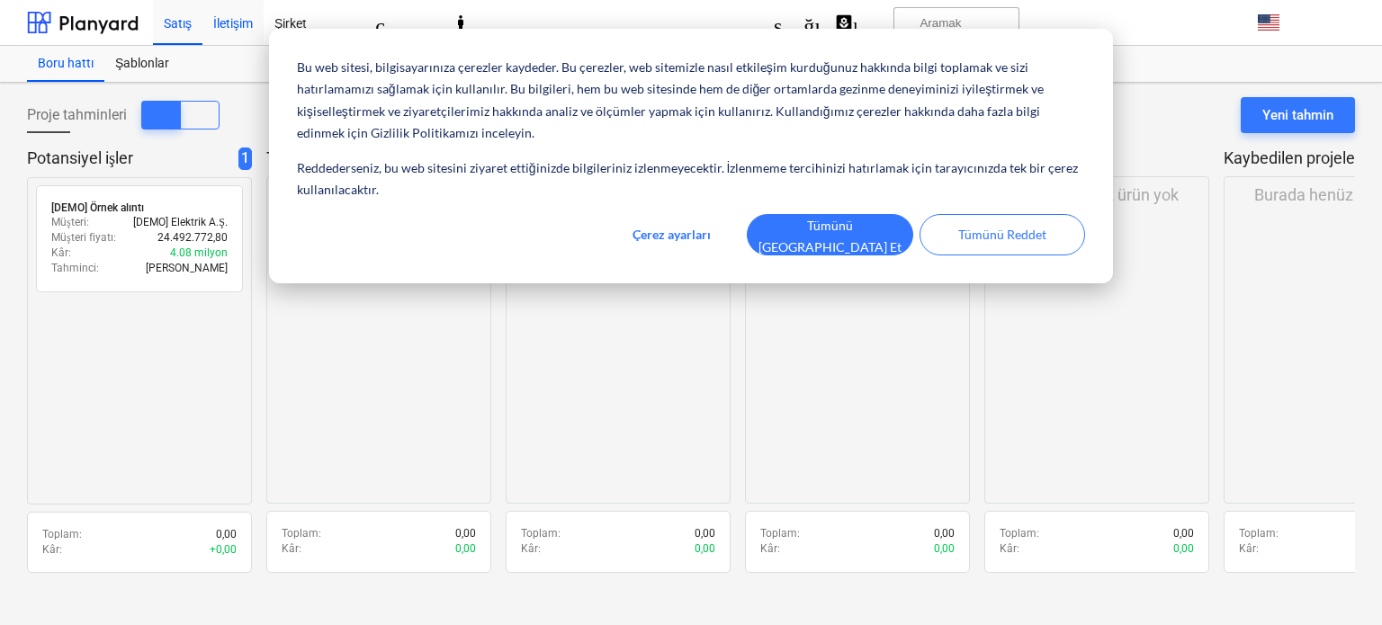
click at [245, 25] on font "İletişim" at bounding box center [233, 23] width 40 height 14
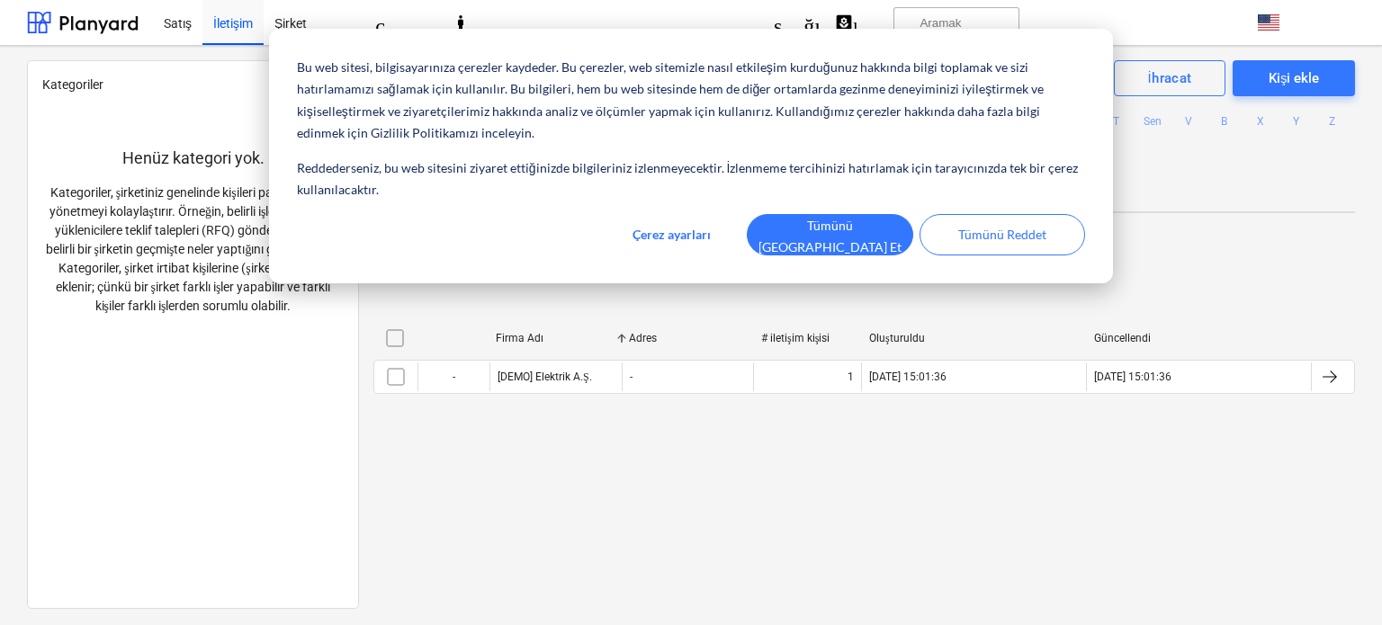
click at [516, 204] on span "İletişim" at bounding box center [504, 190] width 86 height 30
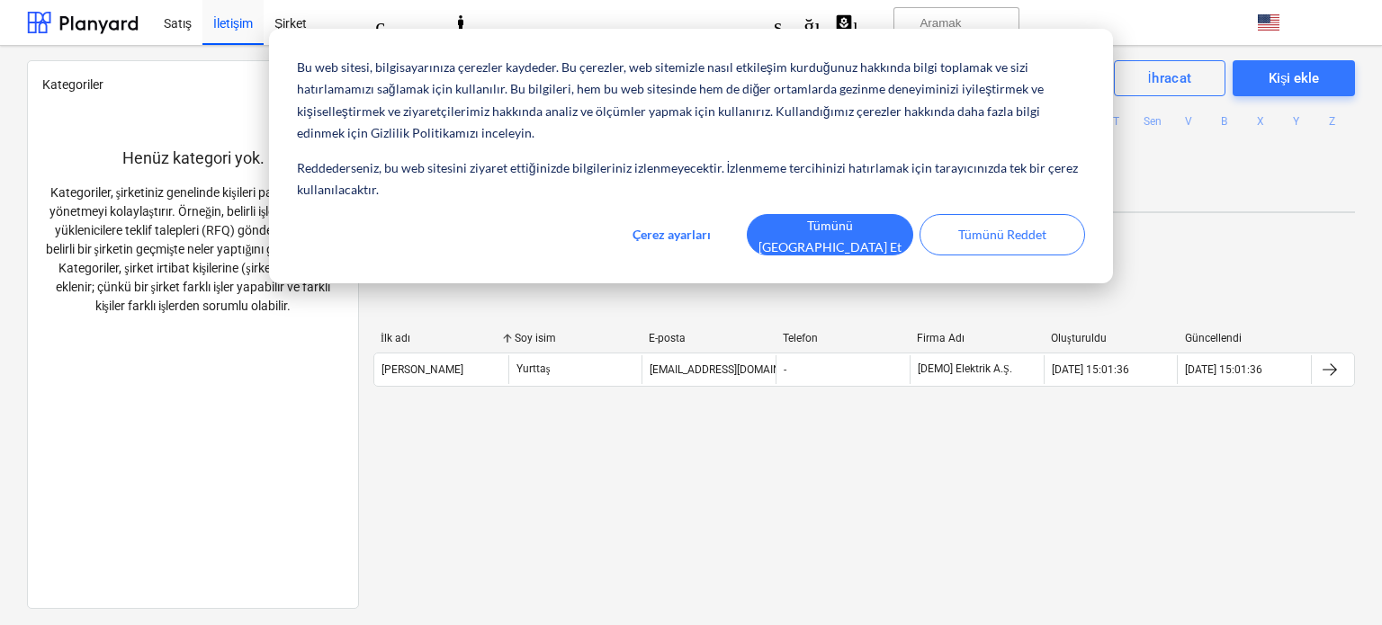
click at [601, 201] on span "Arşivlenmiş şirketler" at bounding box center [622, 190] width 149 height 30
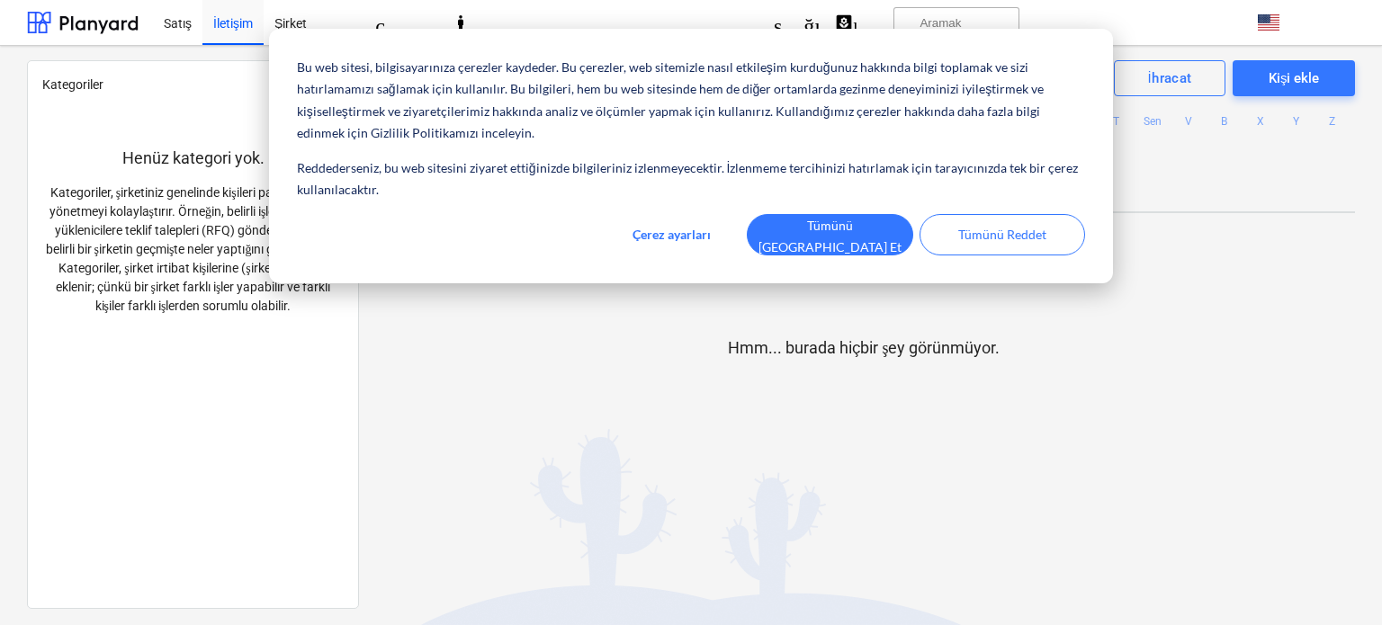
click at [756, 193] on font "Arşivlenmiş kişiler" at bounding box center [766, 190] width 94 height 14
click at [296, 28] on font "Şirket" at bounding box center [290, 23] width 32 height 14
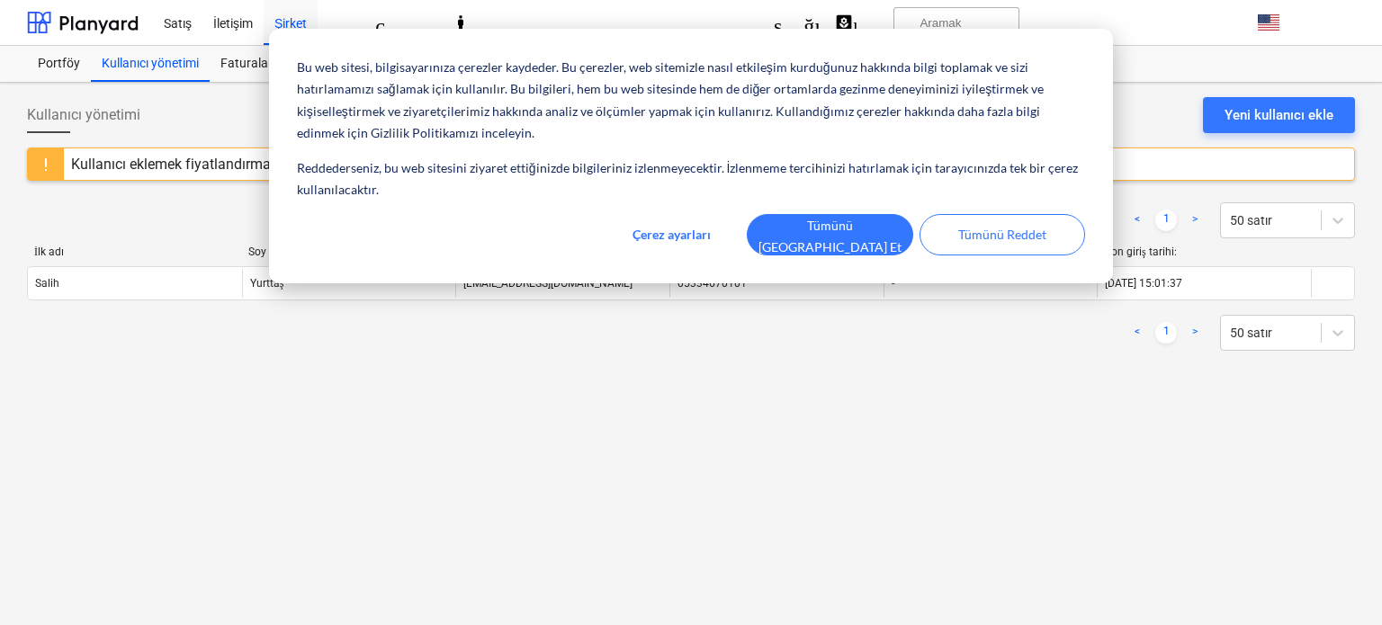
click at [283, 300] on div "İlk adı Soy isim E-posta Telefon Rol yardım Son giriş tarihi: [PERSON_NAME] [EM…" at bounding box center [691, 277] width 1328 height 62
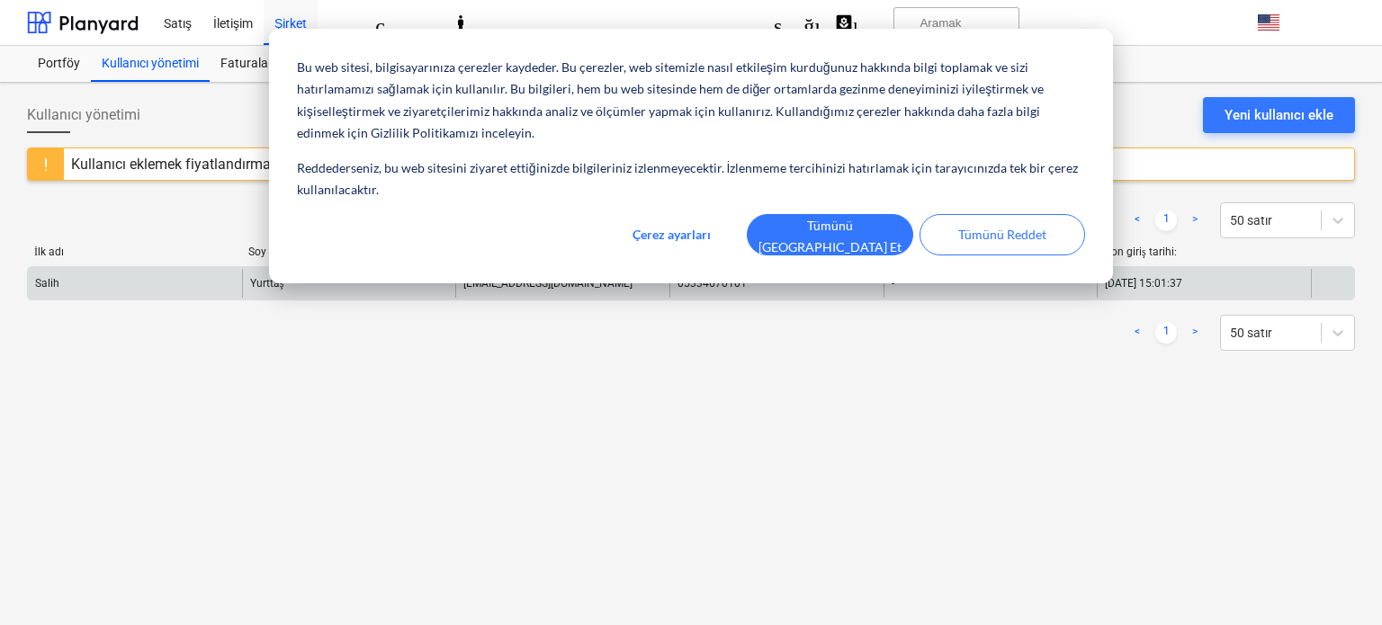
click at [291, 291] on div "Yurttaş" at bounding box center [349, 283] width 214 height 29
click at [307, 283] on div "Yurttaş" at bounding box center [349, 283] width 214 height 29
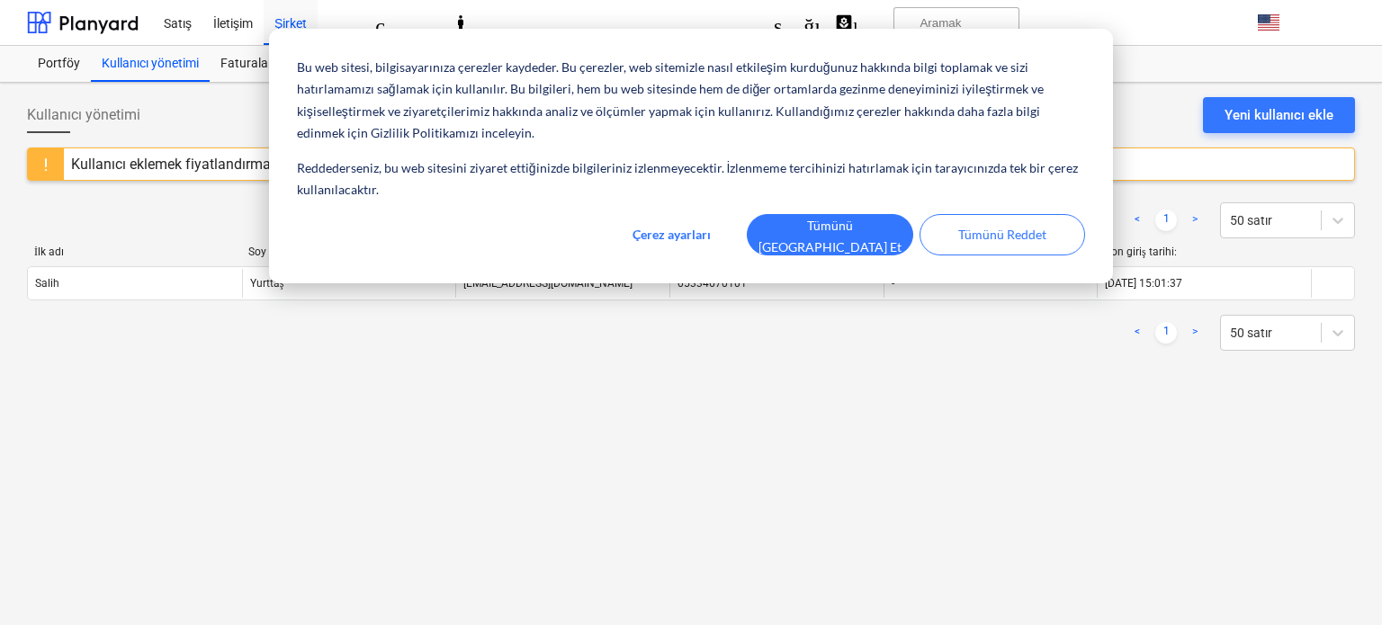
click at [90, 169] on font "Kullanıcı eklemek fiyatlandırmanızı etkileyecektir." at bounding box center [226, 164] width 310 height 17
click at [273, 71] on div "Faturalama" at bounding box center [253, 64] width 87 height 36
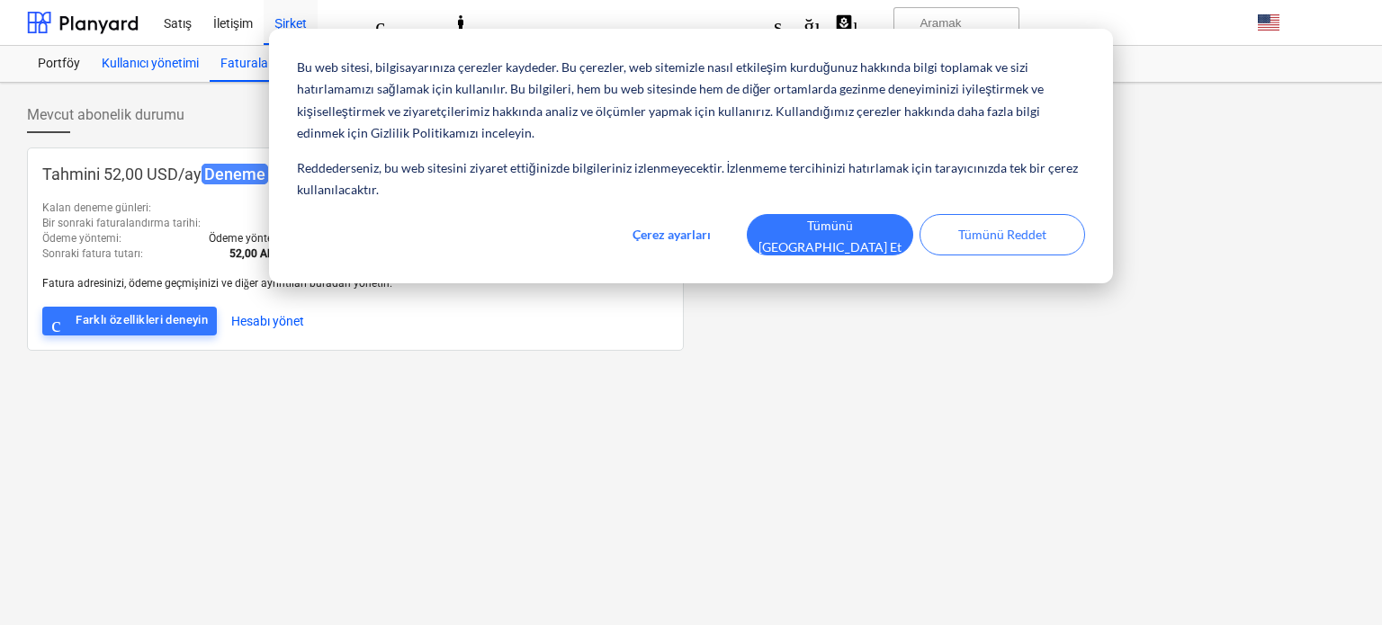
click at [102, 65] on font "Kullanıcı yönetimi" at bounding box center [150, 63] width 97 height 14
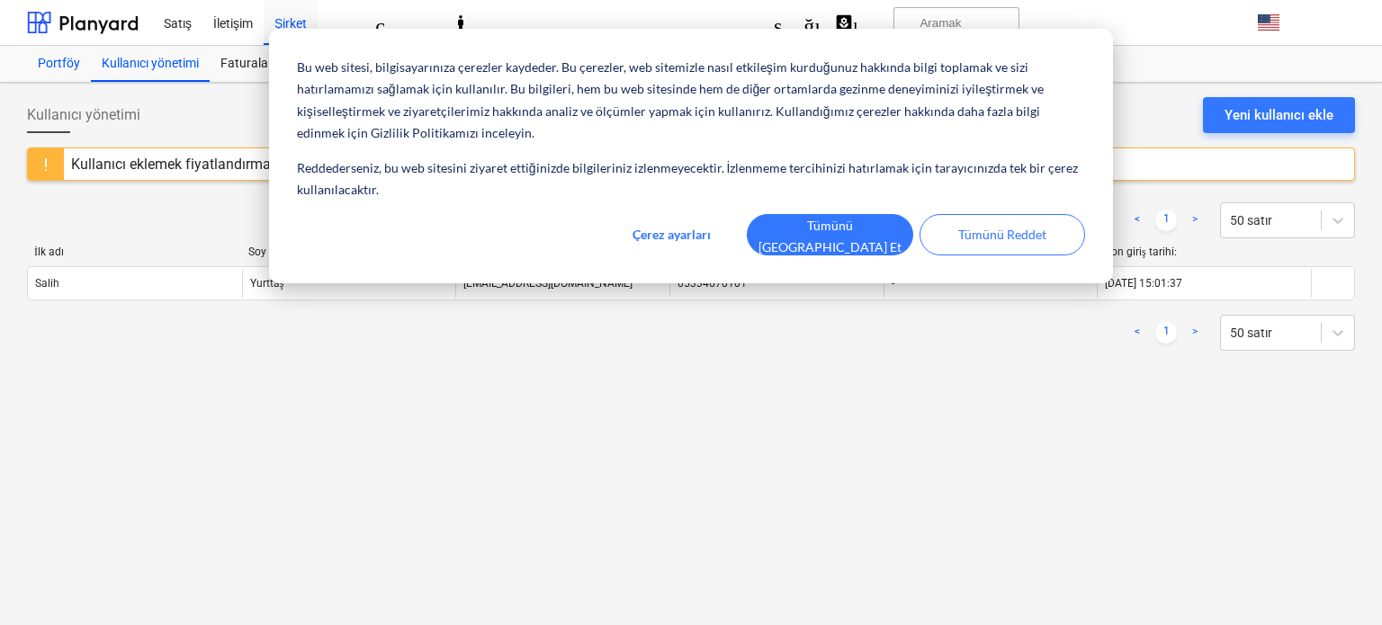
click at [56, 59] on font "Portföy" at bounding box center [59, 63] width 42 height 14
click at [75, 67] on font "Portföy" at bounding box center [59, 63] width 42 height 14
click at [961, 24] on font "Aramak" at bounding box center [939, 22] width 41 height 13
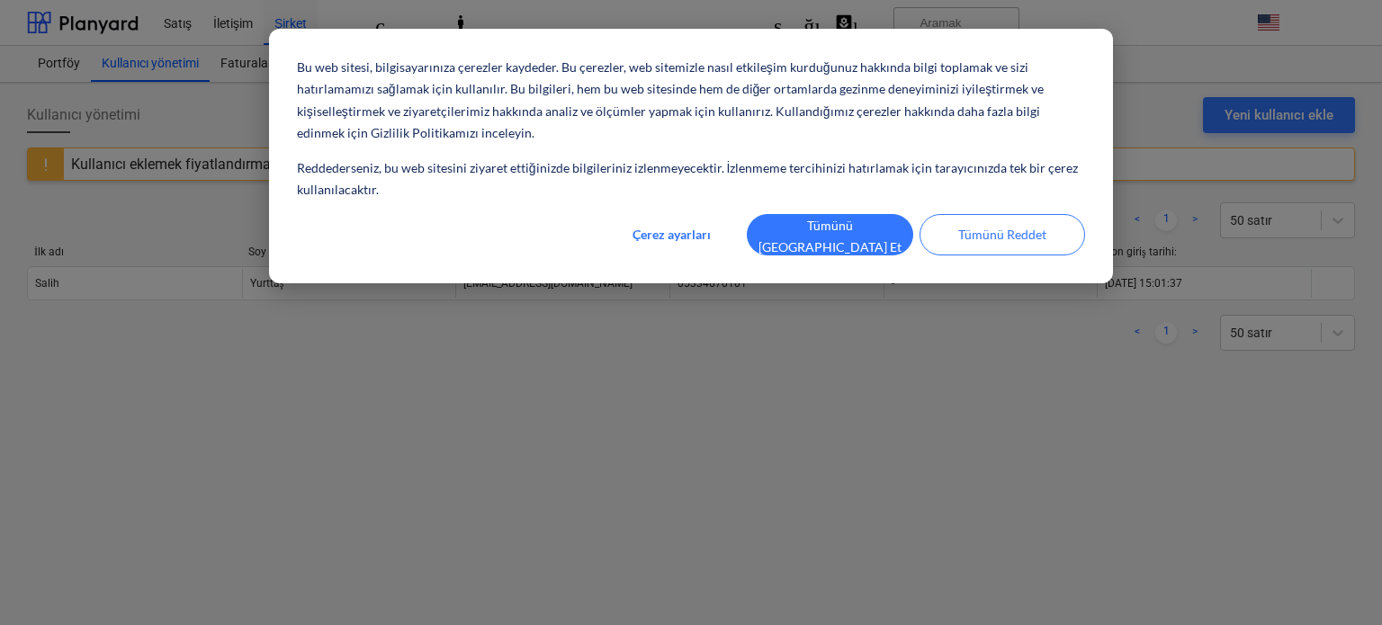
click at [649, 246] on div at bounding box center [691, 312] width 1382 height 625
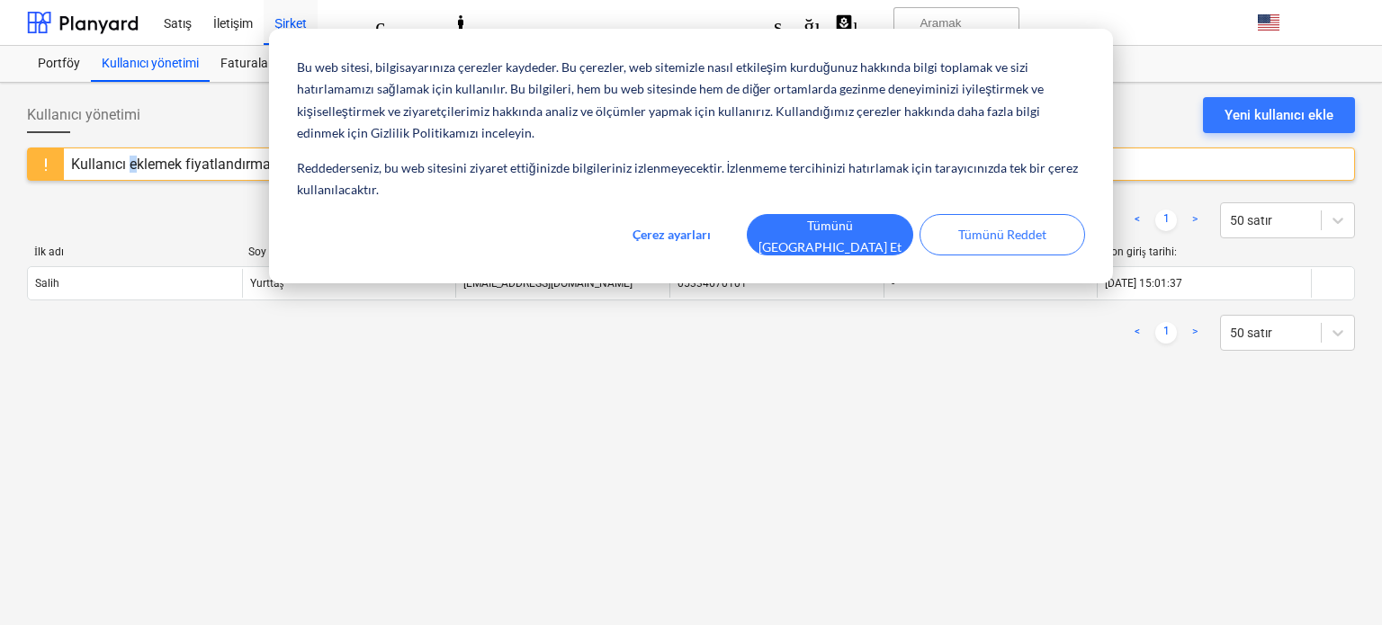
click at [131, 155] on div "Kullanıcı eklemek fiyatlandırmanızı etkileyecektir." at bounding box center [226, 163] width 325 height 31
click at [187, 16] on font "Satış" at bounding box center [178, 23] width 28 height 14
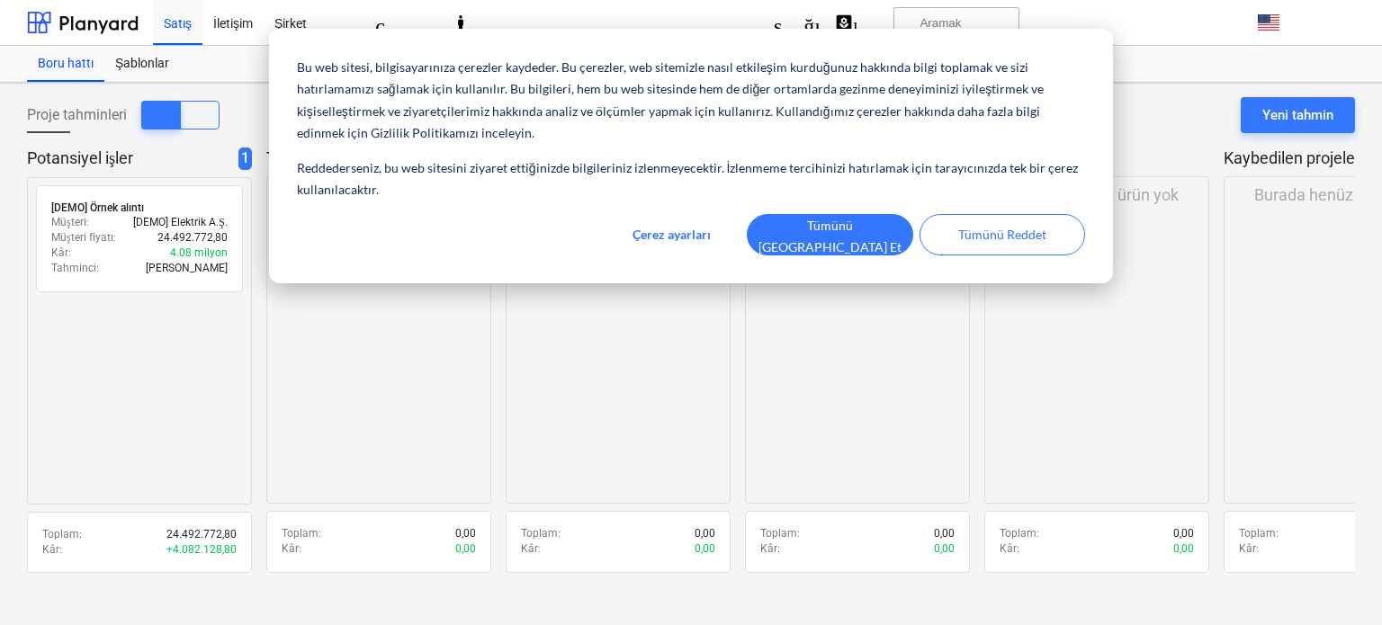
click at [291, 276] on div "Burada henüz ürün yok" at bounding box center [378, 339] width 225 height 327
click at [162, 424] on div "radyo_düğmesi_işaretlenmemiş [DEMO] Örnek alıntı daha fazla_dikey Müşteri : [DE…" at bounding box center [139, 340] width 225 height 327
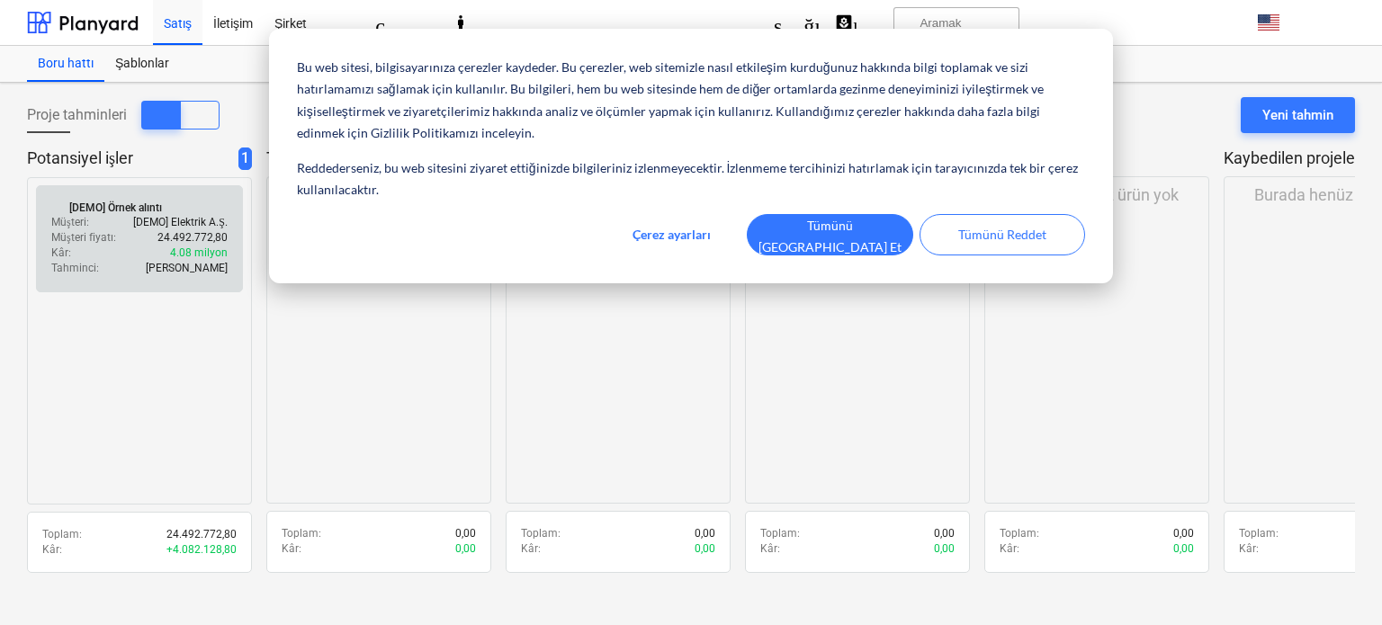
click at [117, 273] on div "Tahminci : [PERSON_NAME]" at bounding box center [139, 268] width 176 height 15
